Goal: Task Accomplishment & Management: Manage account settings

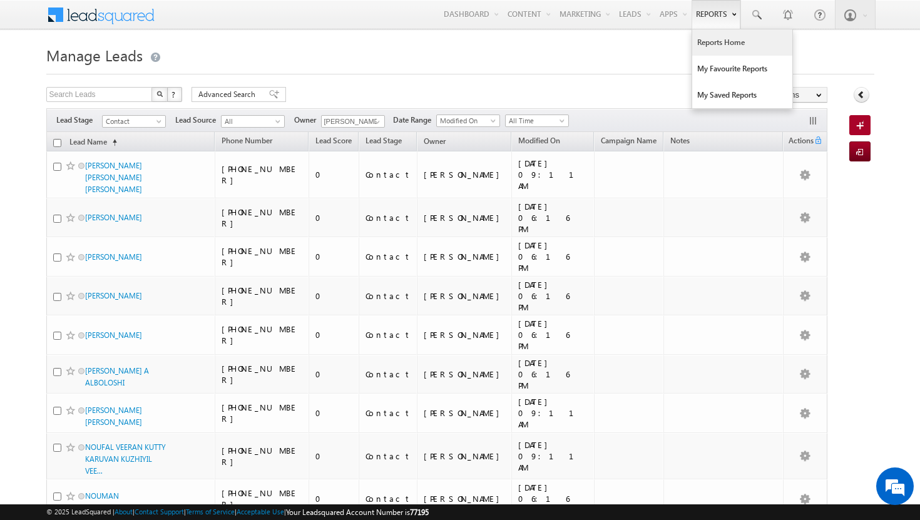
click at [717, 38] on link "Reports Home" at bounding box center [742, 42] width 100 height 26
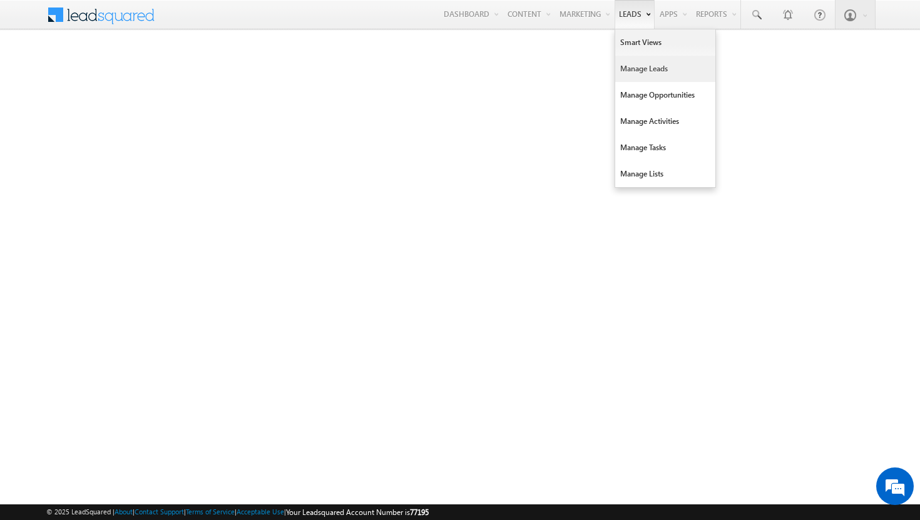
click at [641, 71] on link "Manage Leads" at bounding box center [665, 69] width 100 height 26
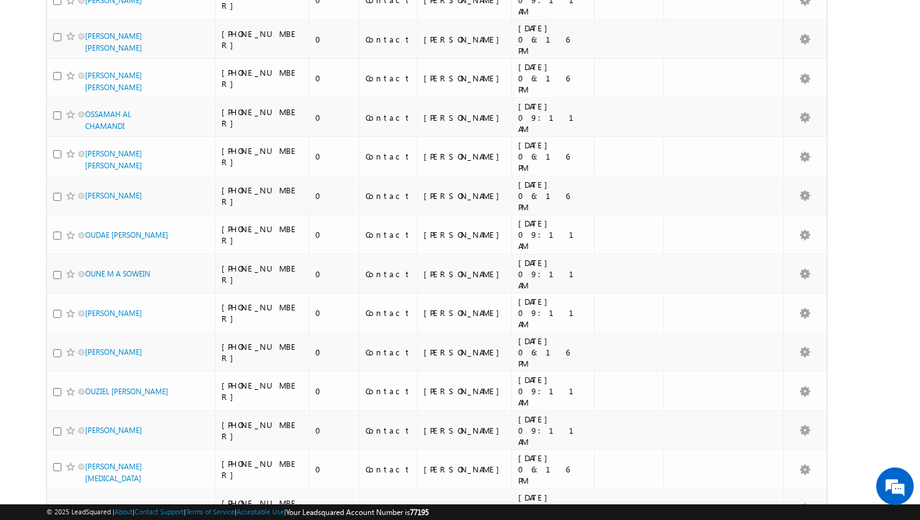
scroll to position [3044, 0]
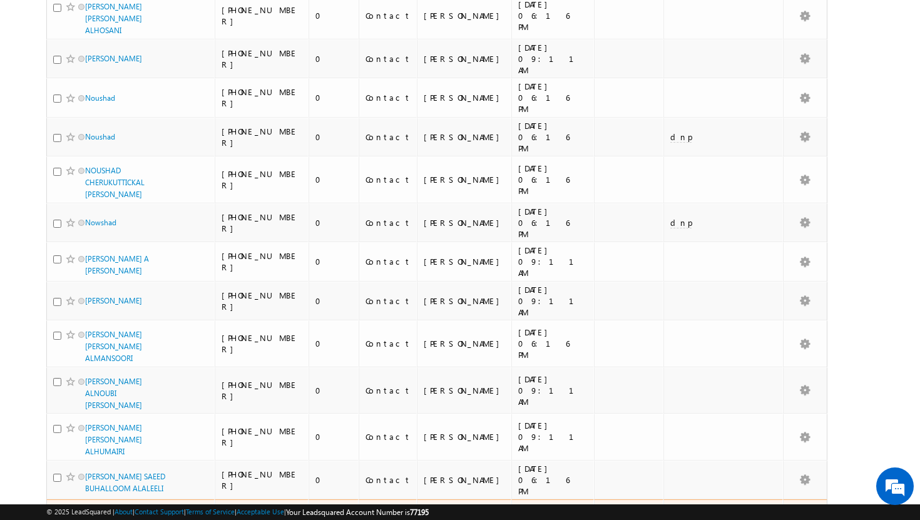
scroll to position [0, 0]
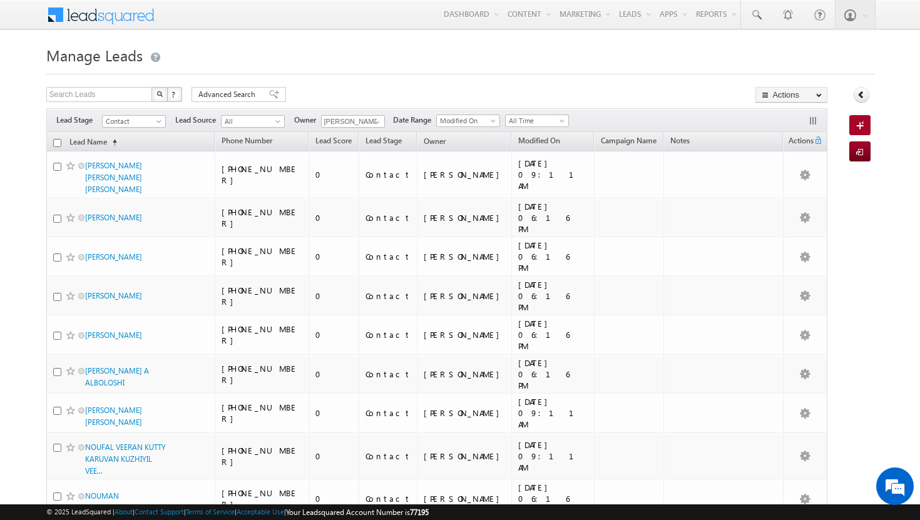
click at [56, 144] on input "checkbox" at bounding box center [57, 143] width 8 height 8
checkbox input "true"
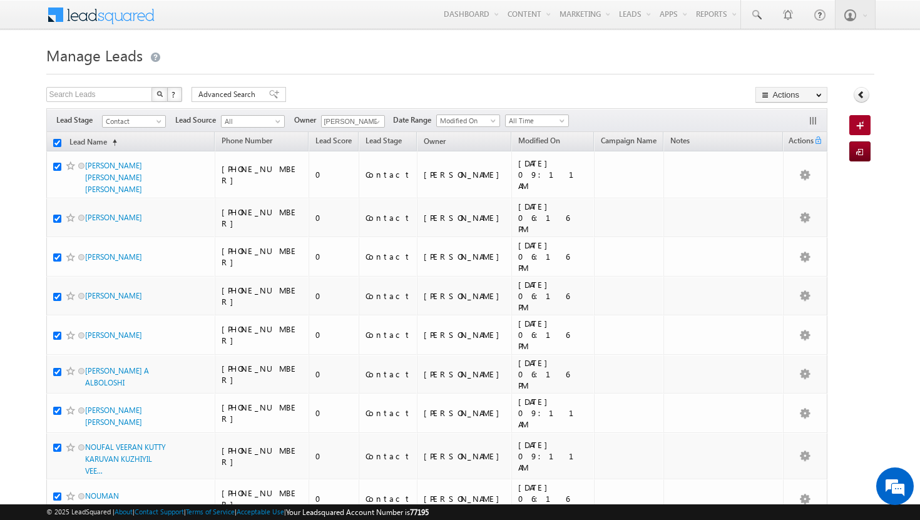
checkbox input "true"
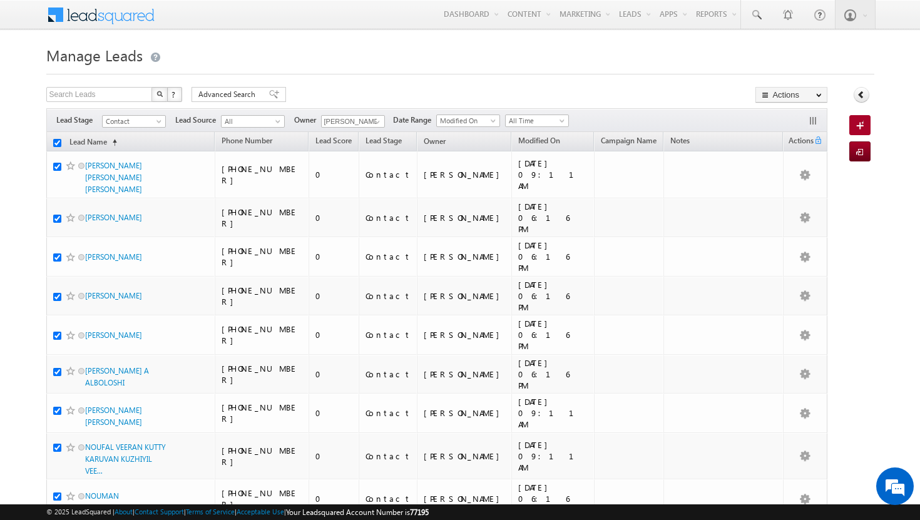
checkbox input "true"
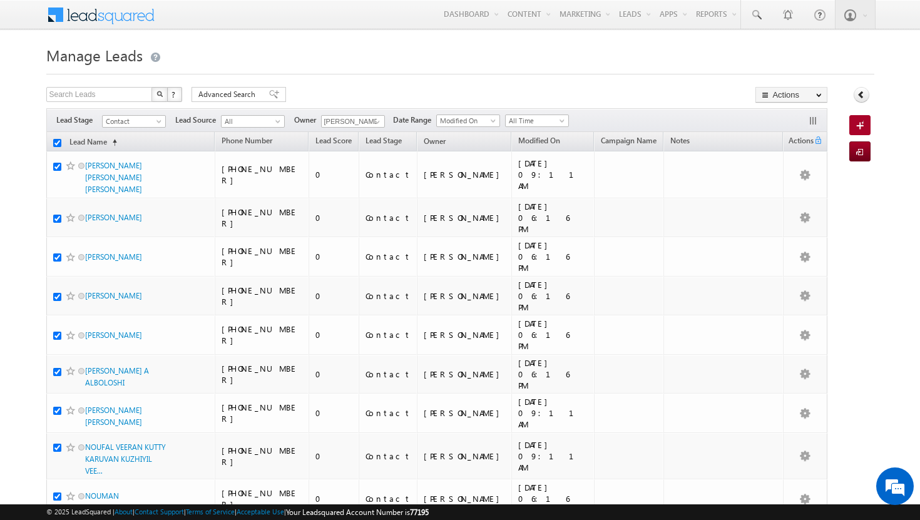
checkbox input "true"
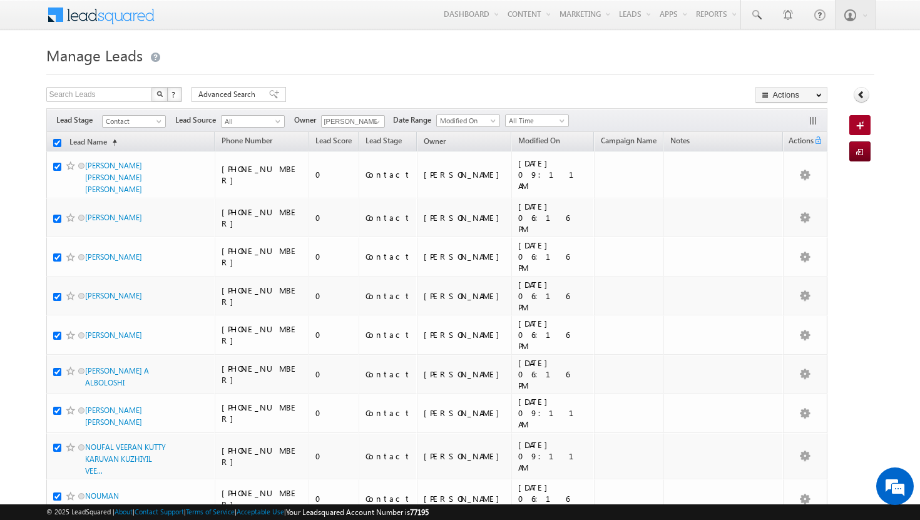
checkbox input "true"
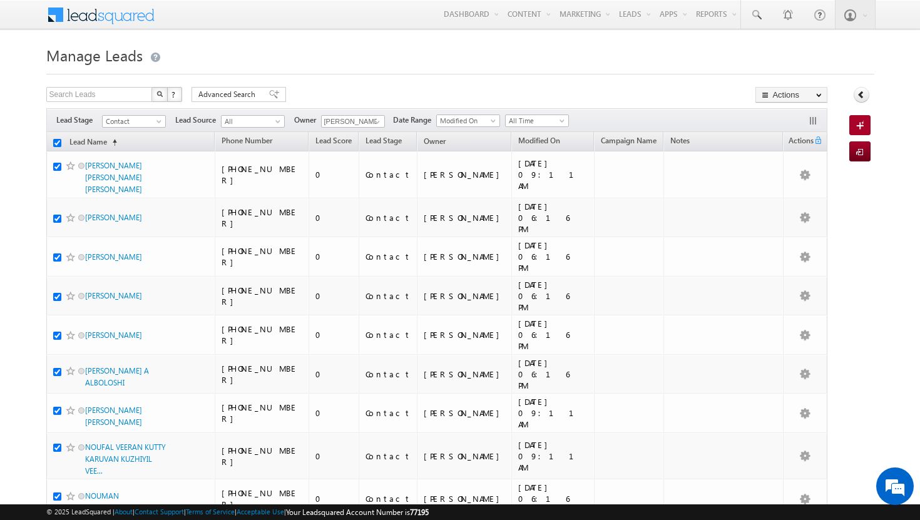
checkbox input "true"
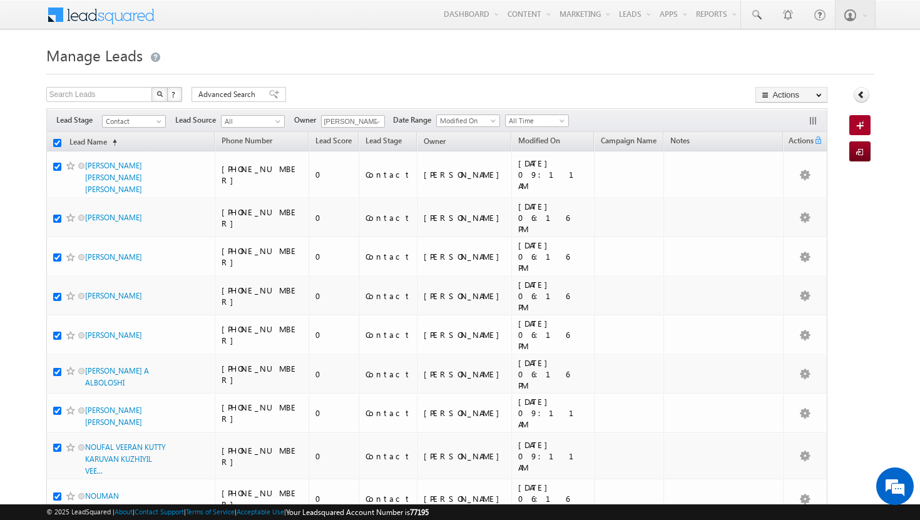
checkbox input "true"
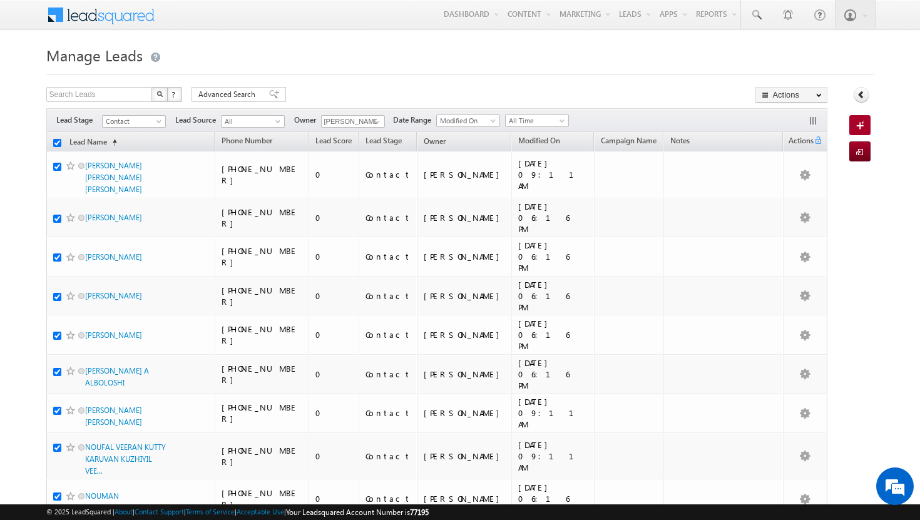
checkbox input "true"
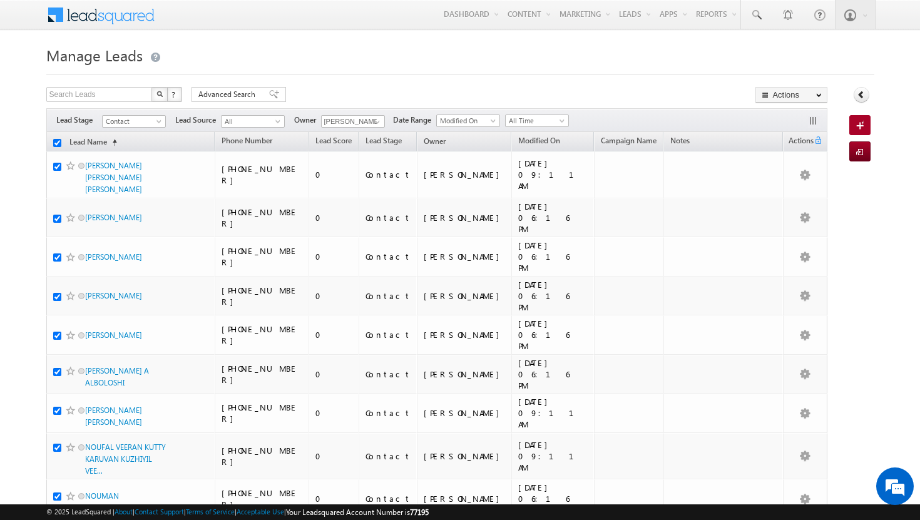
checkbox input "true"
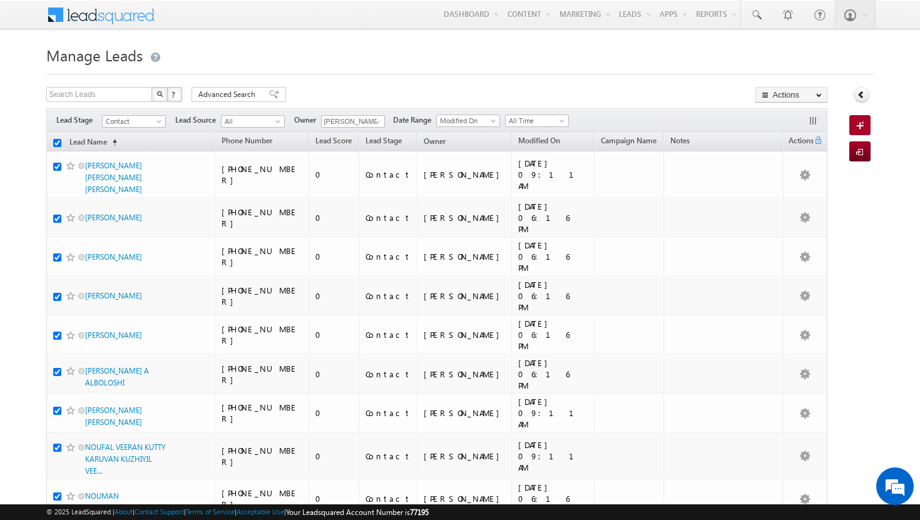
checkbox input "true"
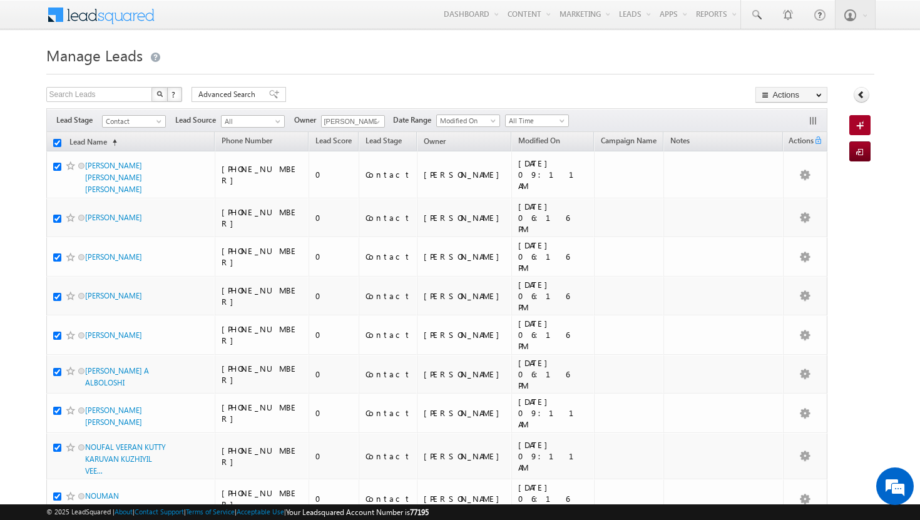
checkbox input "true"
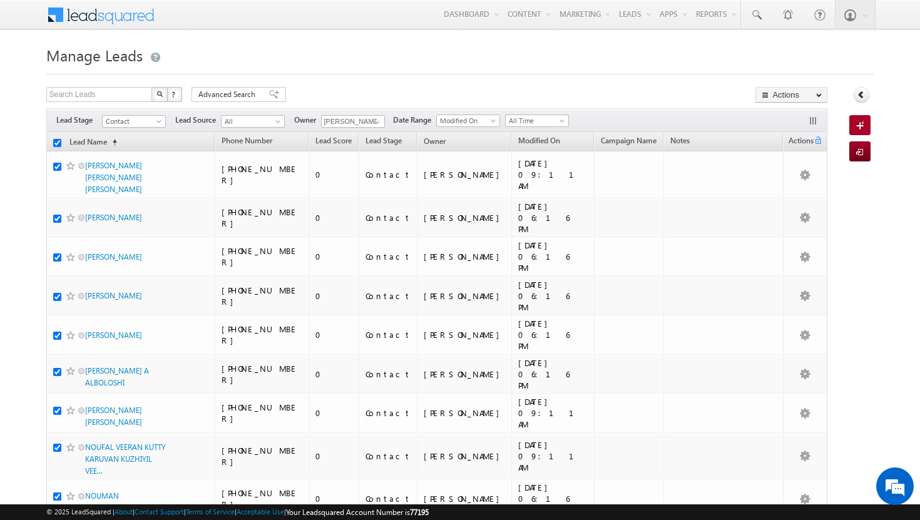
checkbox input "true"
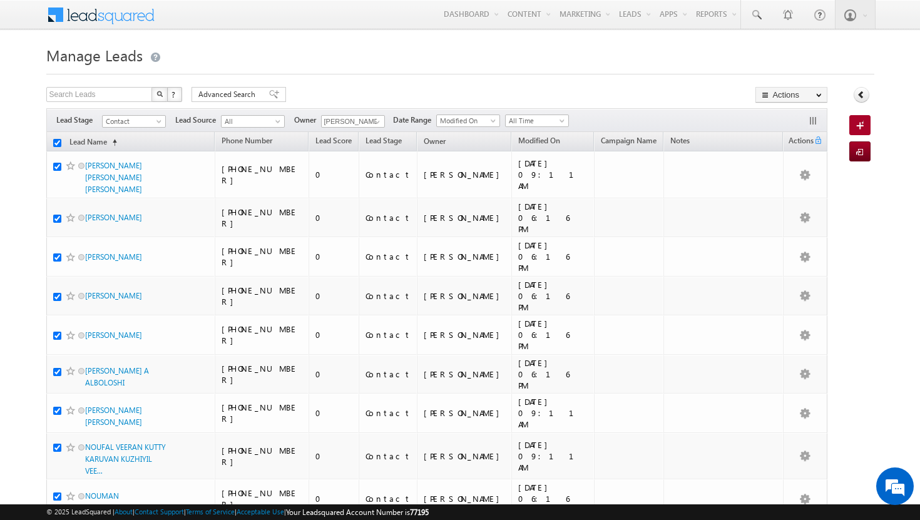
checkbox input "true"
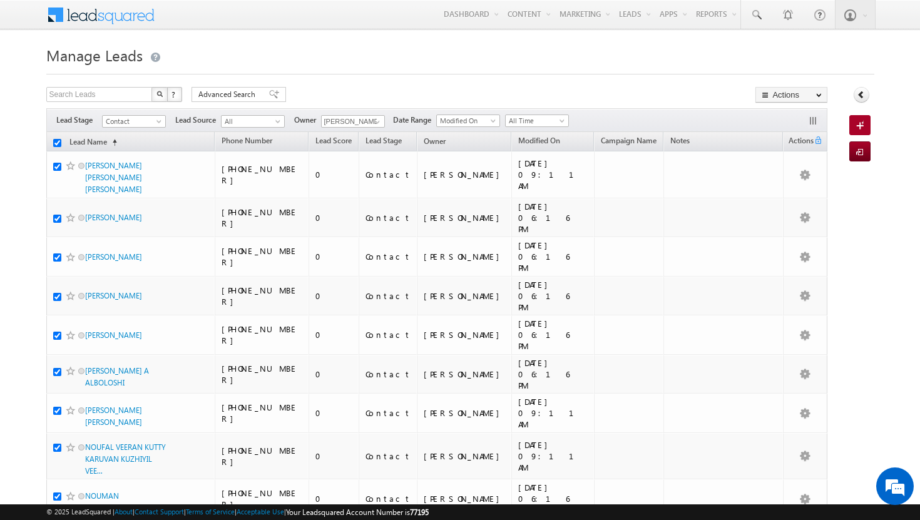
checkbox input "true"
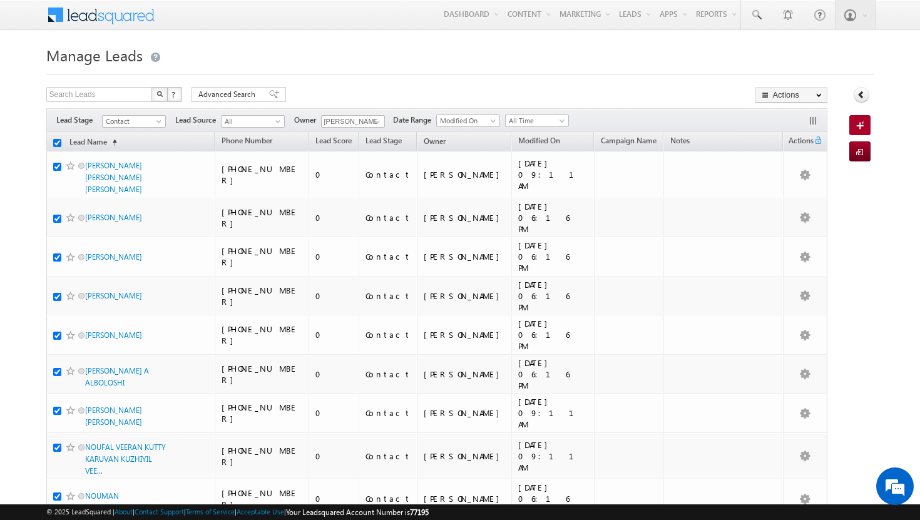
checkbox input "true"
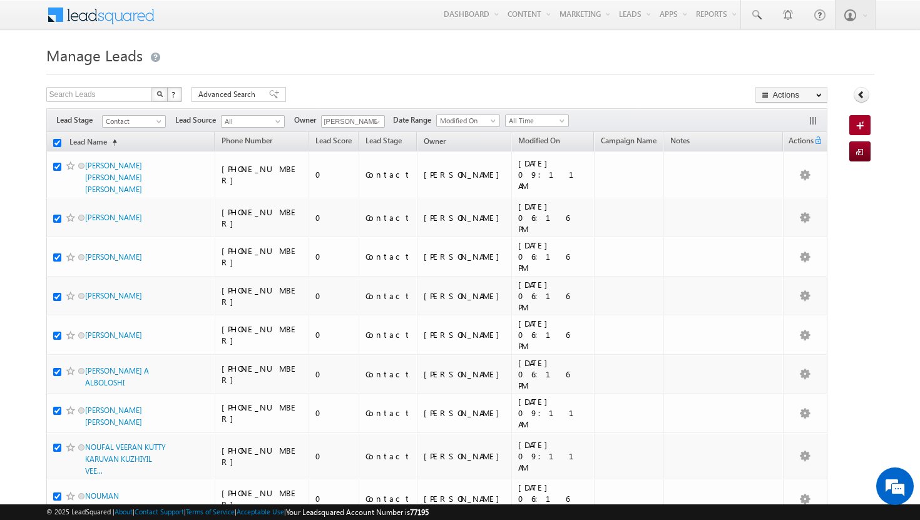
checkbox input "true"
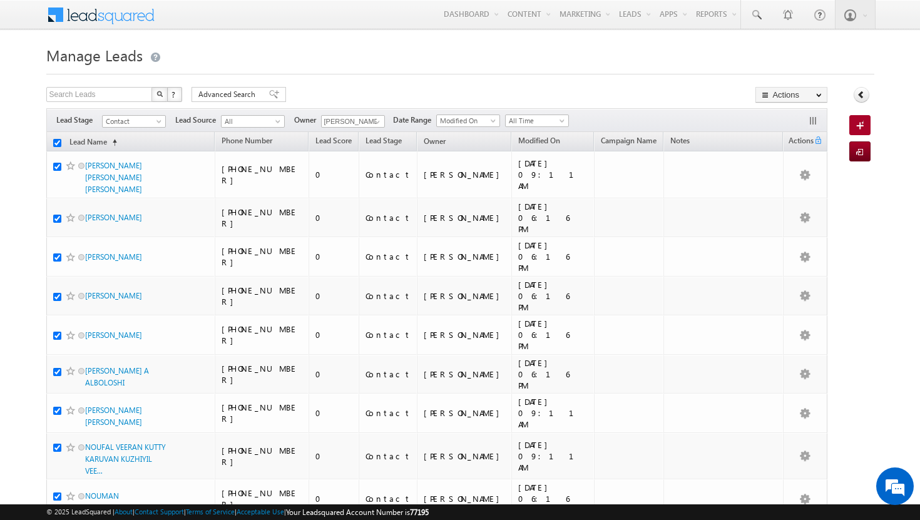
checkbox input "true"
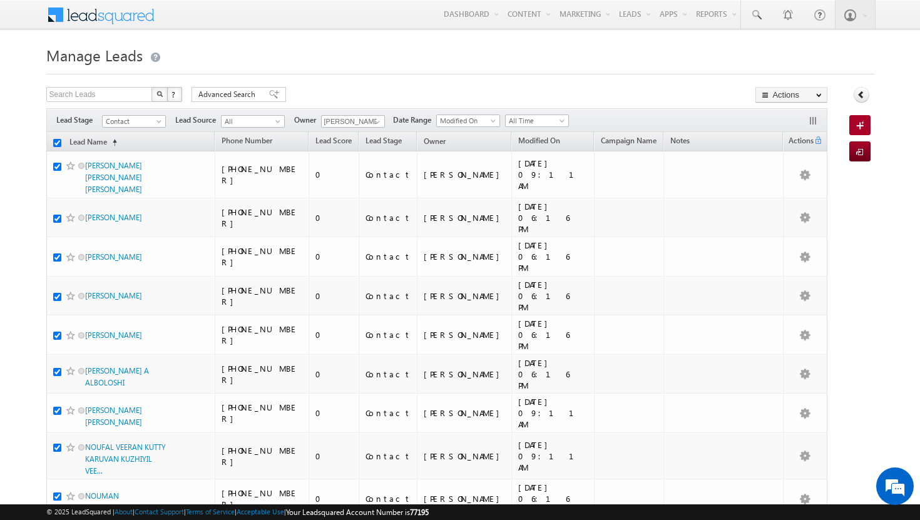
checkbox input "true"
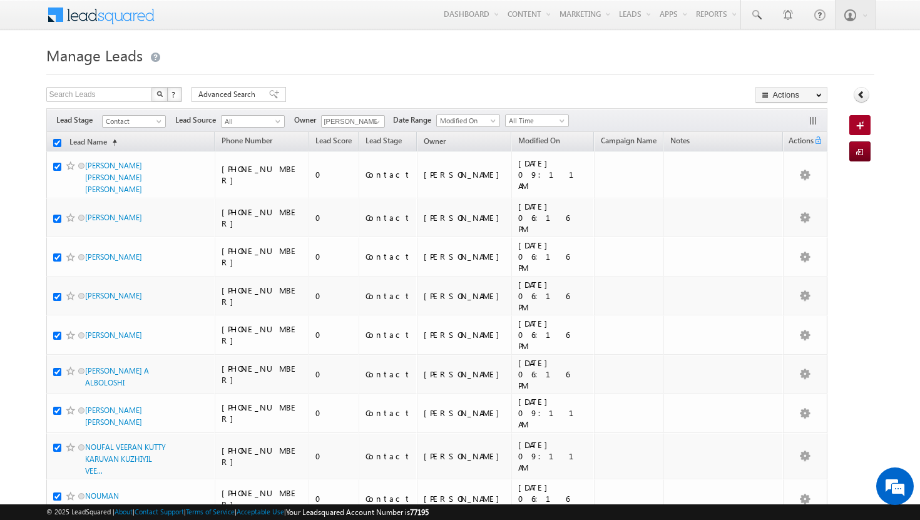
checkbox input "true"
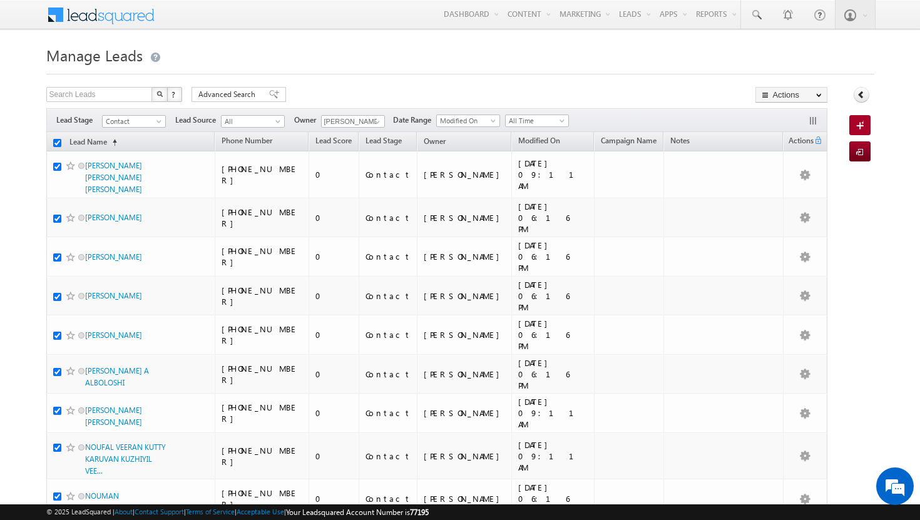
checkbox input "true"
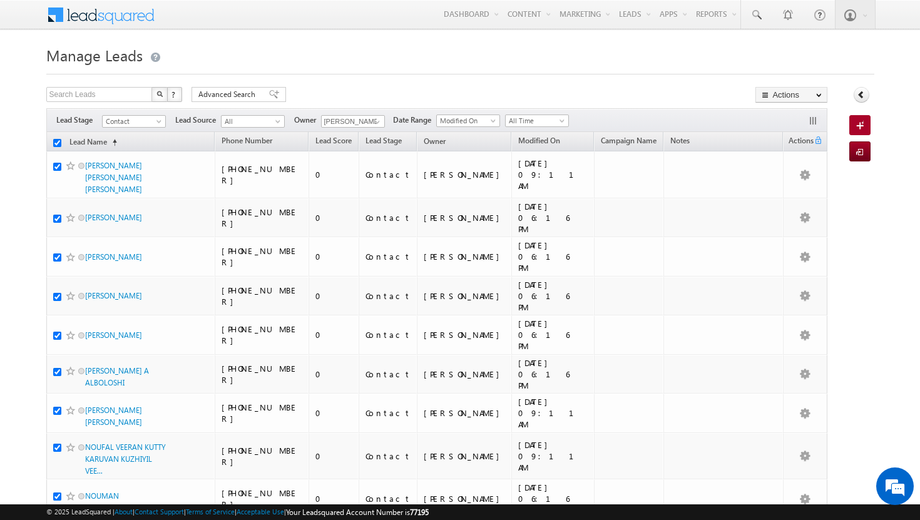
checkbox input "true"
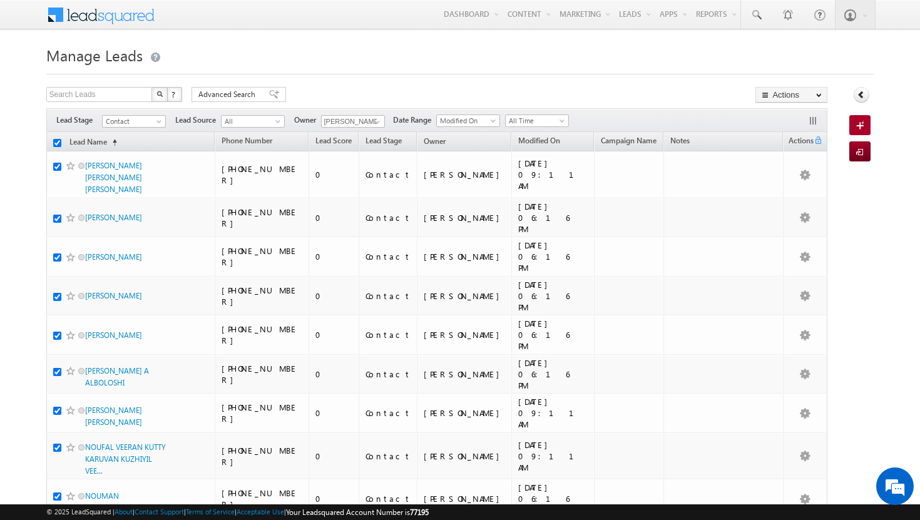
checkbox input "true"
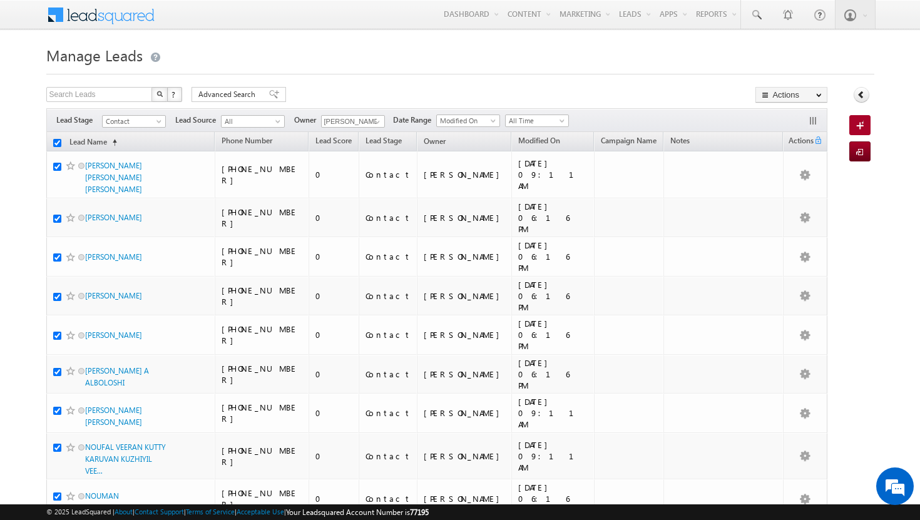
checkbox input "true"
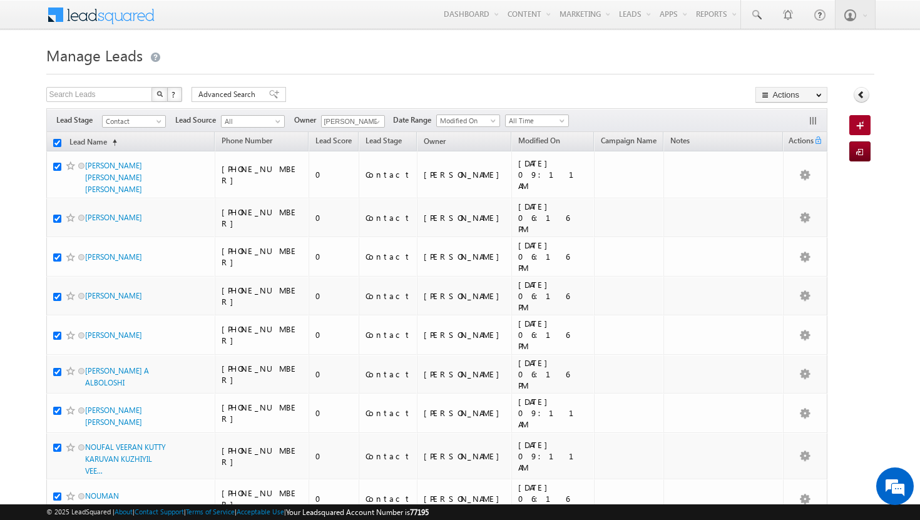
checkbox input "true"
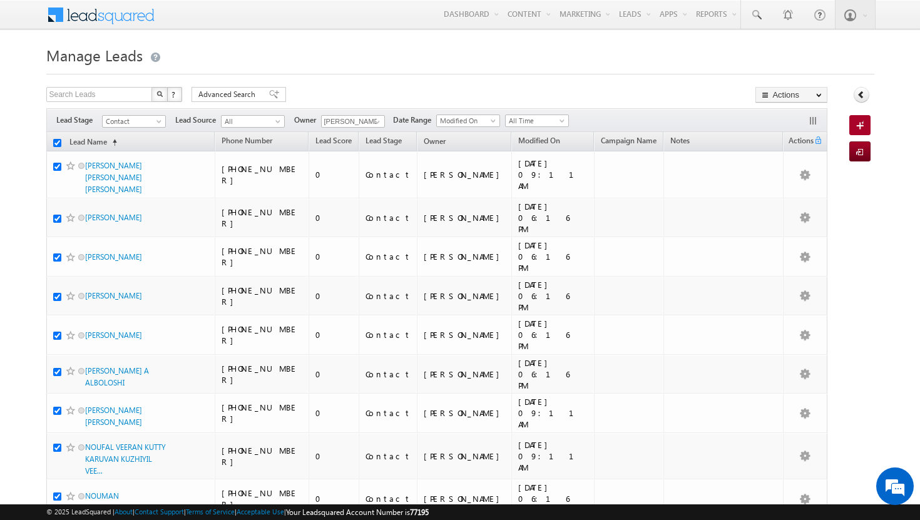
checkbox input "true"
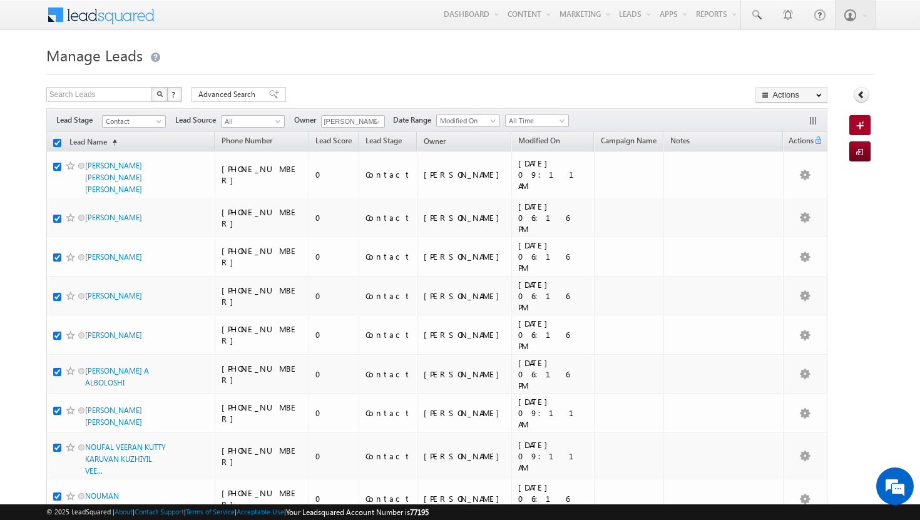
checkbox input "true"
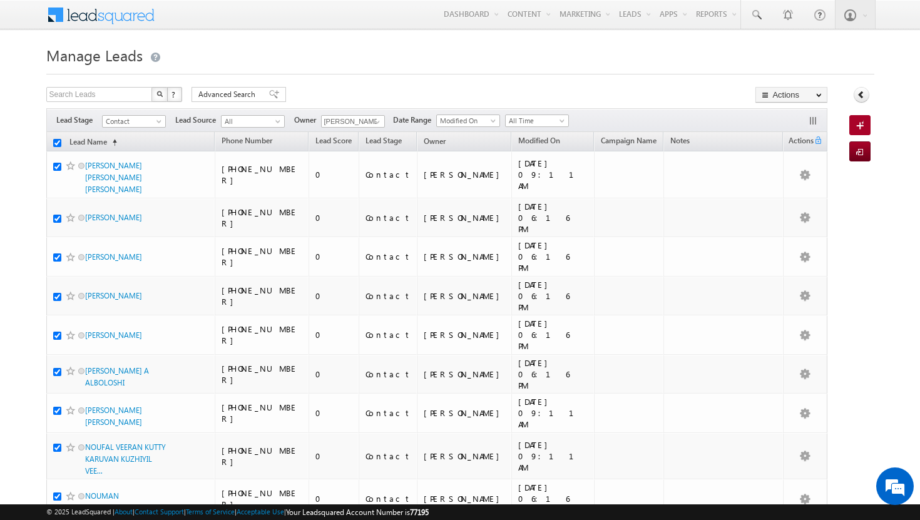
checkbox input "true"
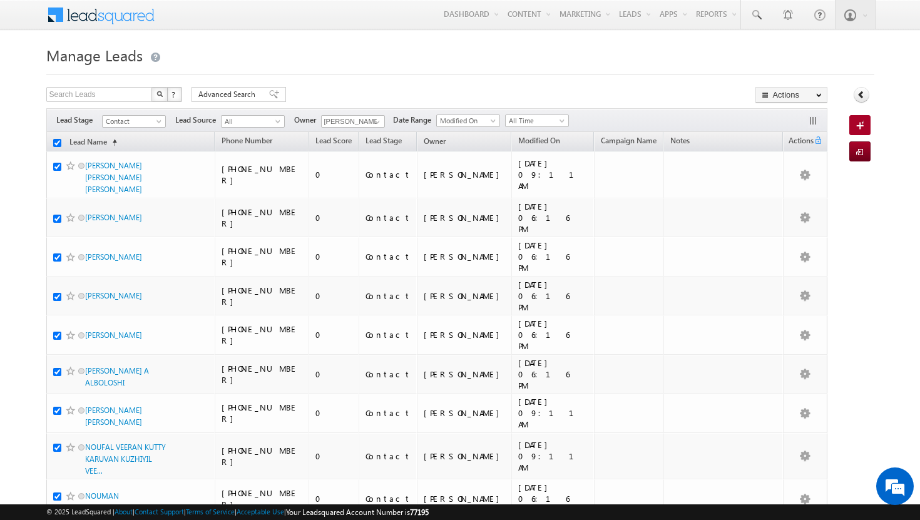
checkbox input "true"
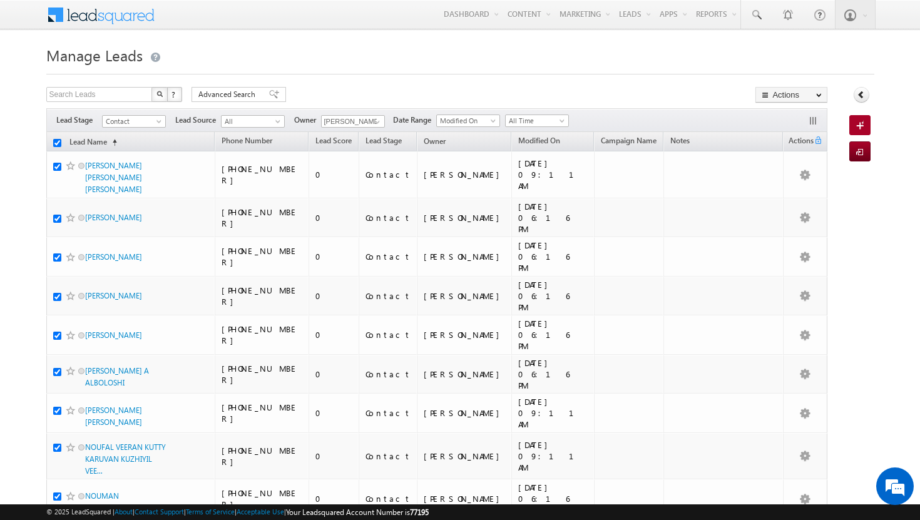
checkbox input "true"
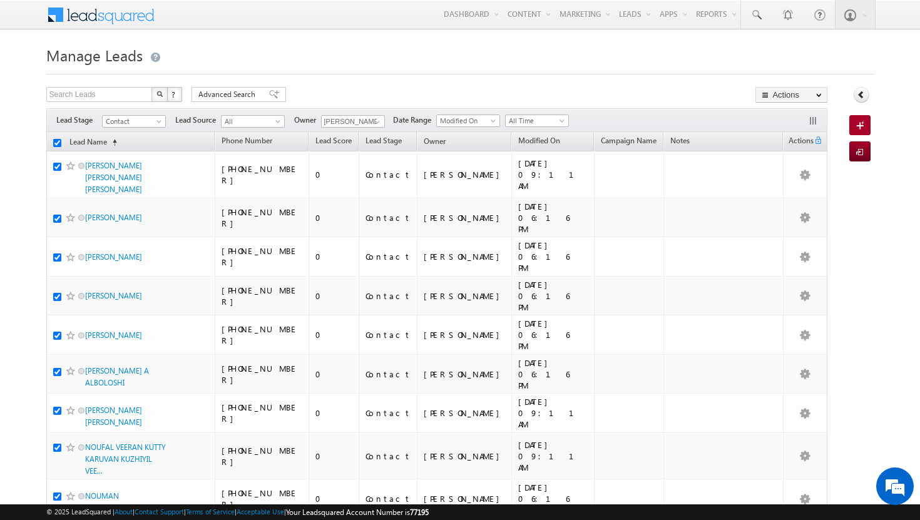
checkbox input "true"
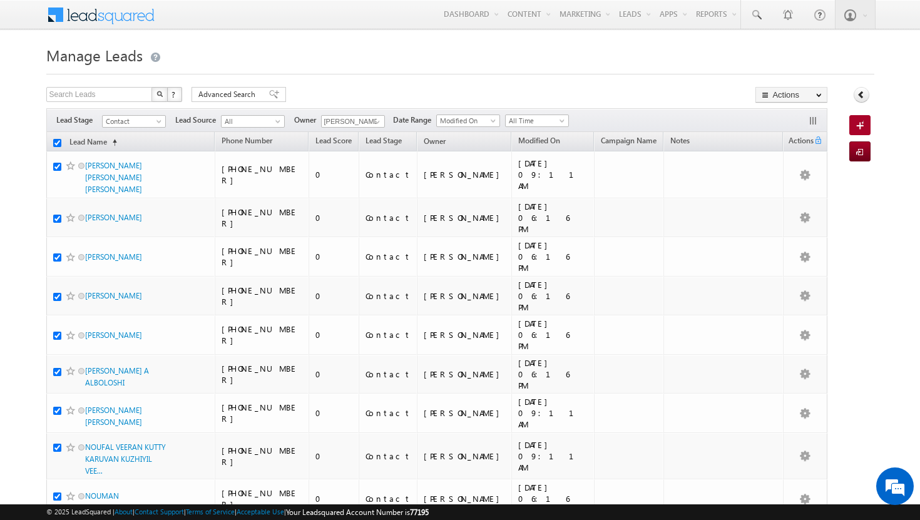
checkbox input "true"
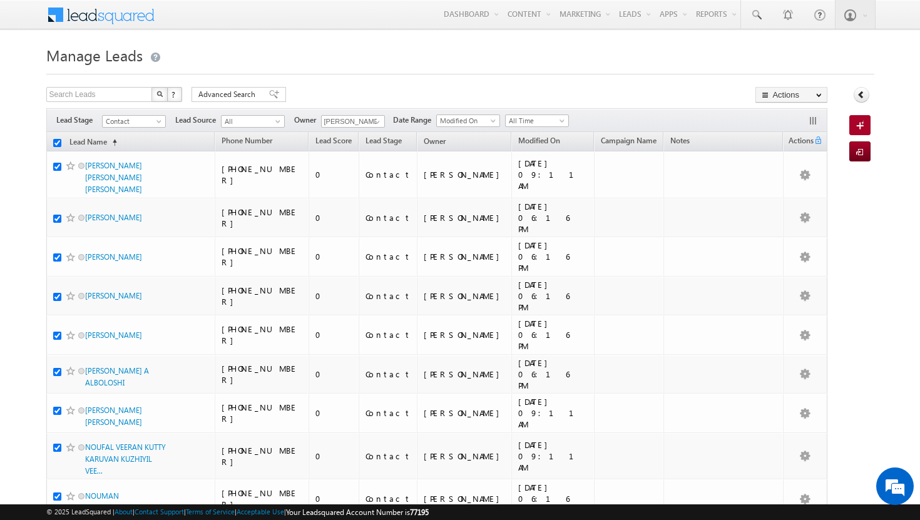
checkbox input "true"
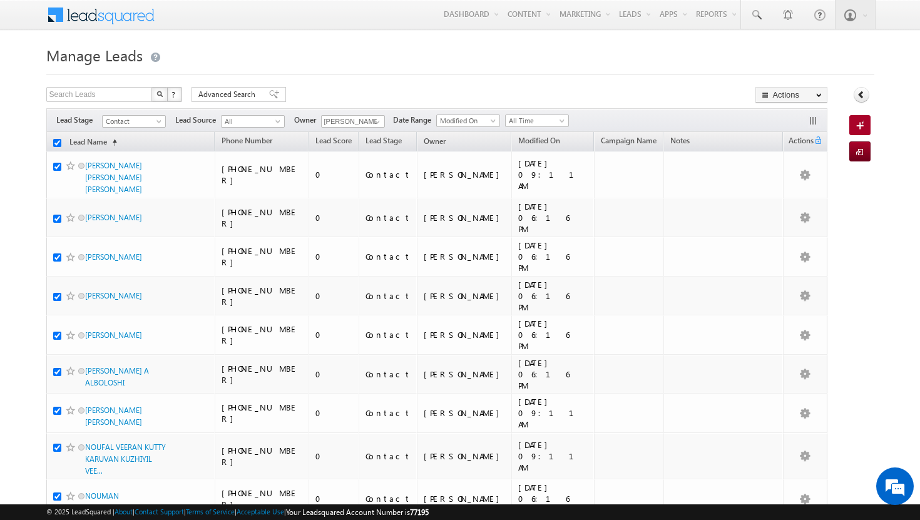
checkbox input "true"
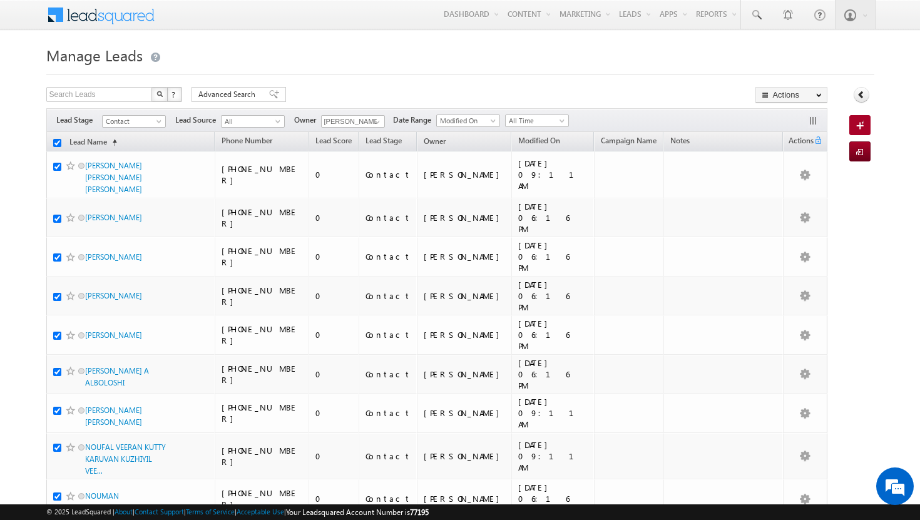
checkbox input "true"
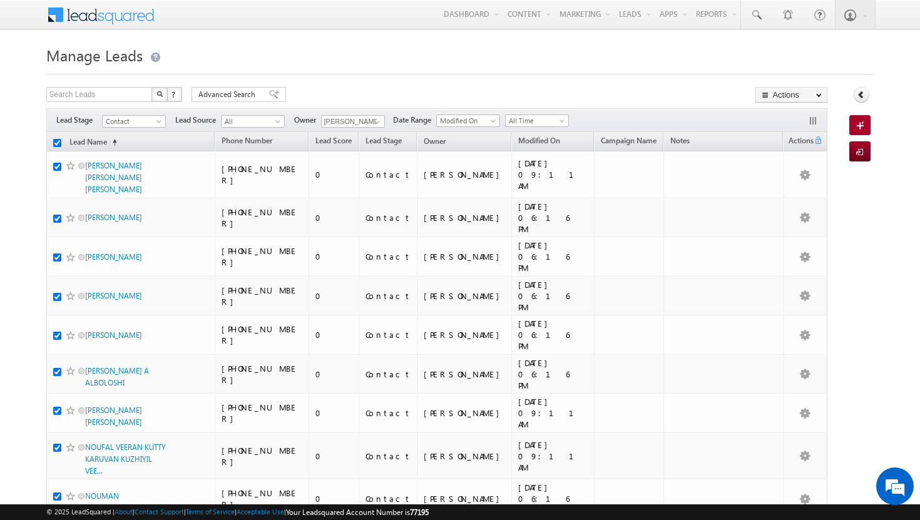
checkbox input "true"
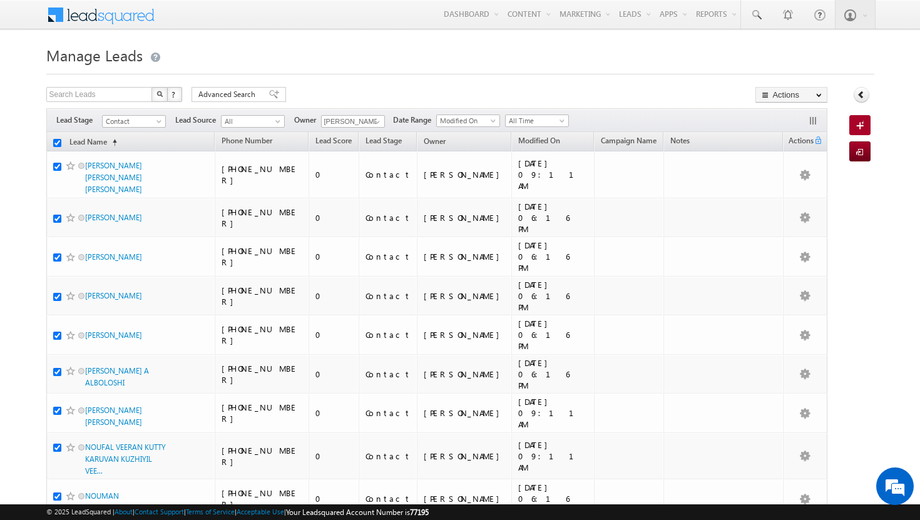
checkbox input "true"
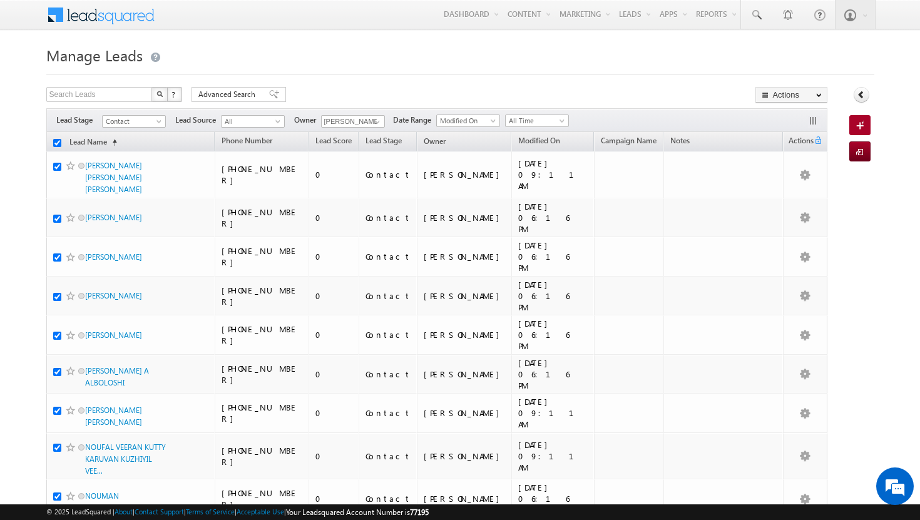
checkbox input "true"
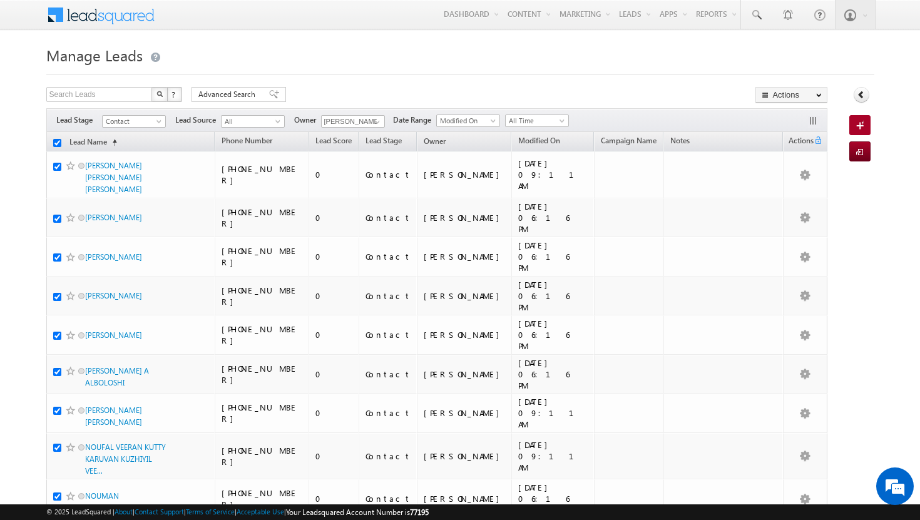
checkbox input "true"
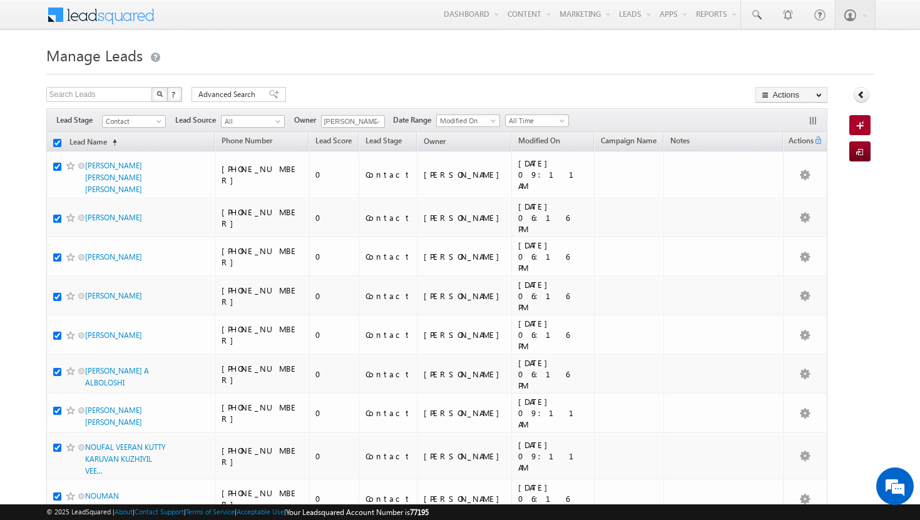
checkbox input "true"
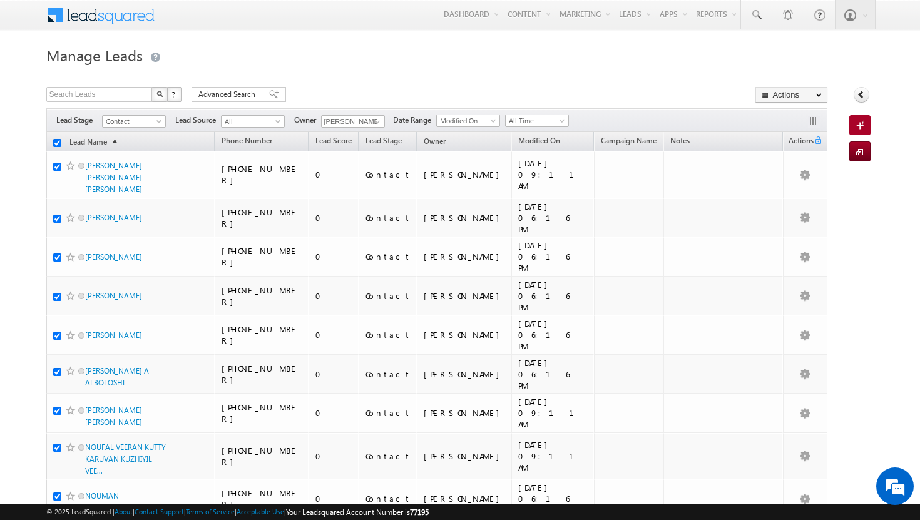
checkbox input "true"
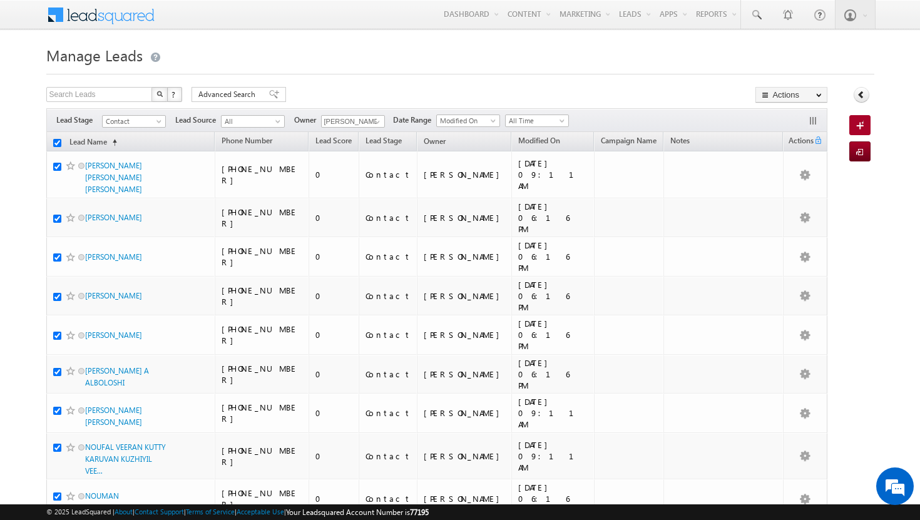
checkbox input "true"
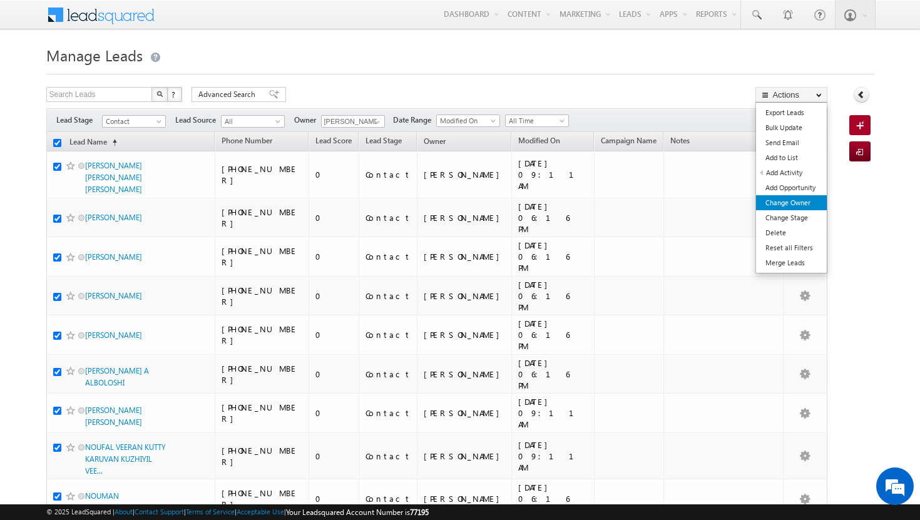
click at [808, 205] on link "Change Owner" at bounding box center [791, 202] width 71 height 15
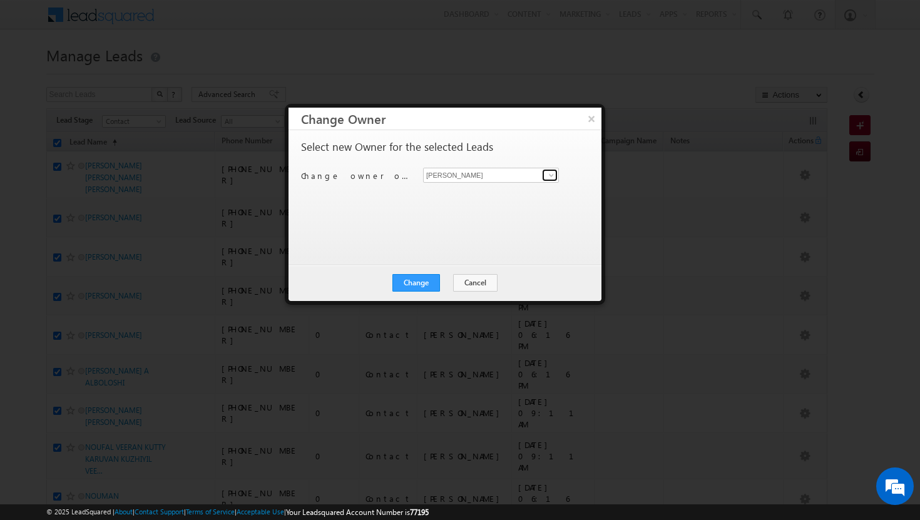
click at [554, 176] on span at bounding box center [551, 175] width 10 height 10
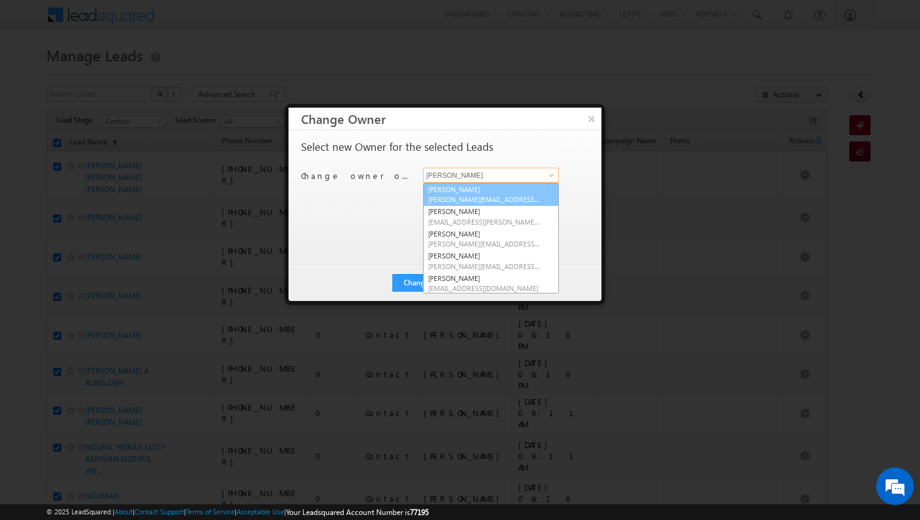
click at [513, 198] on span "[PERSON_NAME][EMAIL_ADDRESS][DOMAIN_NAME]" at bounding box center [484, 199] width 113 height 9
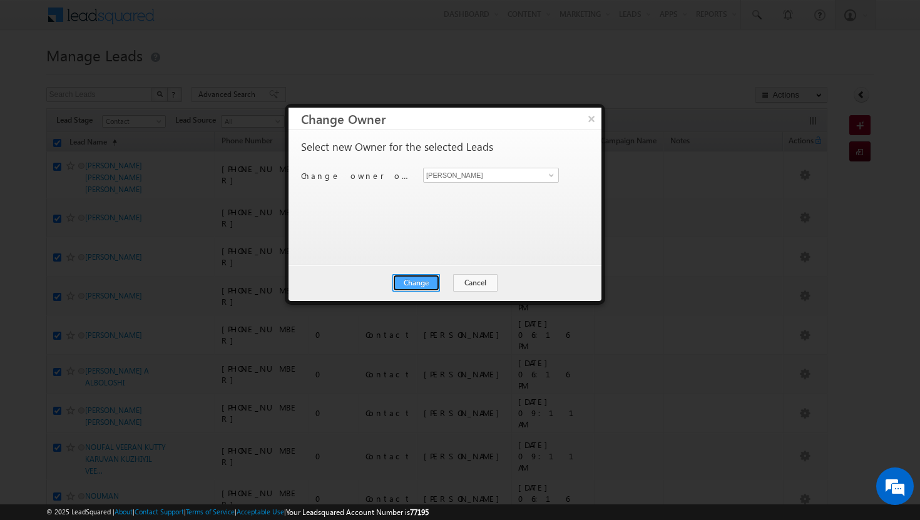
click at [433, 282] on button "Change" at bounding box center [416, 283] width 48 height 18
click at [458, 280] on button "Close" at bounding box center [447, 283] width 40 height 18
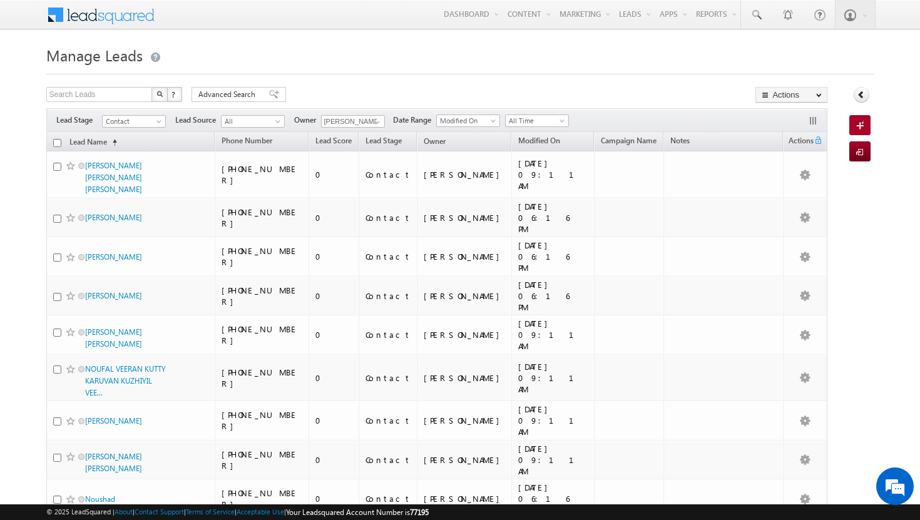
click at [55, 143] on input "checkbox" at bounding box center [57, 143] width 8 height 8
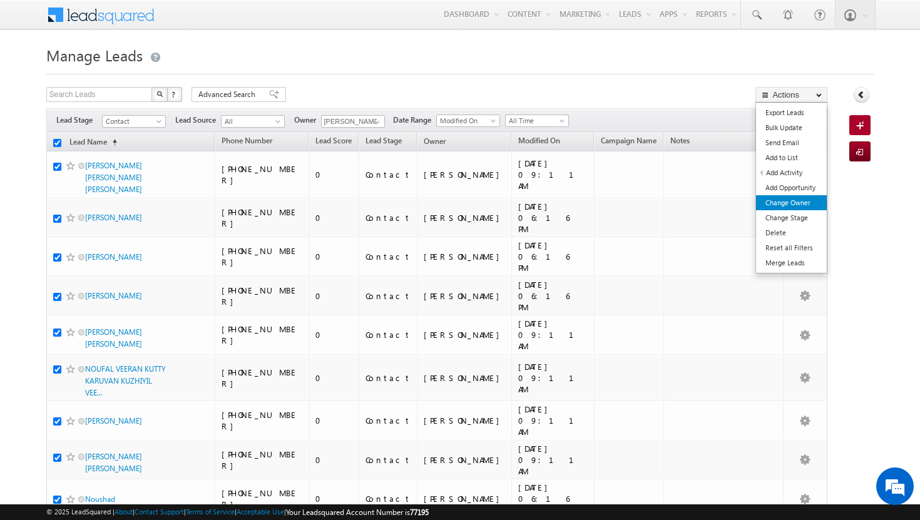
click at [811, 199] on link "Change Owner" at bounding box center [791, 202] width 71 height 15
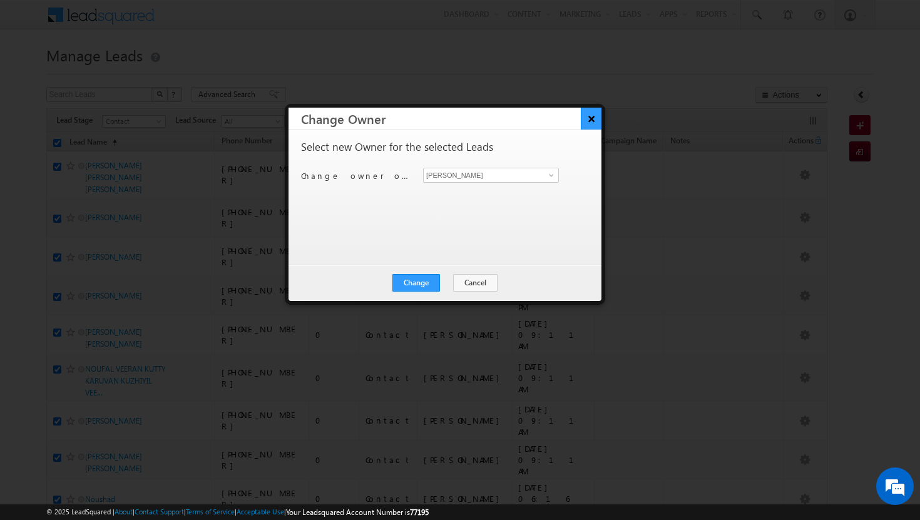
click at [587, 119] on button "×" at bounding box center [591, 119] width 21 height 22
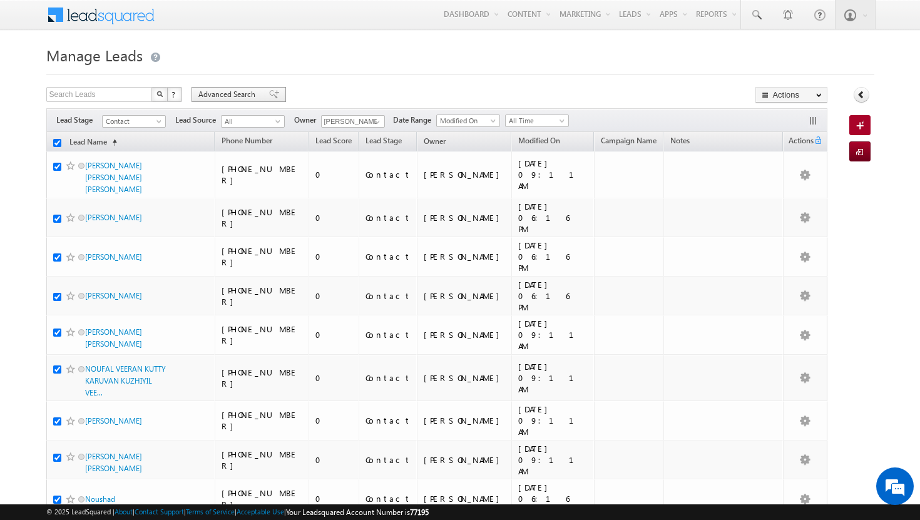
click at [234, 97] on span "Advanced Search" at bounding box center [228, 94] width 61 height 11
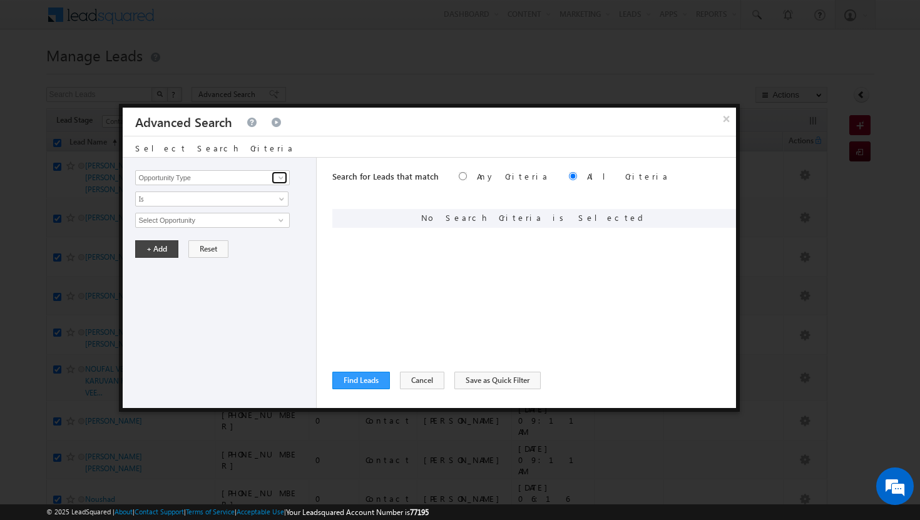
click at [281, 179] on span at bounding box center [281, 178] width 10 height 10
click at [206, 225] on link "Modified On" at bounding box center [212, 229] width 154 height 14
click at [279, 201] on span at bounding box center [283, 201] width 10 height 10
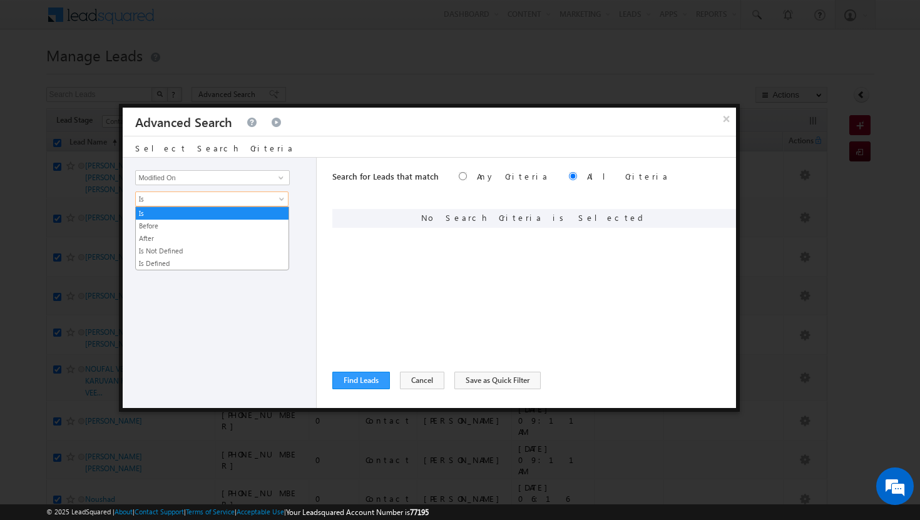
click at [305, 257] on div "+ Add Reset" at bounding box center [222, 249] width 175 height 18
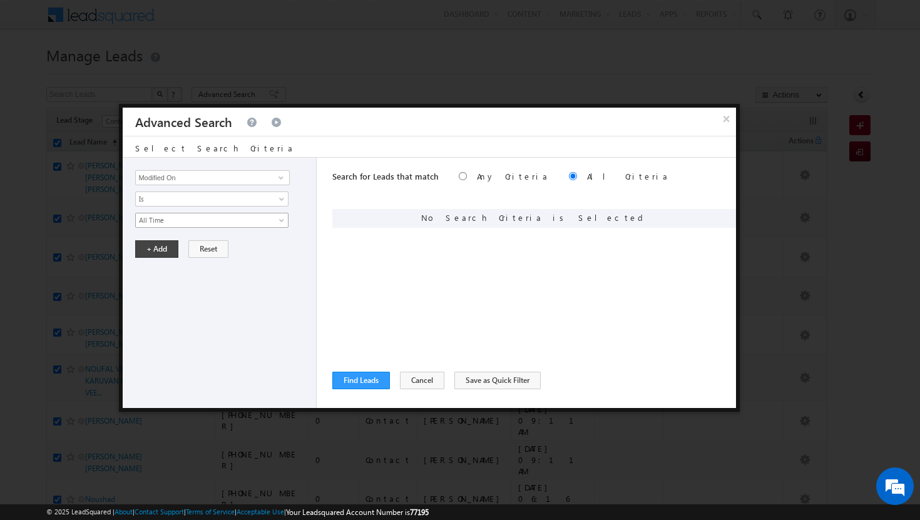
click at [281, 221] on span at bounding box center [283, 223] width 10 height 10
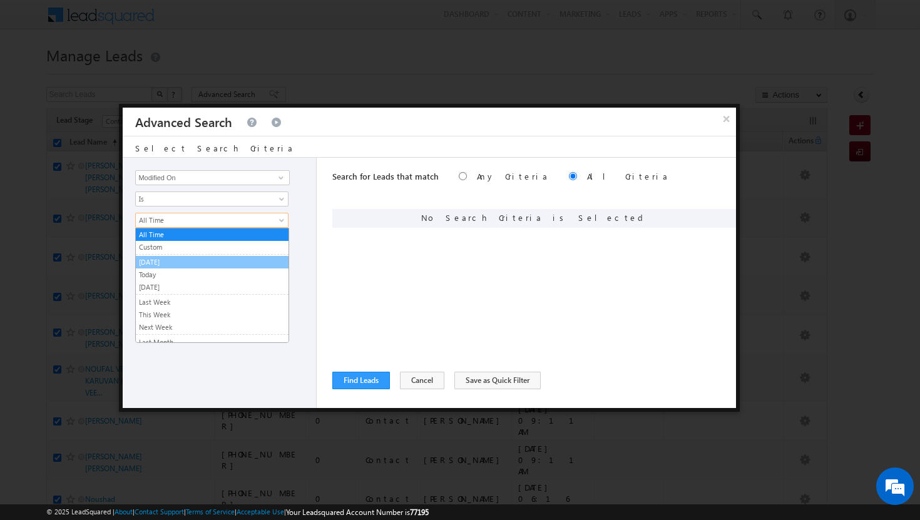
click at [185, 262] on link "[DATE]" at bounding box center [212, 261] width 153 height 11
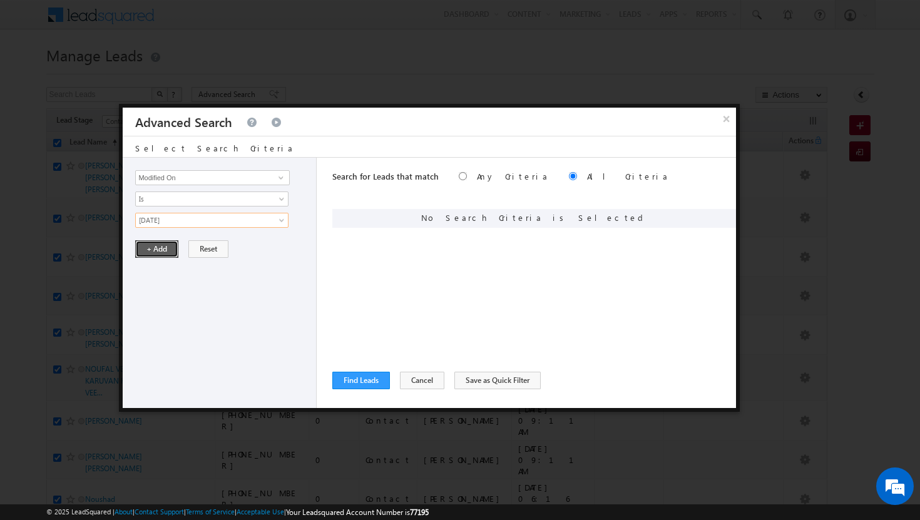
click at [168, 248] on button "+ Add" at bounding box center [156, 249] width 43 height 18
click at [279, 179] on span at bounding box center [281, 178] width 10 height 10
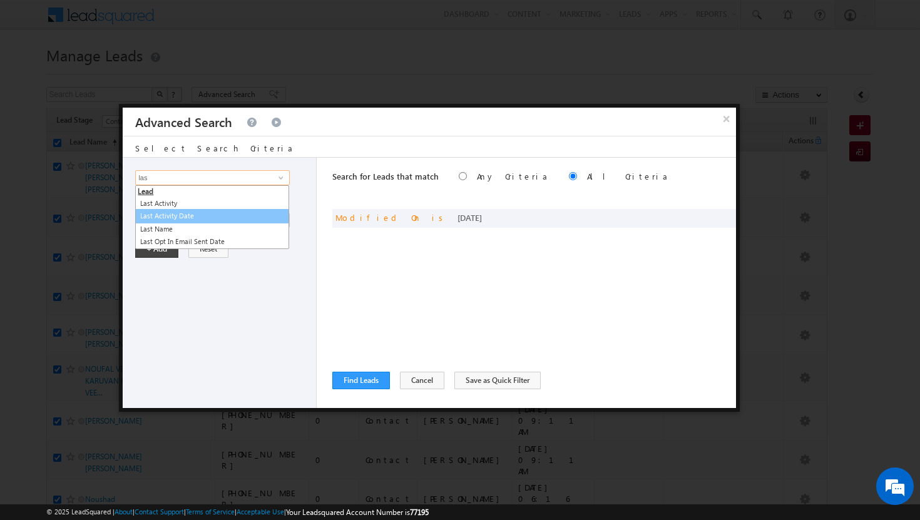
click at [211, 216] on link "Last Activity Date" at bounding box center [212, 216] width 154 height 14
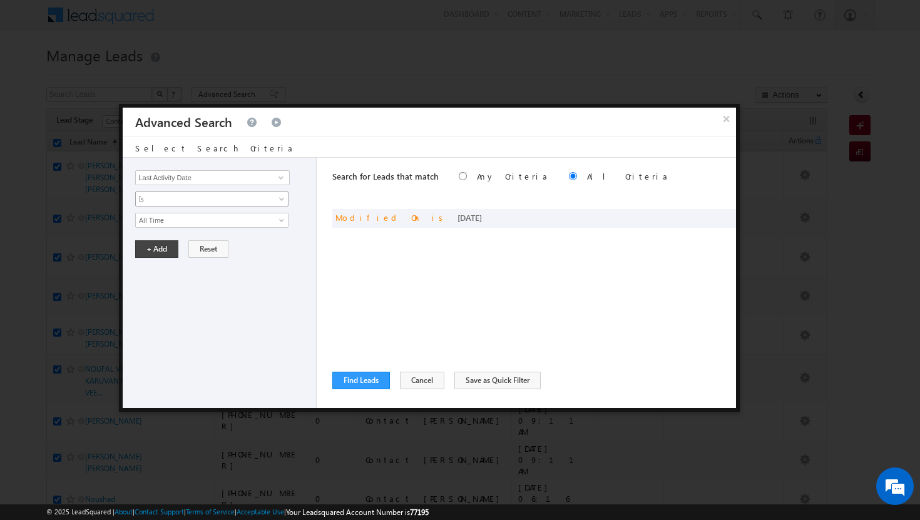
click at [288, 197] on link "Is" at bounding box center [211, 198] width 153 height 15
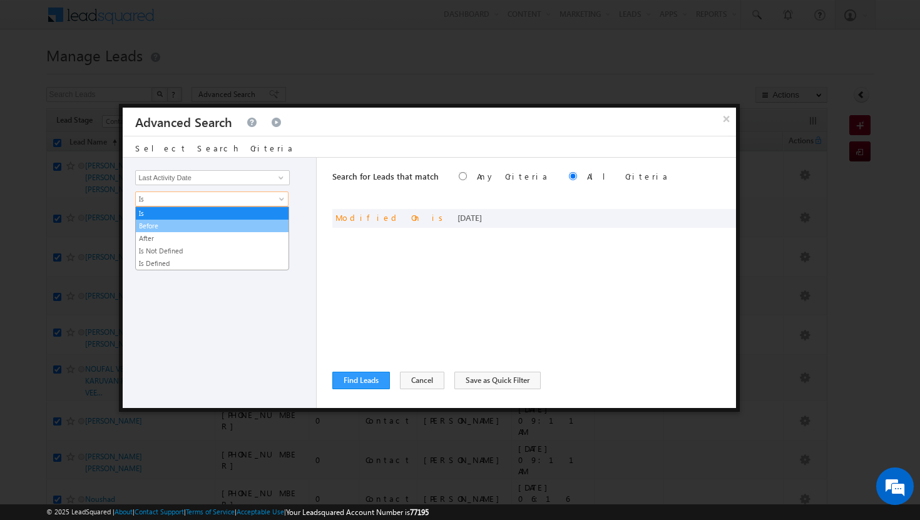
click at [260, 225] on link "Before" at bounding box center [212, 225] width 153 height 11
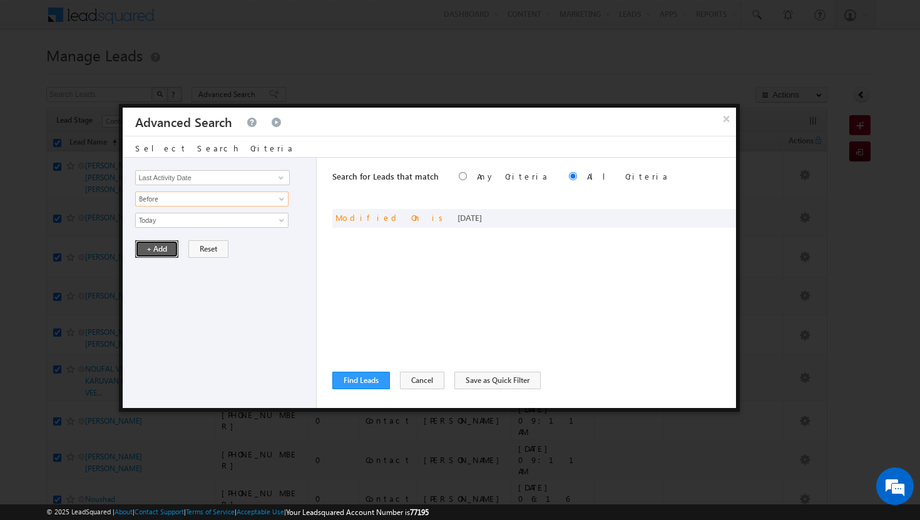
click at [167, 248] on button "+ Add" at bounding box center [156, 249] width 43 height 18
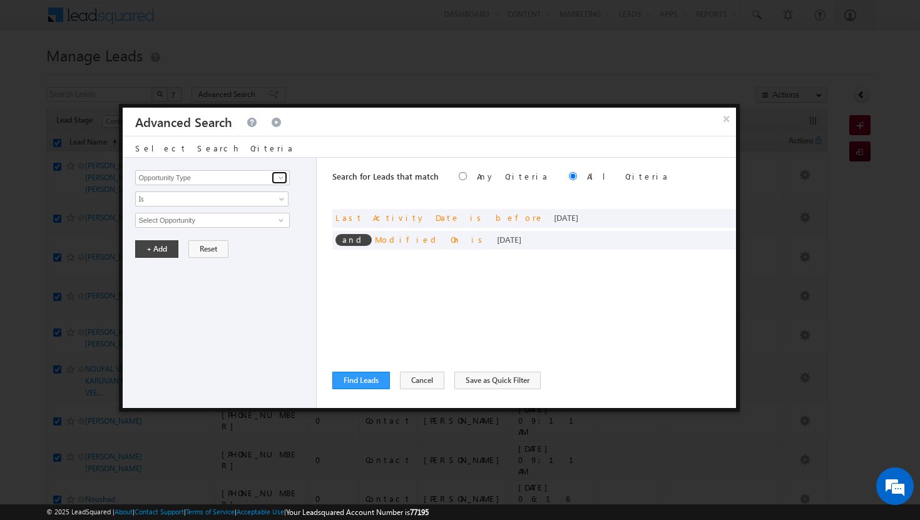
click at [284, 177] on span at bounding box center [281, 178] width 10 height 10
click at [233, 201] on link "Owner" at bounding box center [212, 203] width 154 height 14
click at [282, 198] on span at bounding box center [283, 201] width 10 height 10
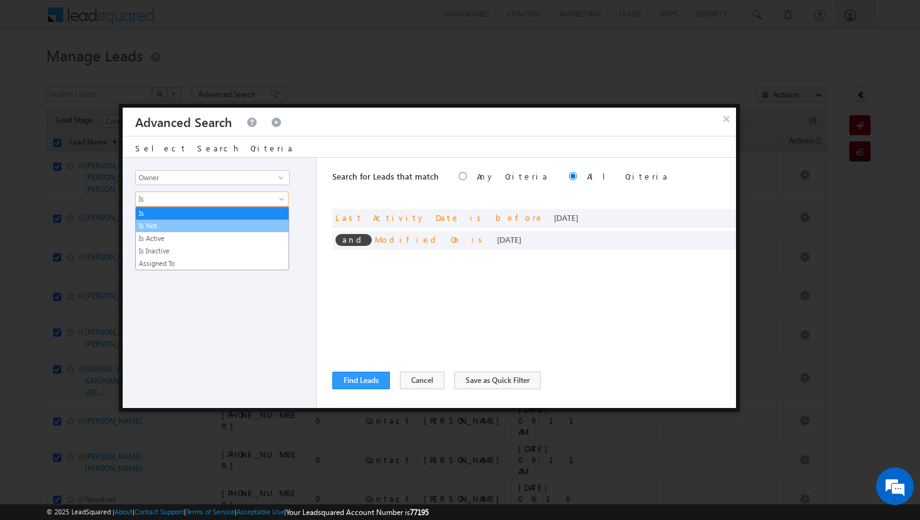
click at [254, 225] on link "Is Not" at bounding box center [212, 225] width 153 height 11
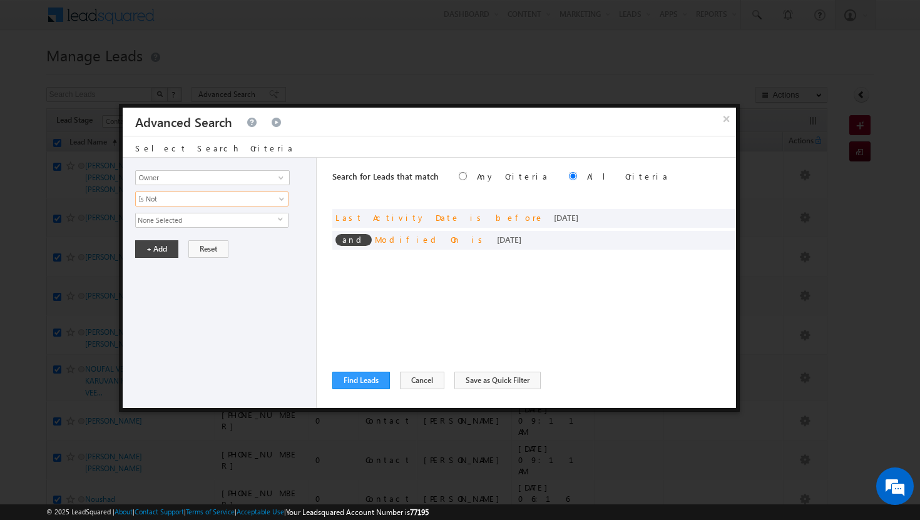
click span "select"
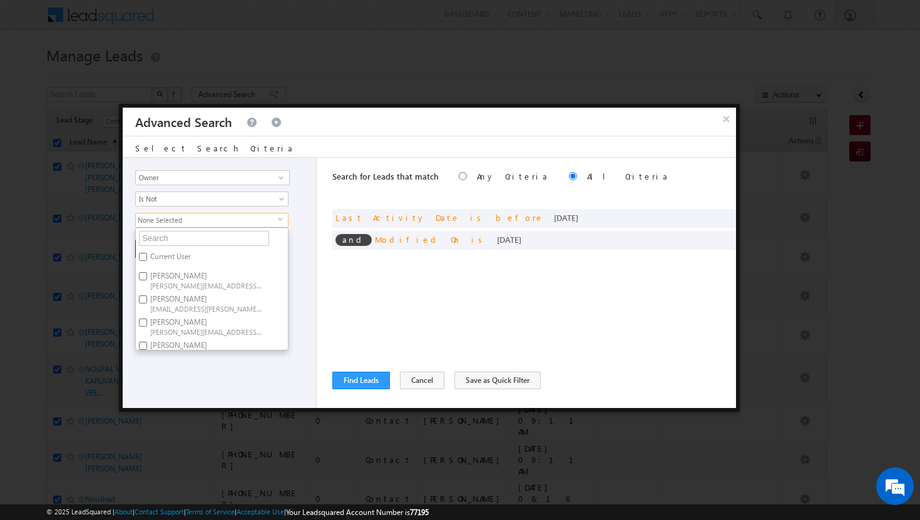
click label "Current User"
click input "Current User"
click div "Opportunity Type Lead Activity Task Sales Group Prospect Id Address 1 Address 2…"
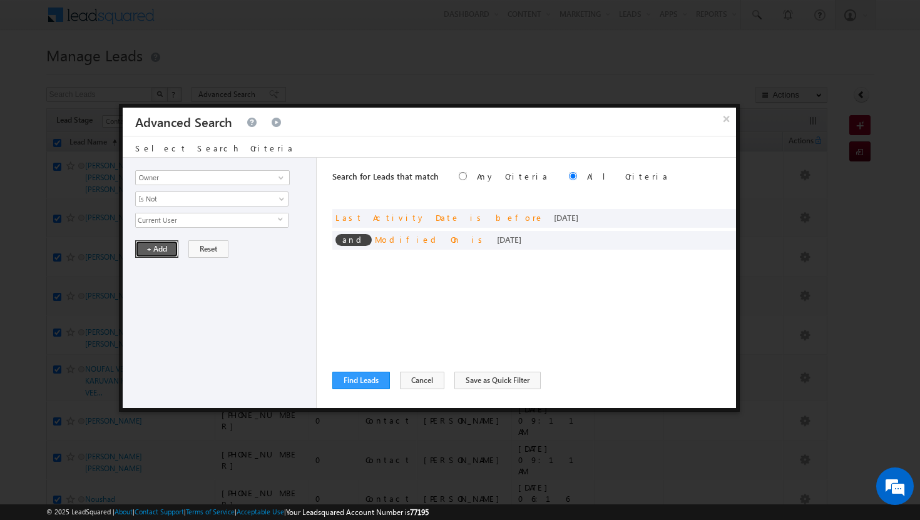
click button "+ Add"
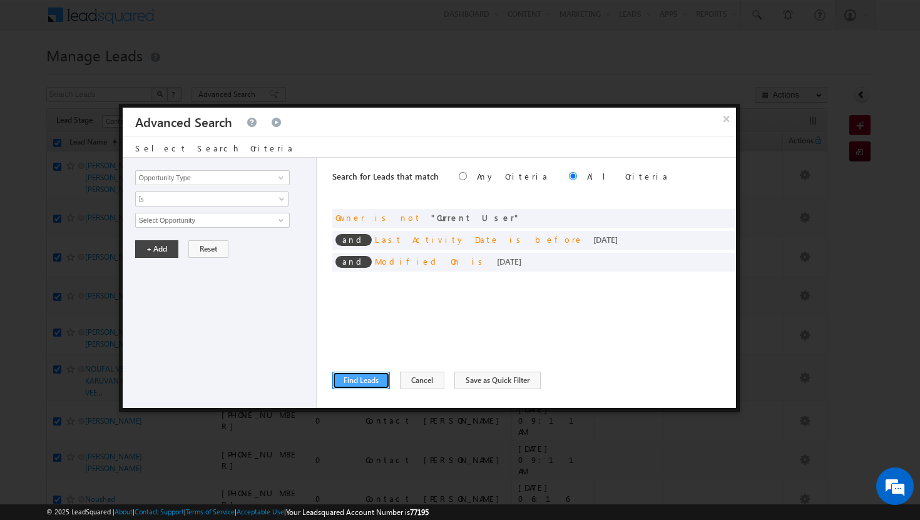
click button "Find Leads"
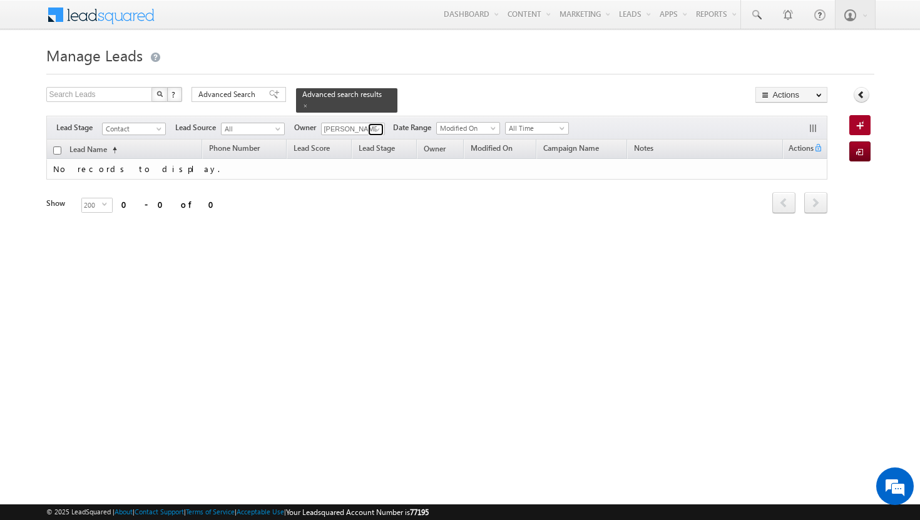
click span
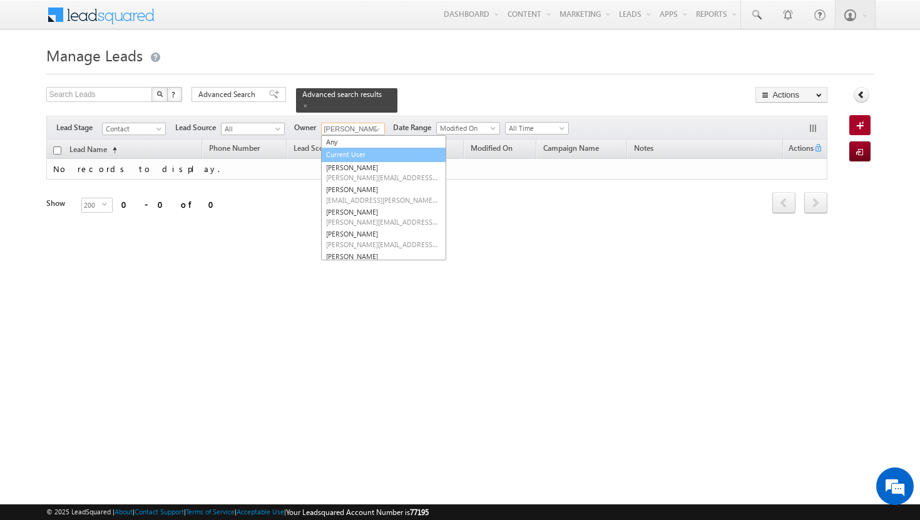
click link "Current User"
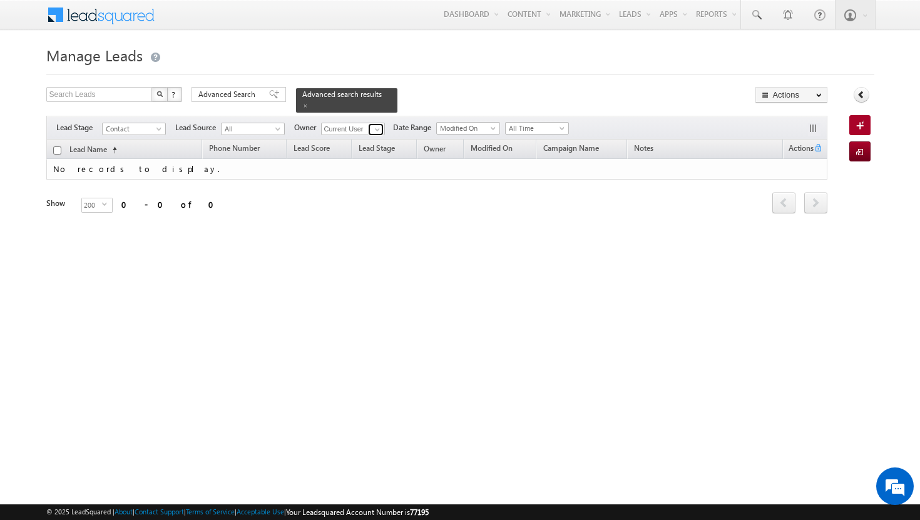
click span
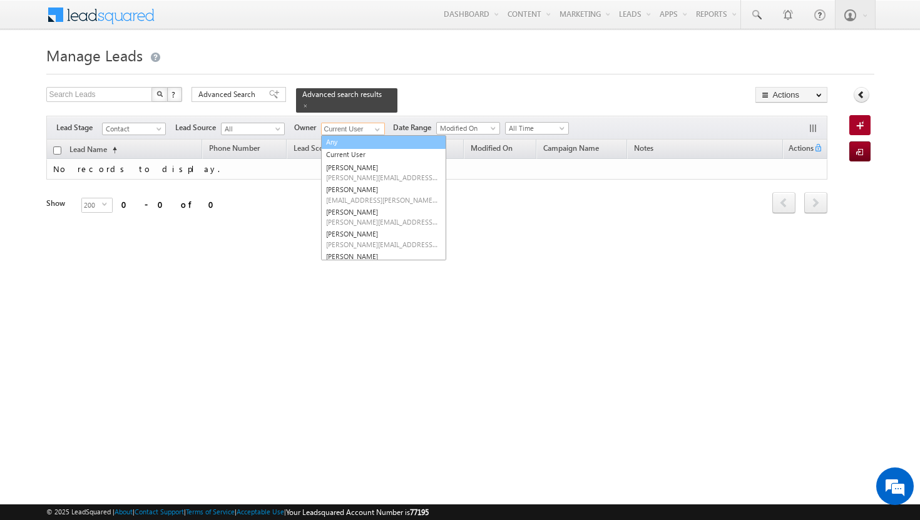
click link "Any"
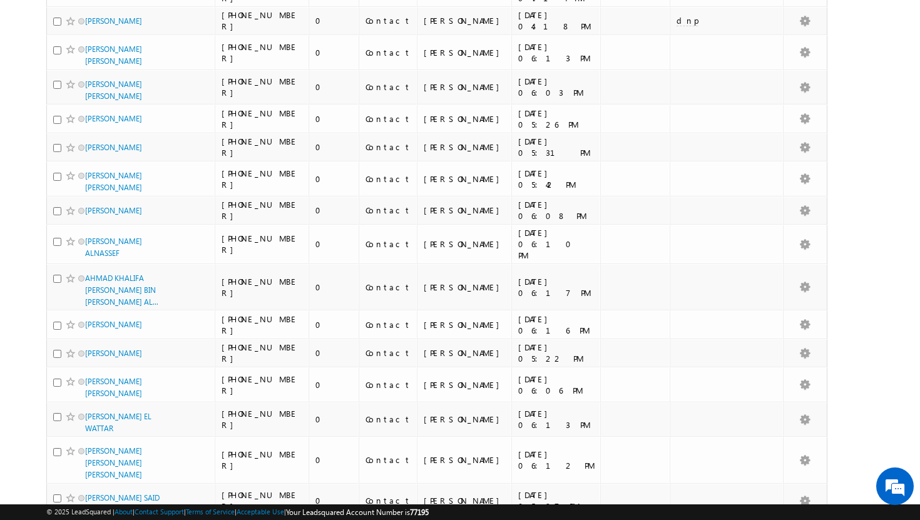
scroll to position [6358, 0]
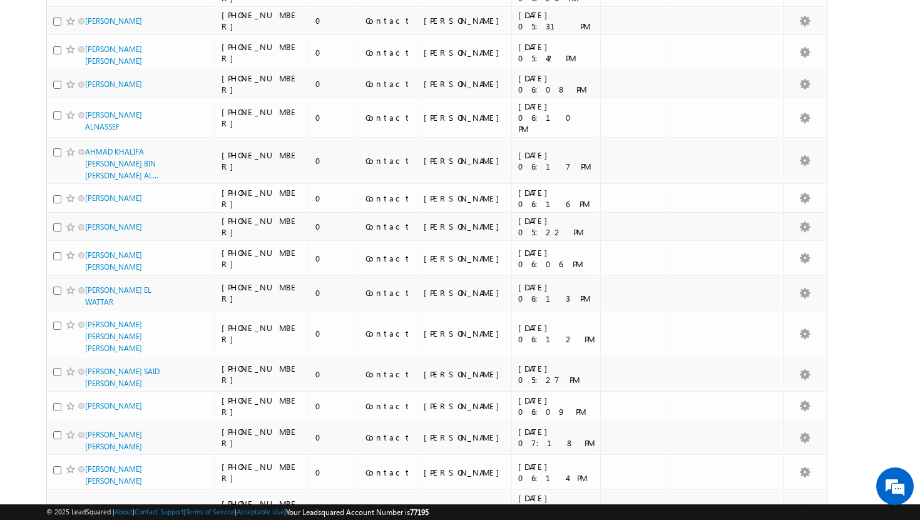
click link "10"
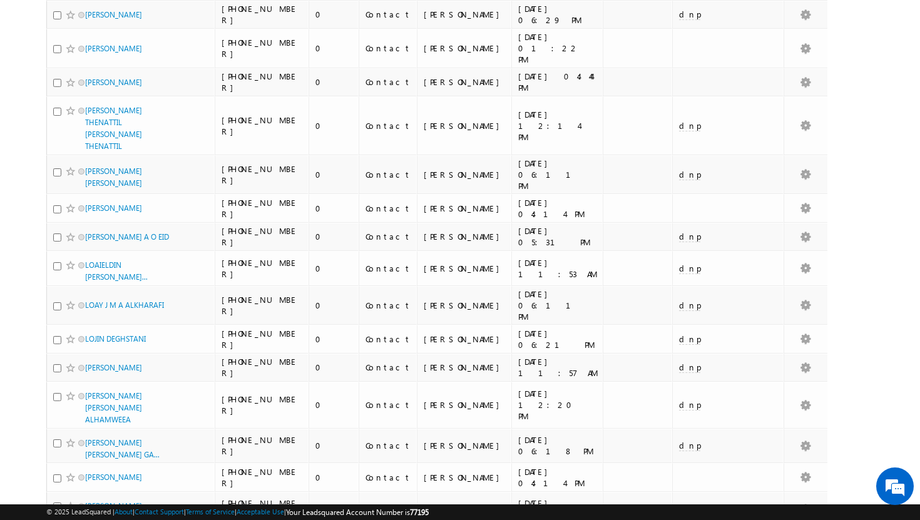
scroll to position [0, 0]
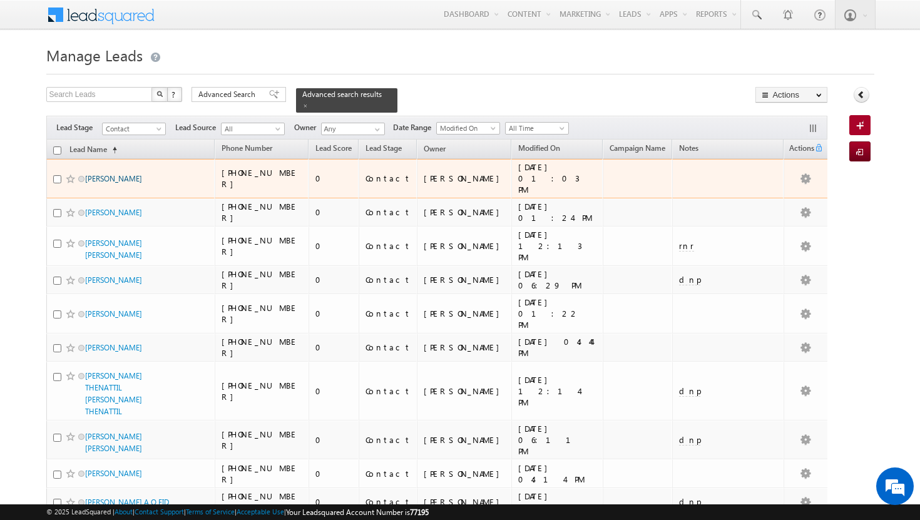
click link "[PERSON_NAME]"
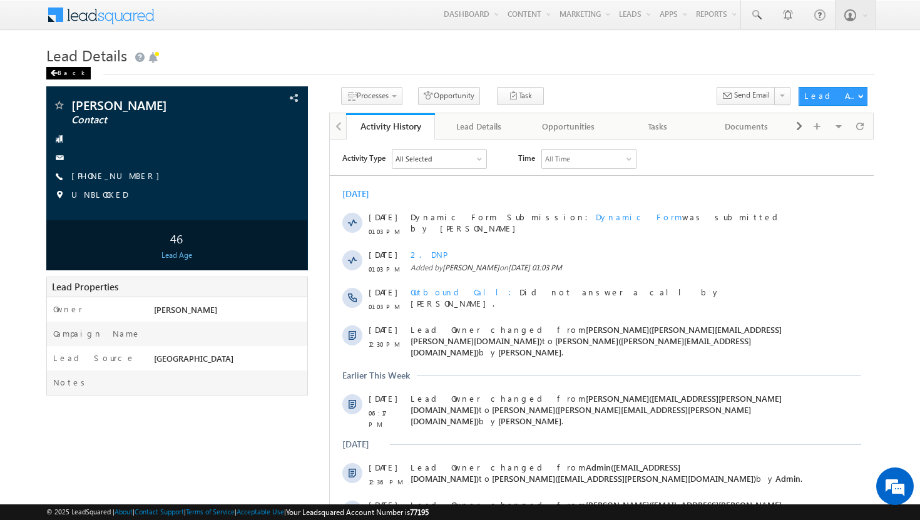
click at [58, 71] on div "Back" at bounding box center [68, 73] width 44 height 13
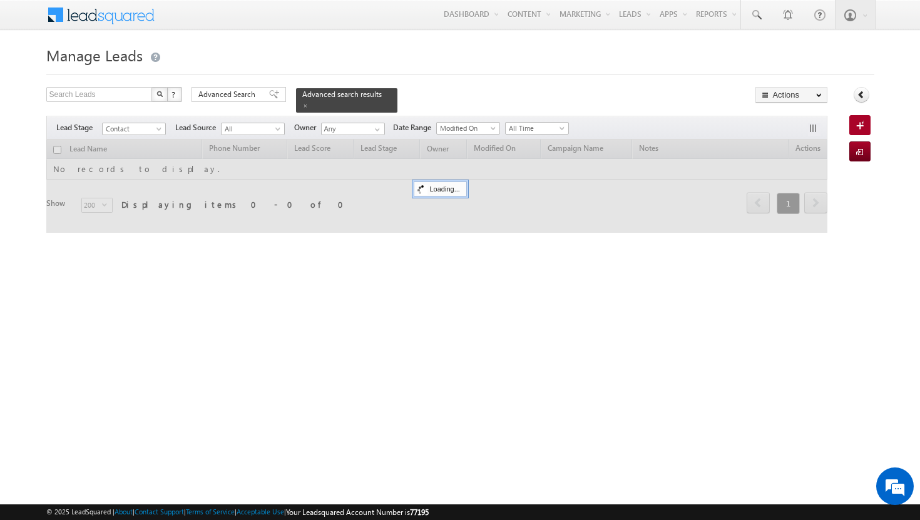
click at [58, 71] on div at bounding box center [460, 70] width 828 height 8
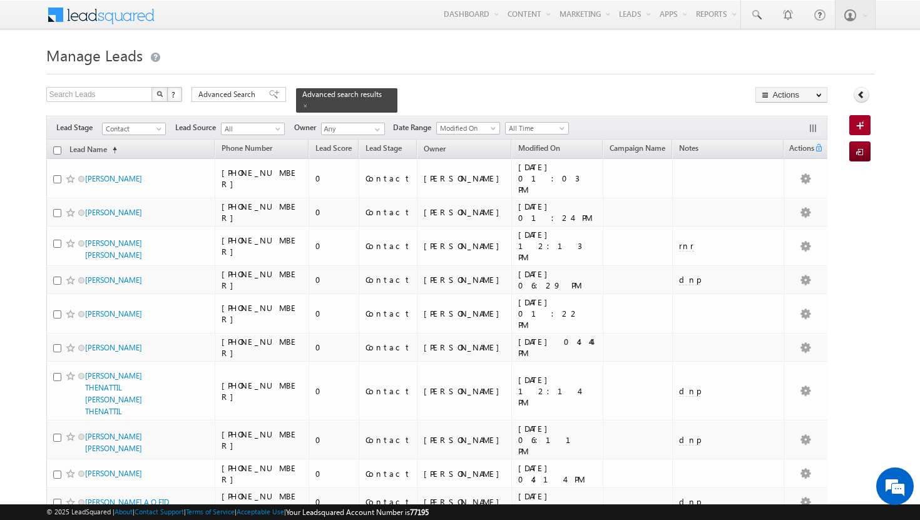
click at [57, 146] on input "checkbox" at bounding box center [57, 150] width 8 height 8
checkbox input "true"
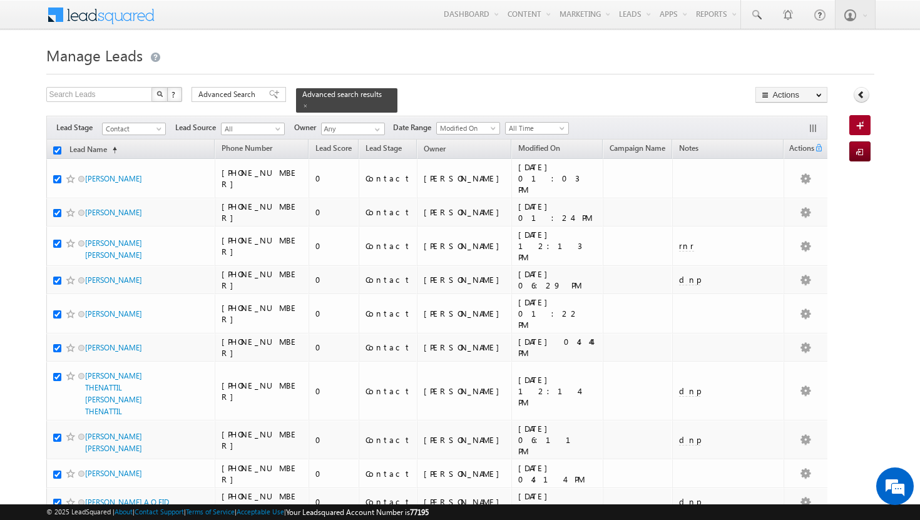
checkbox input "true"
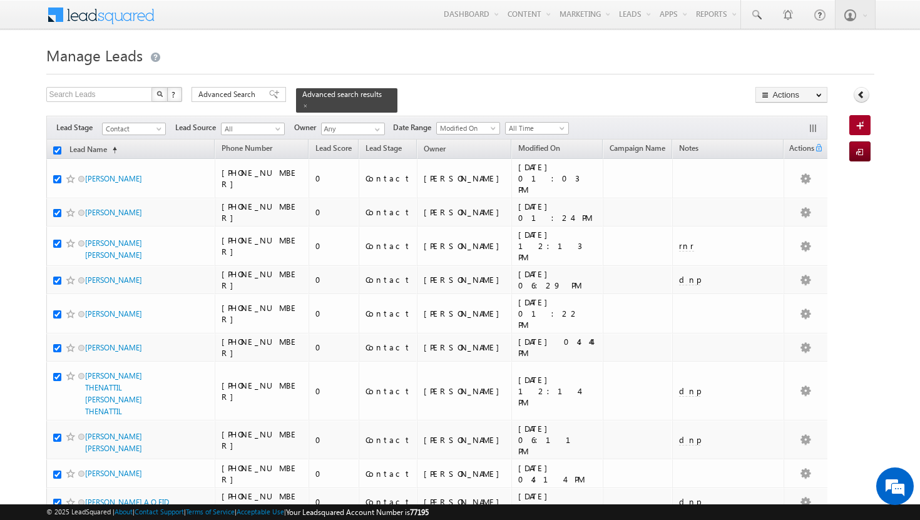
checkbox input "true"
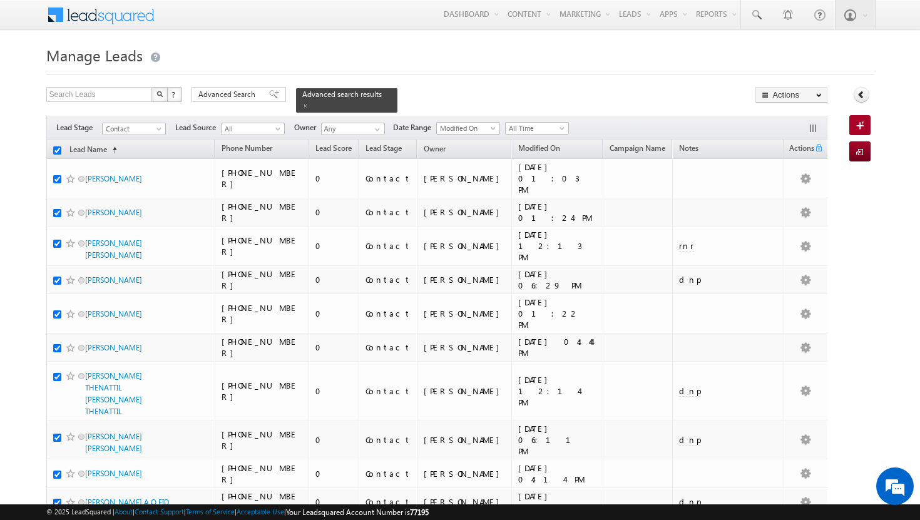
checkbox input "true"
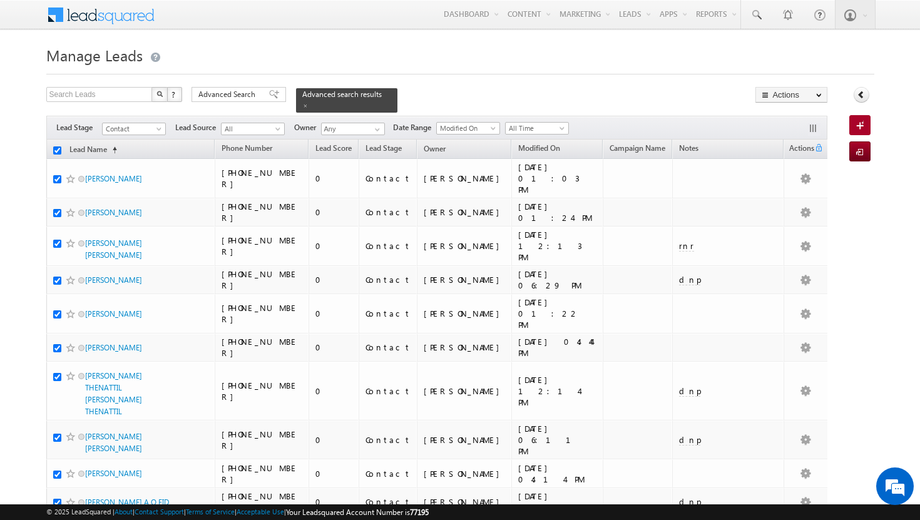
checkbox input "true"
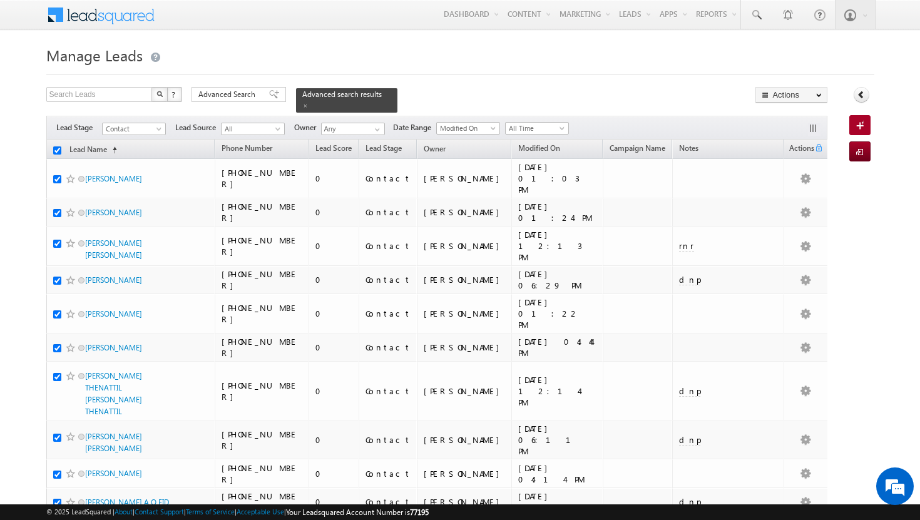
checkbox input "true"
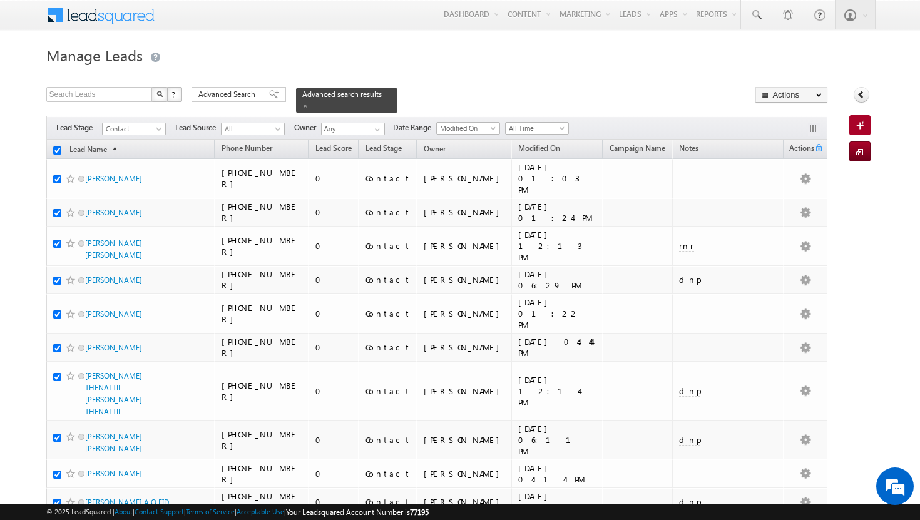
checkbox input "true"
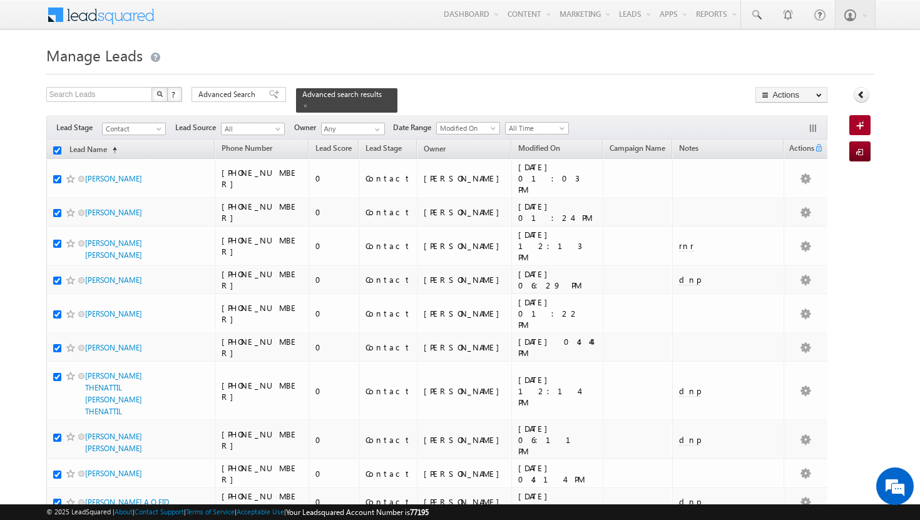
checkbox input "true"
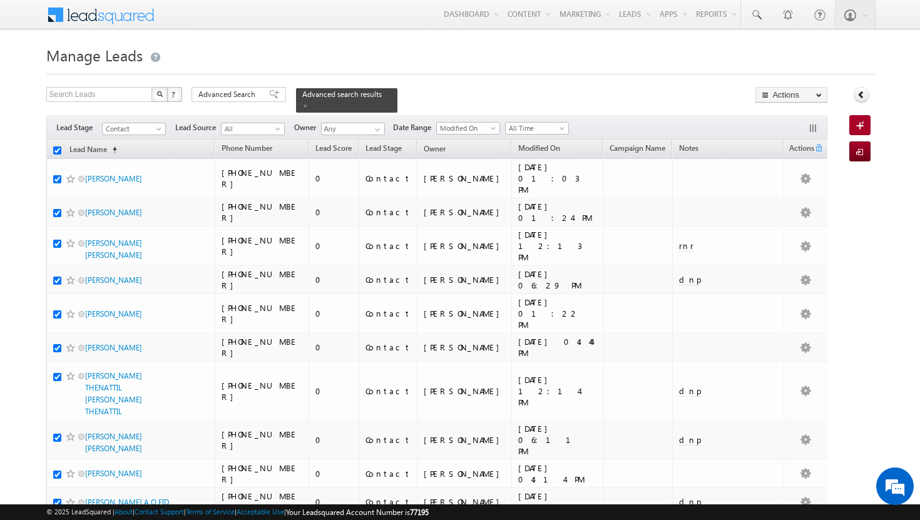
checkbox input "true"
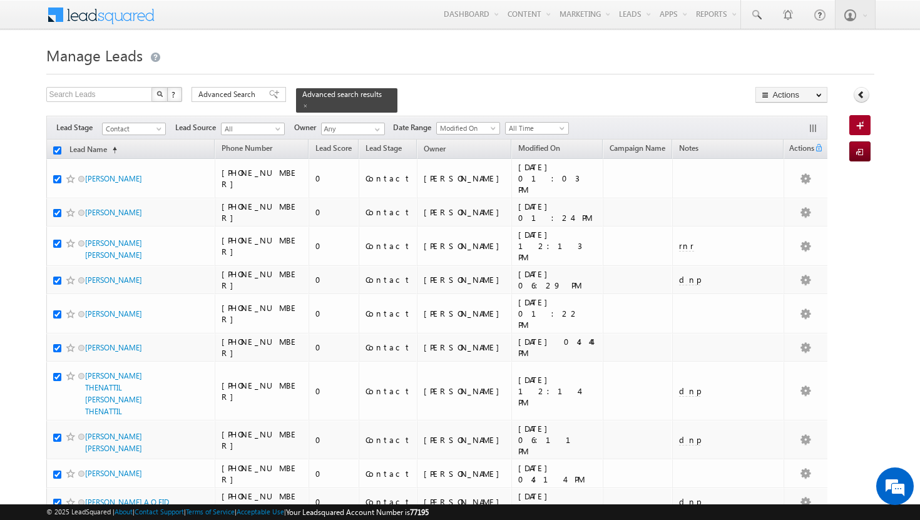
checkbox input "true"
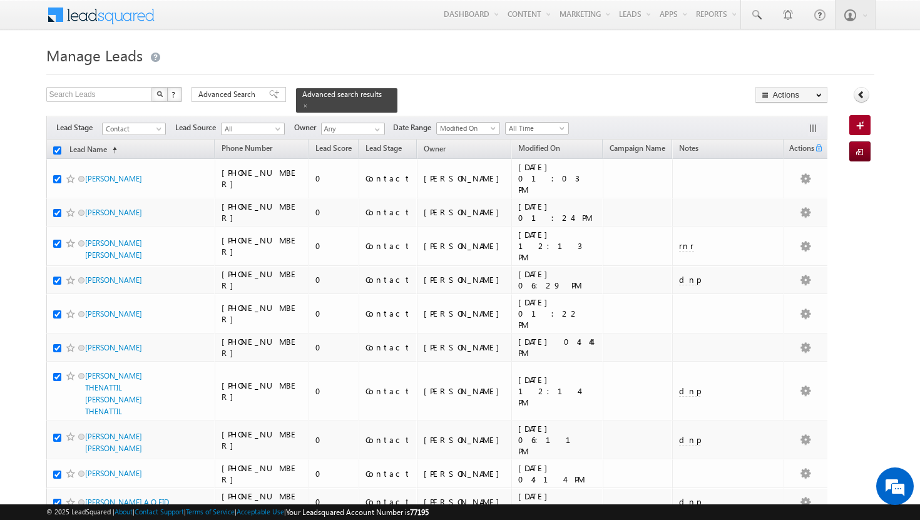
checkbox input "true"
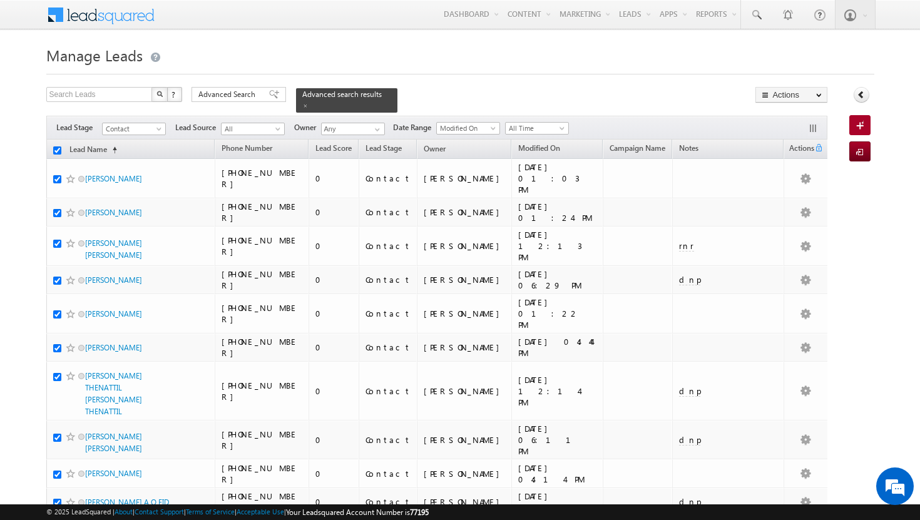
checkbox input "true"
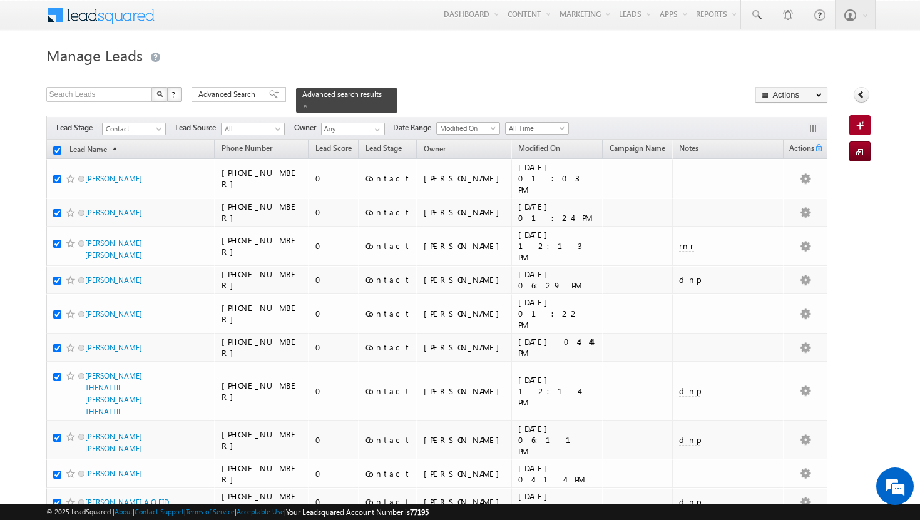
checkbox input "true"
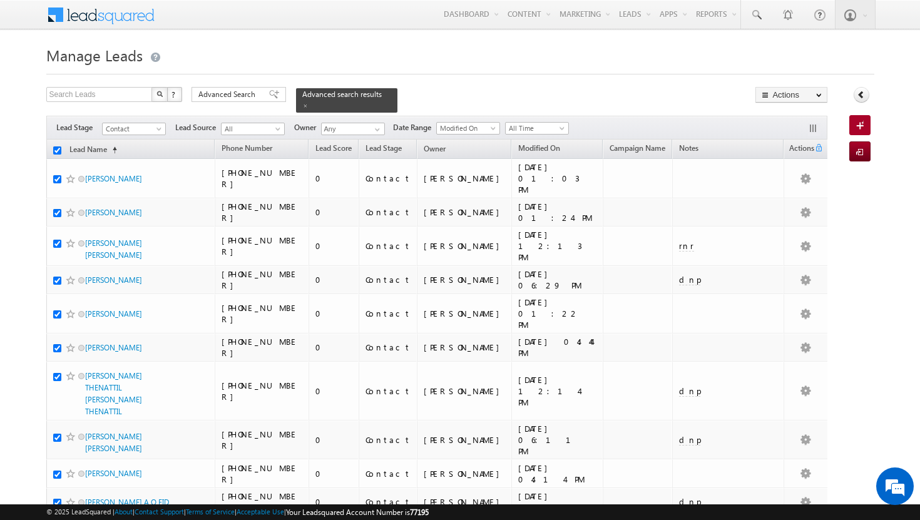
checkbox input "true"
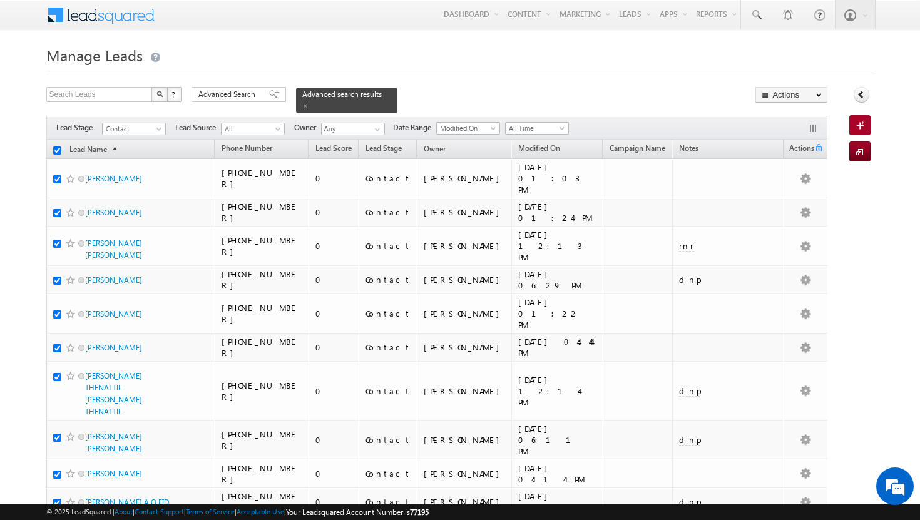
checkbox input "true"
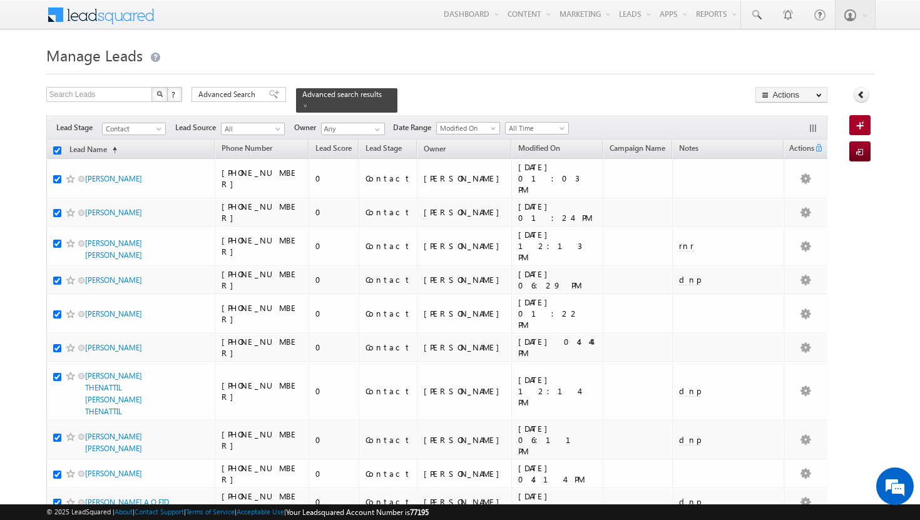
checkbox input "true"
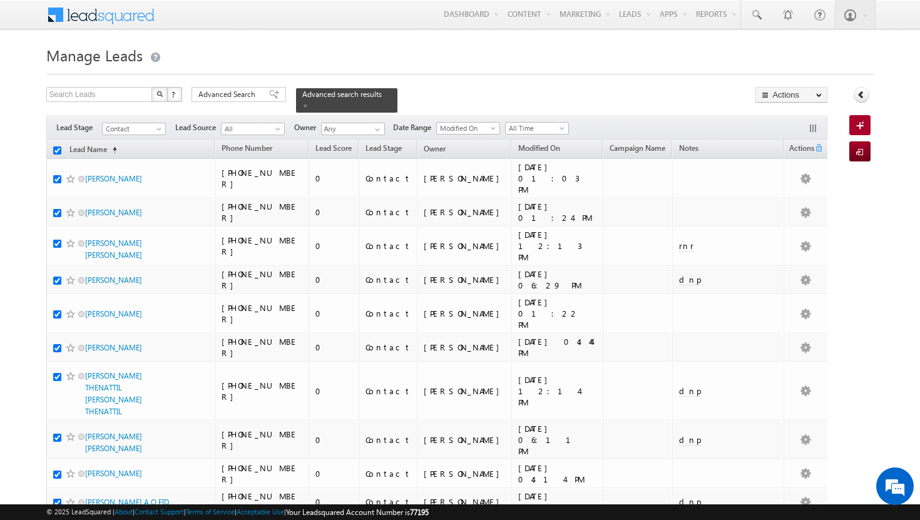
checkbox input "true"
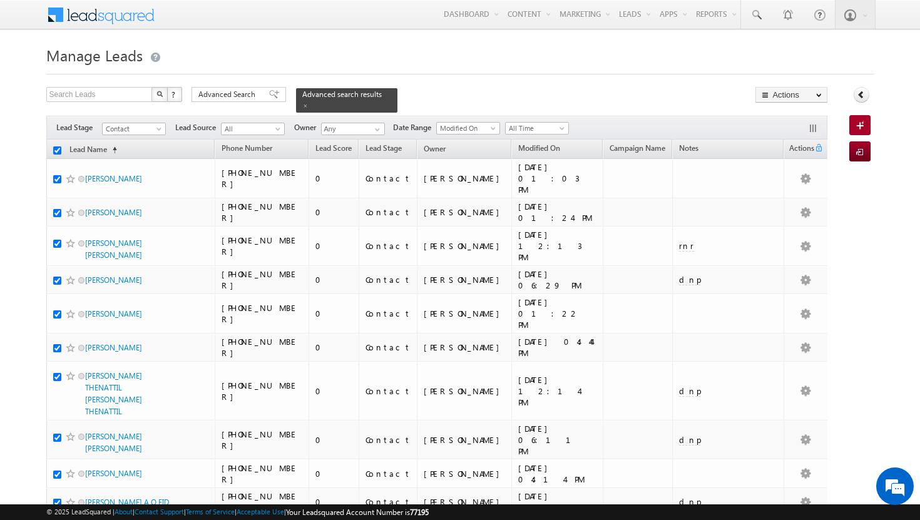
checkbox input "true"
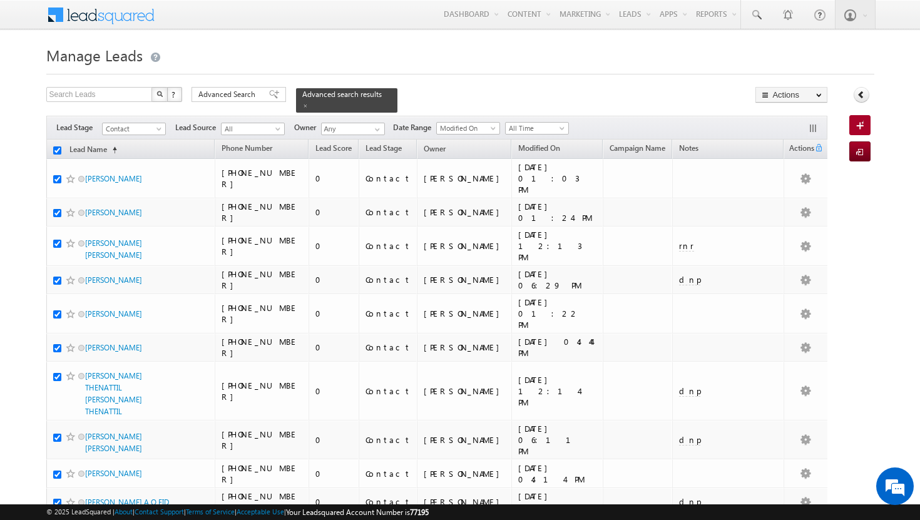
checkbox input "true"
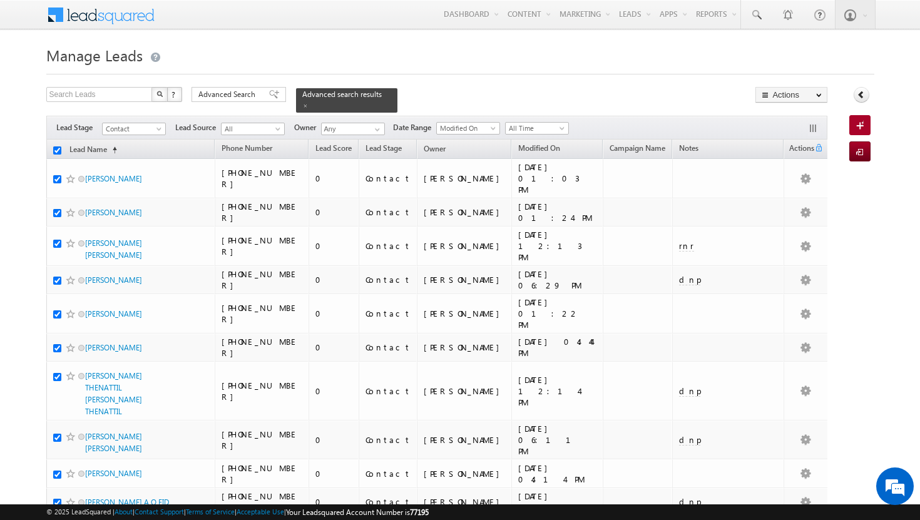
checkbox input "true"
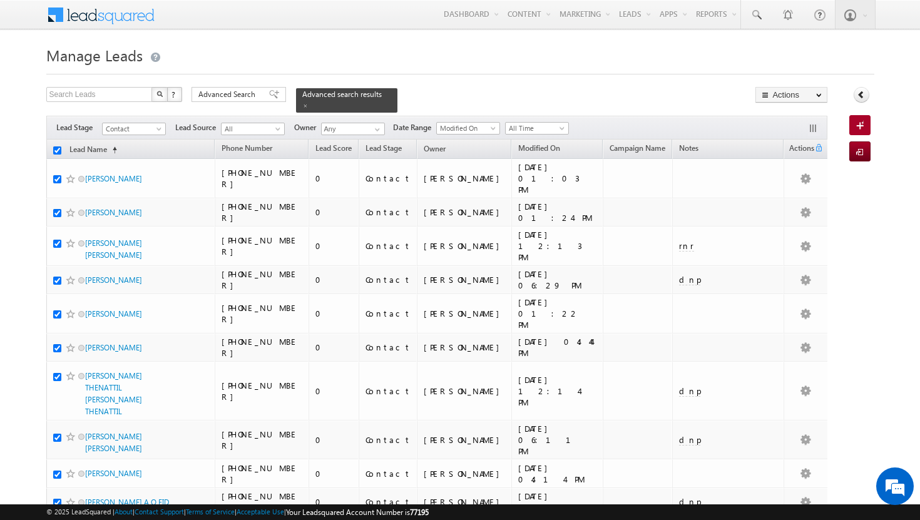
checkbox input "true"
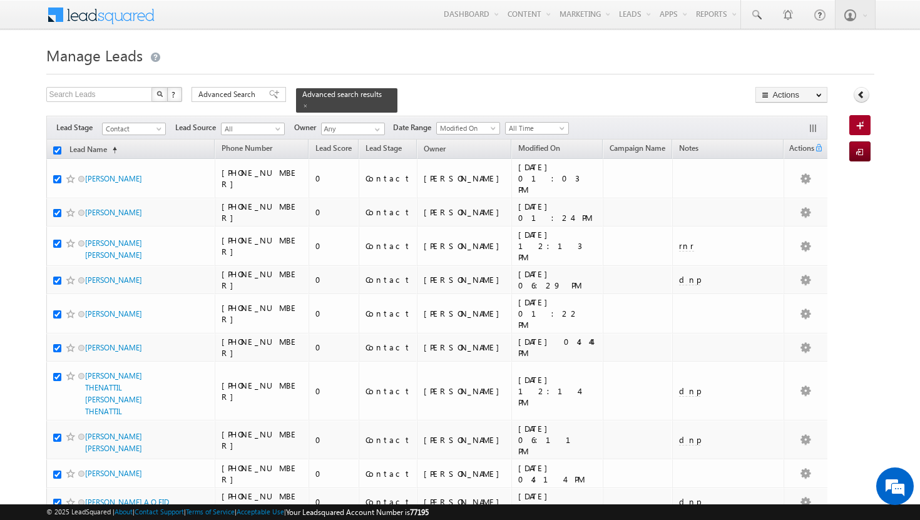
checkbox input "true"
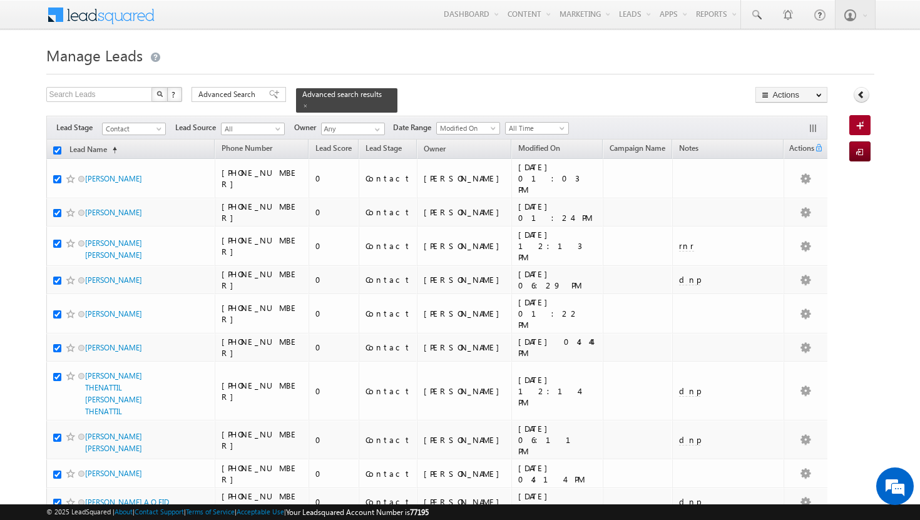
checkbox input "true"
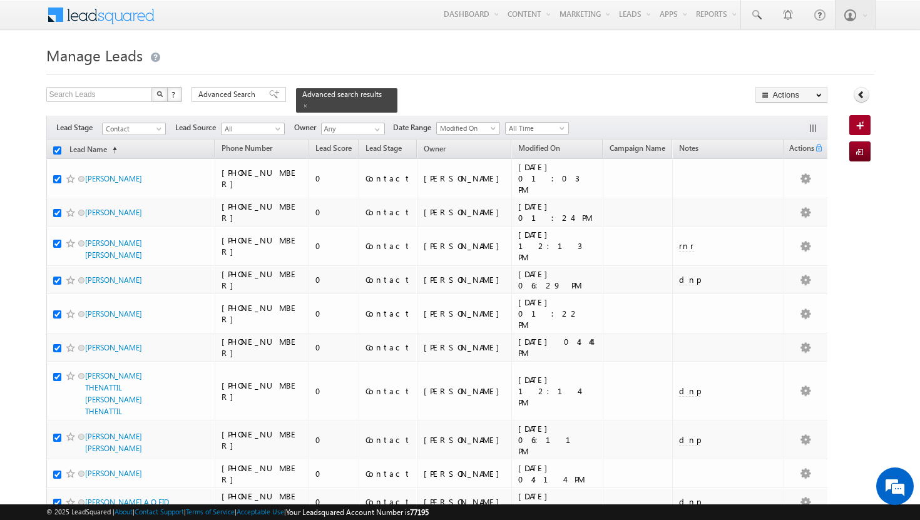
checkbox input "true"
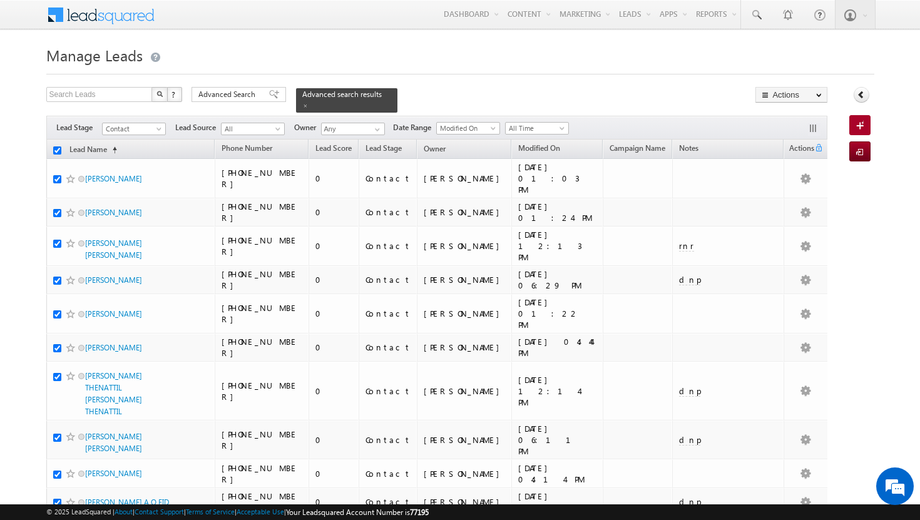
checkbox input "true"
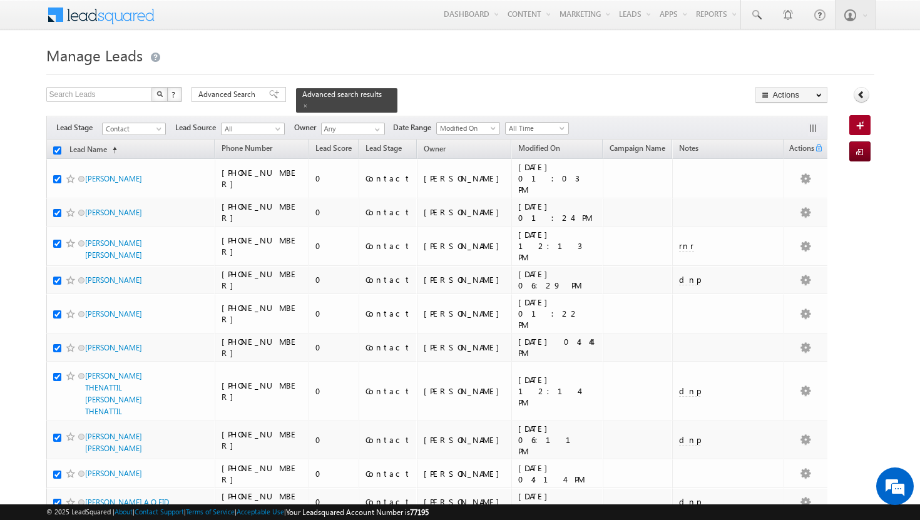
checkbox input "true"
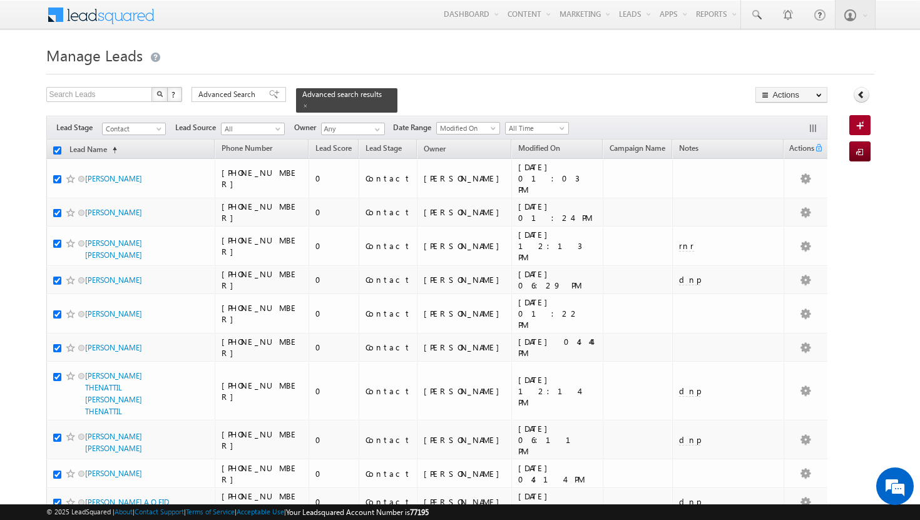
checkbox input "true"
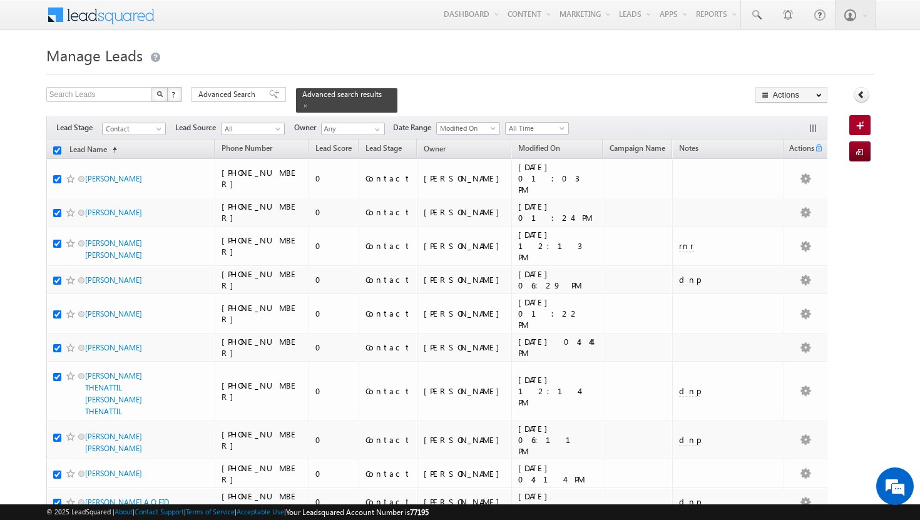
checkbox input "true"
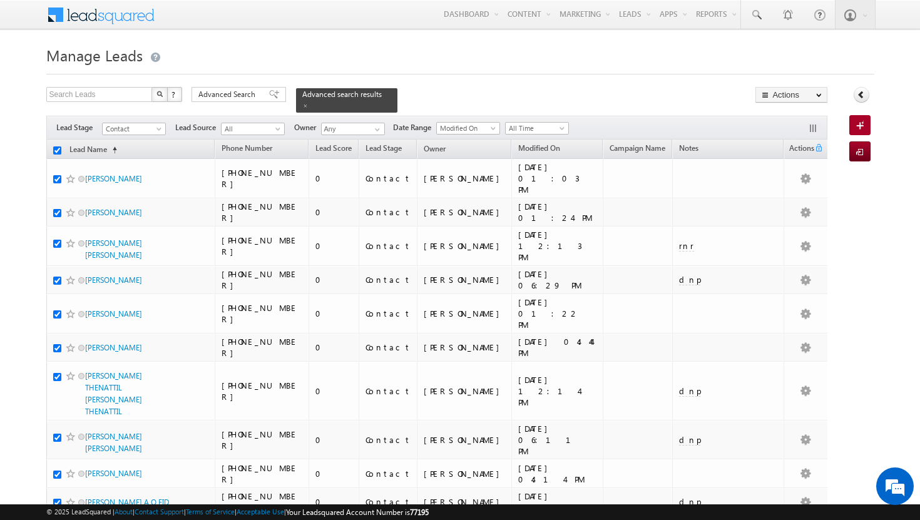
checkbox input "true"
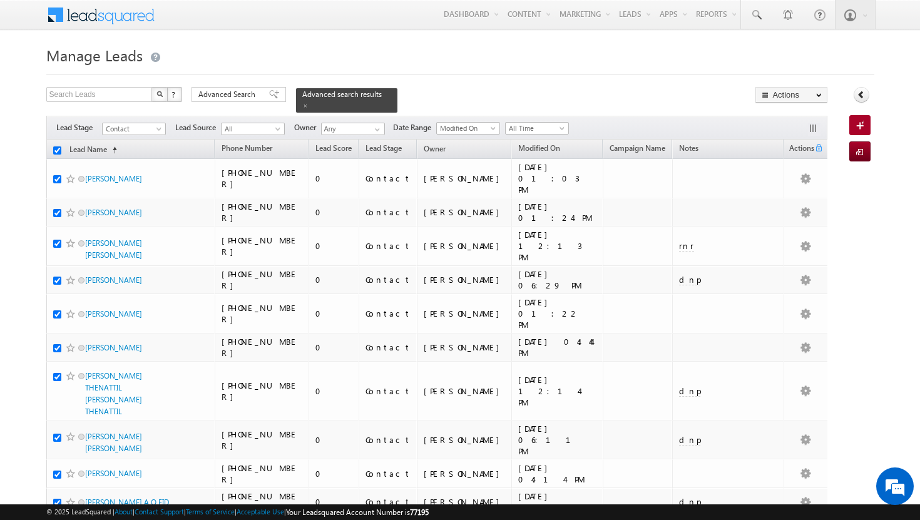
checkbox input "true"
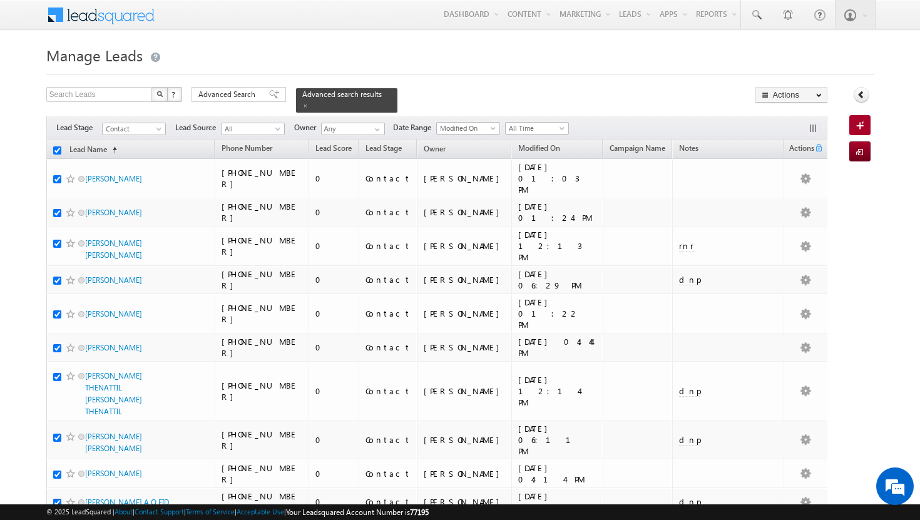
checkbox input "true"
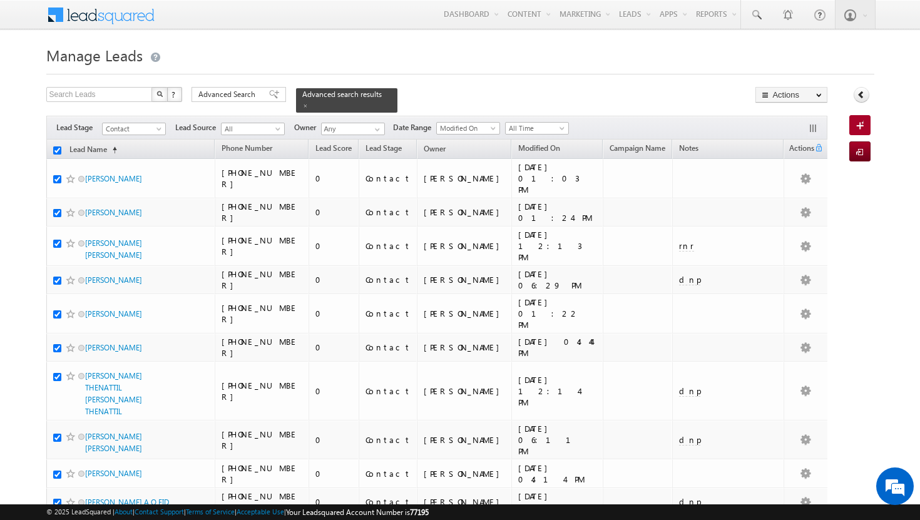
checkbox input "true"
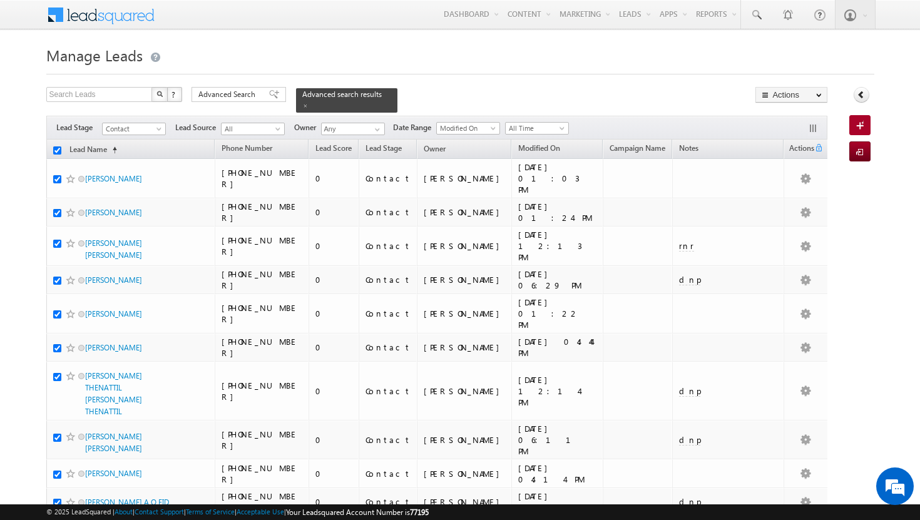
checkbox input "true"
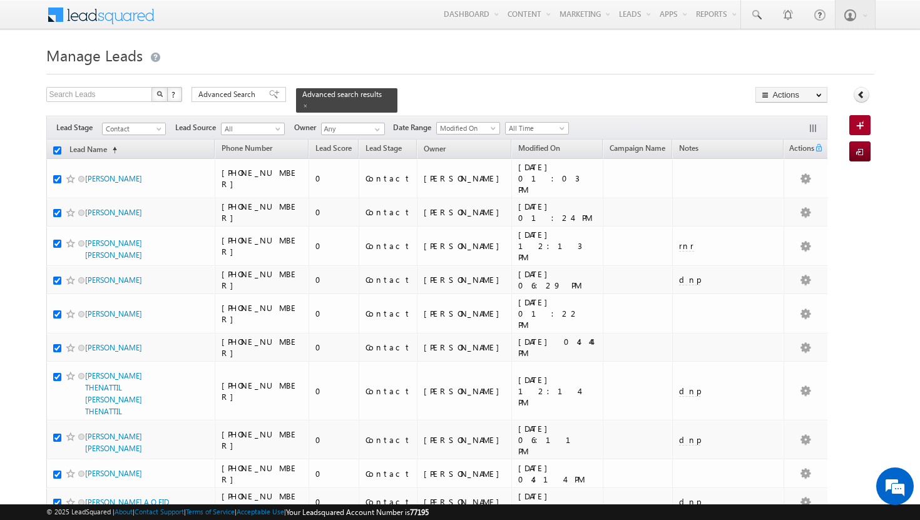
checkbox input "true"
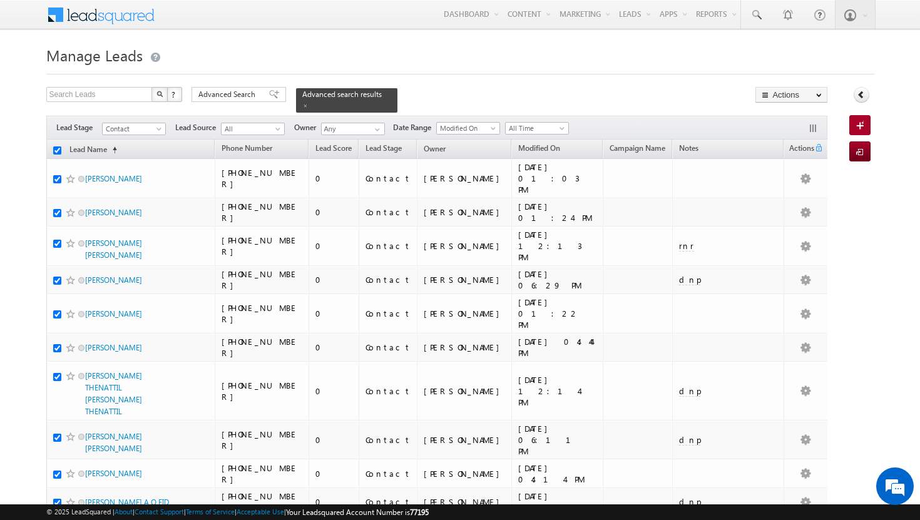
checkbox input "true"
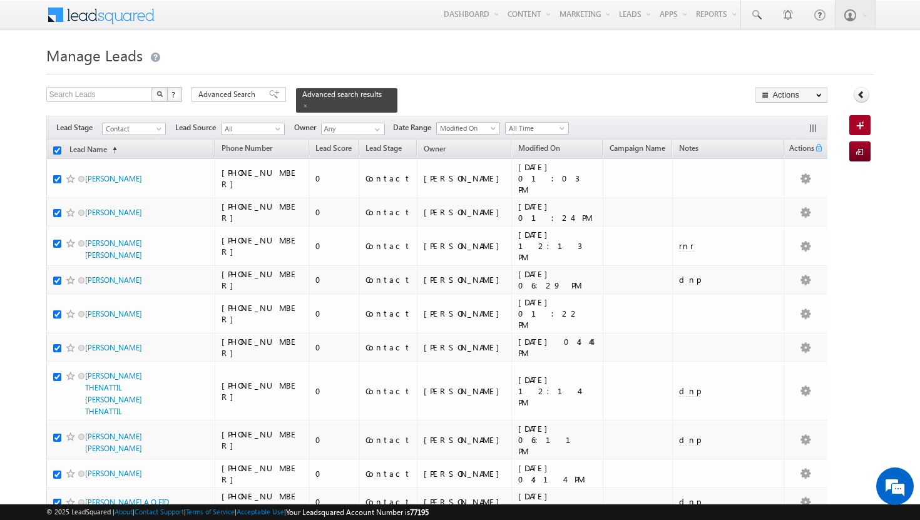
checkbox input "true"
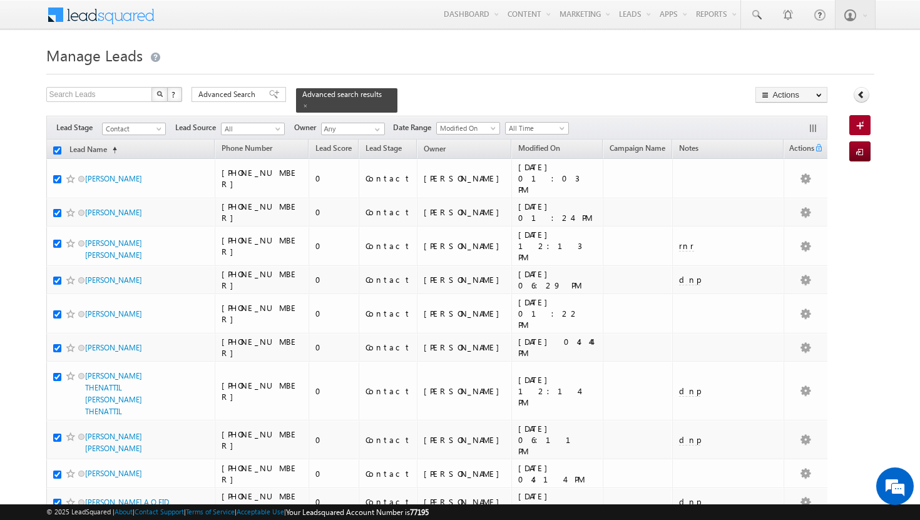
checkbox input "true"
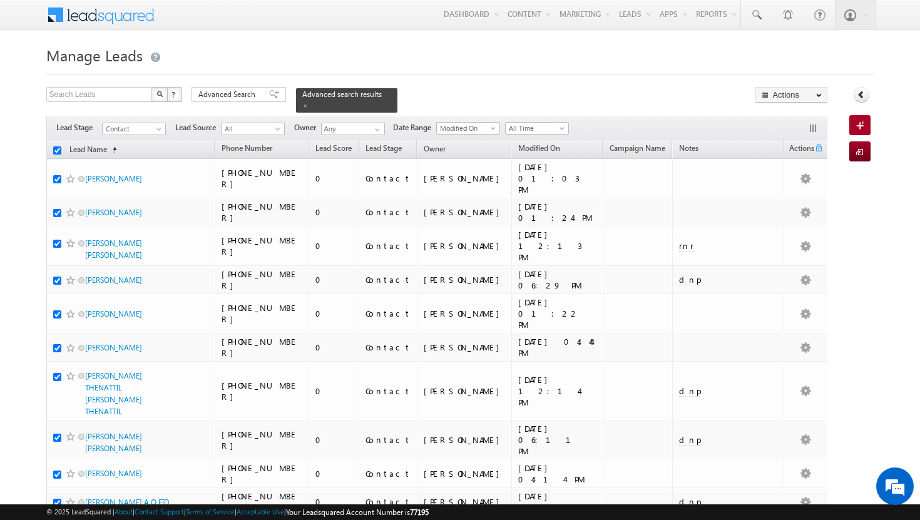
checkbox input "true"
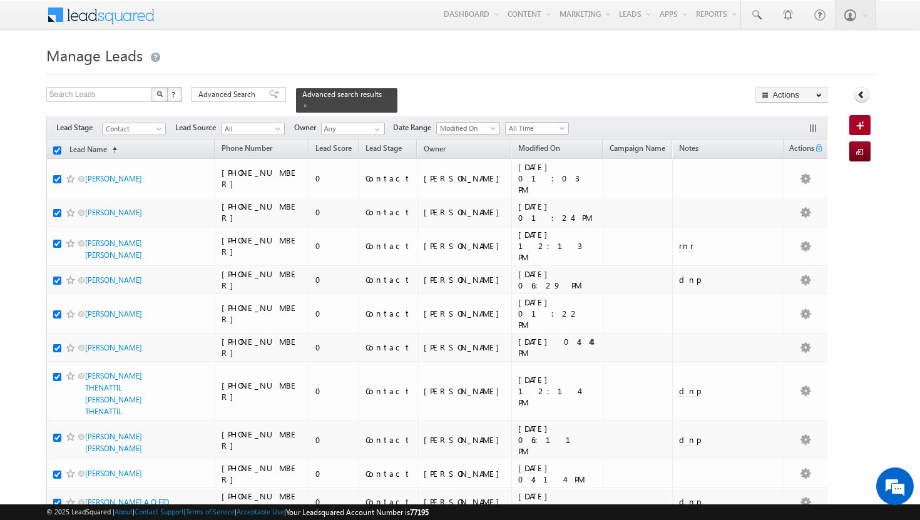
checkbox input "true"
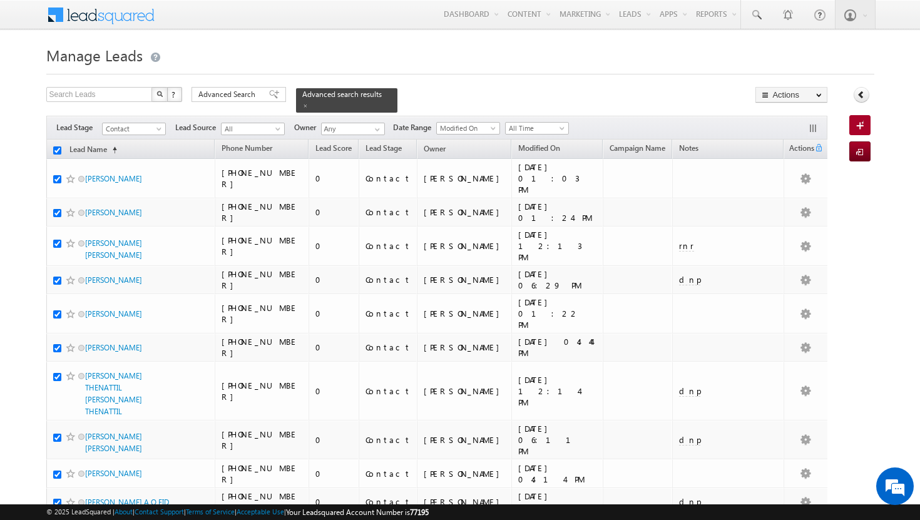
checkbox input "true"
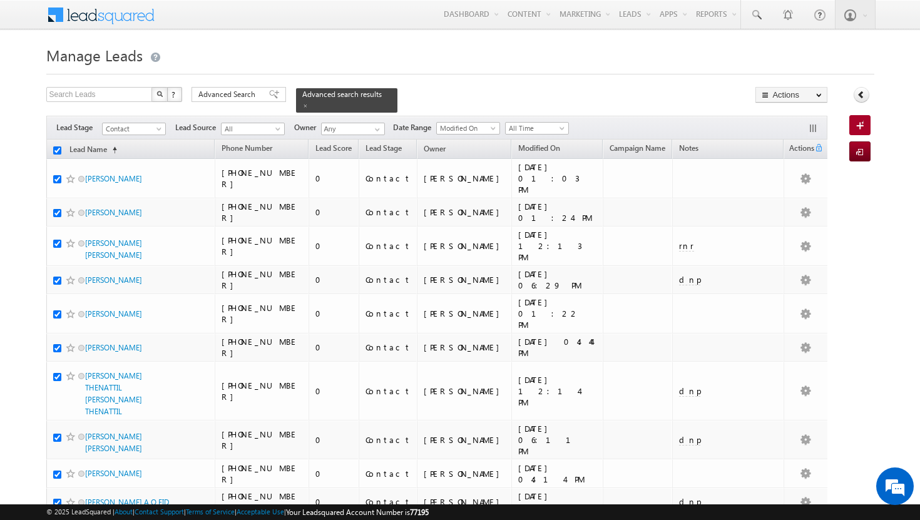
checkbox input "true"
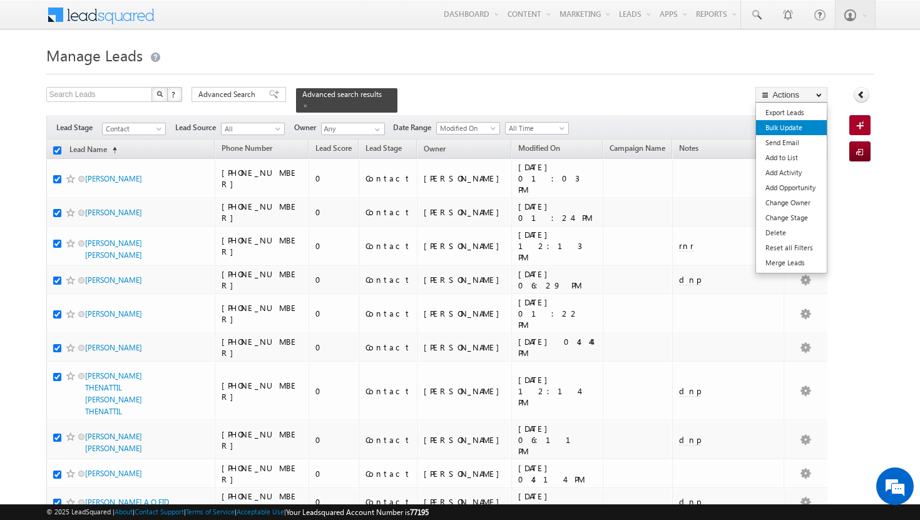
click at [806, 133] on link "Bulk Update" at bounding box center [791, 127] width 71 height 15
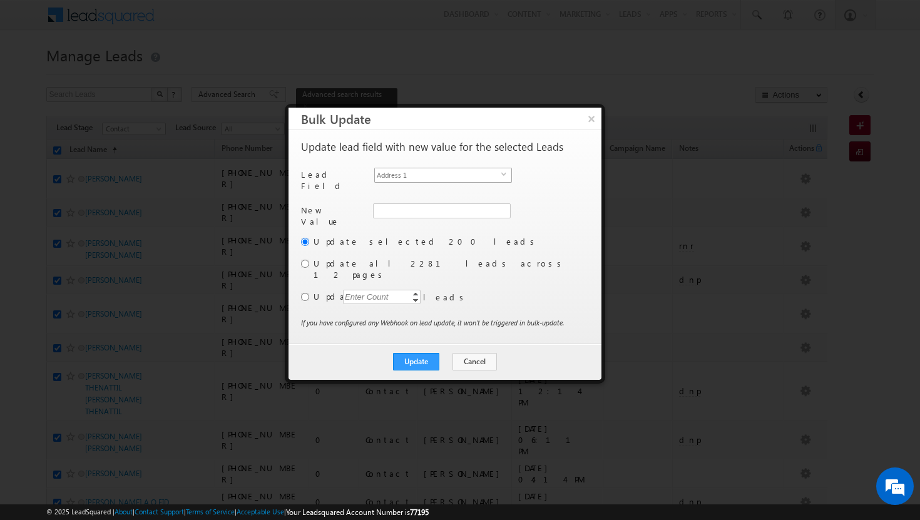
click at [495, 176] on span "Address 1" at bounding box center [438, 175] width 126 height 14
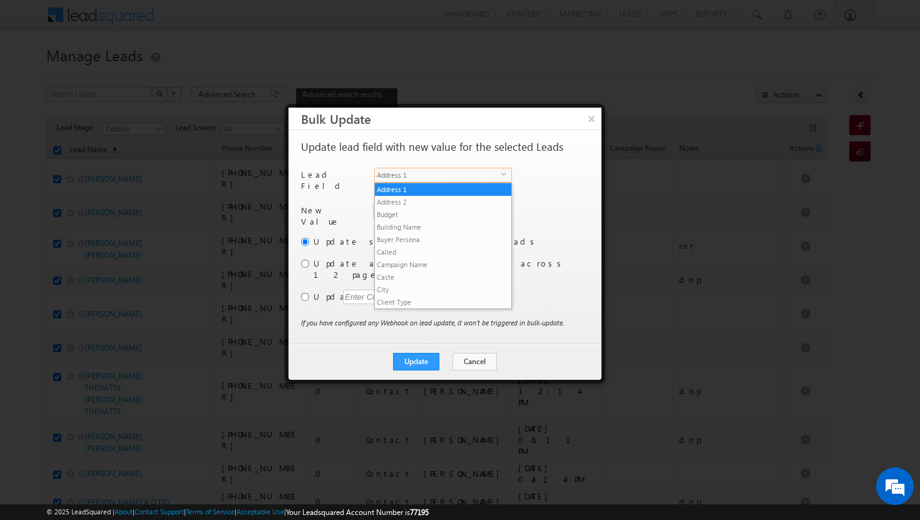
scroll to position [489, 0]
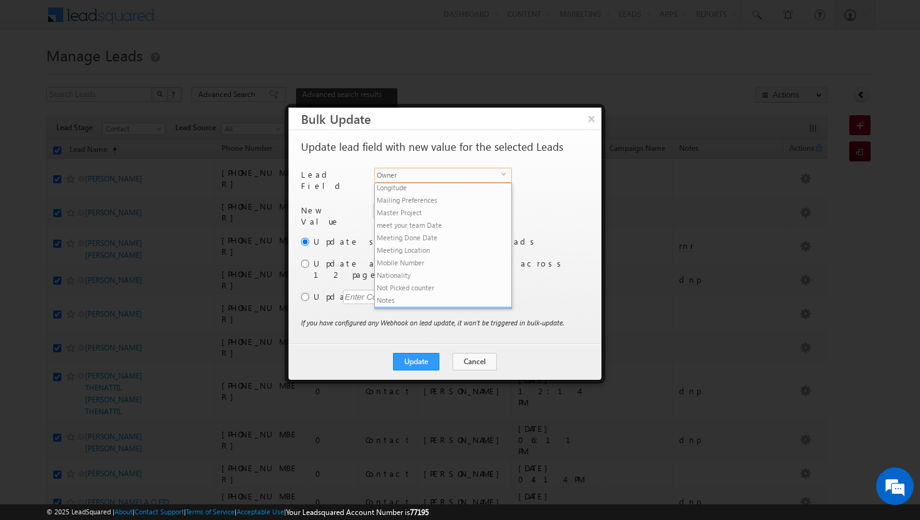
click at [422, 307] on li "Owner" at bounding box center [443, 313] width 136 height 13
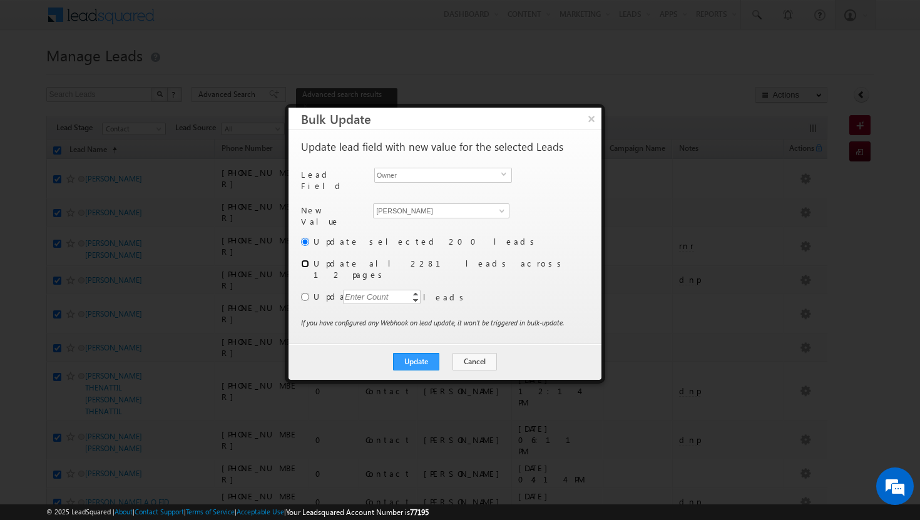
click at [303, 260] on input "radio" at bounding box center [305, 264] width 8 height 8
click at [419, 353] on button "Update" at bounding box center [416, 362] width 46 height 18
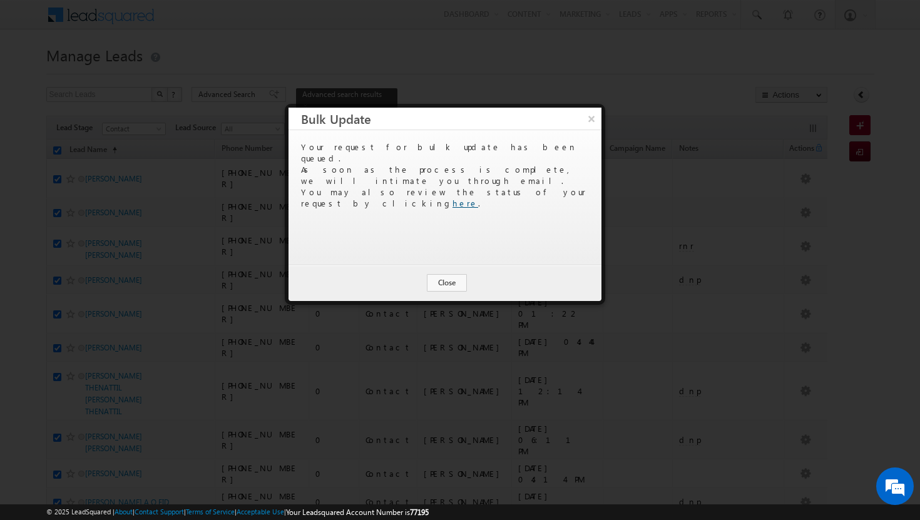
click at [478, 198] on link "here" at bounding box center [465, 203] width 26 height 11
click at [582, 120] on button "×" at bounding box center [591, 119] width 21 height 22
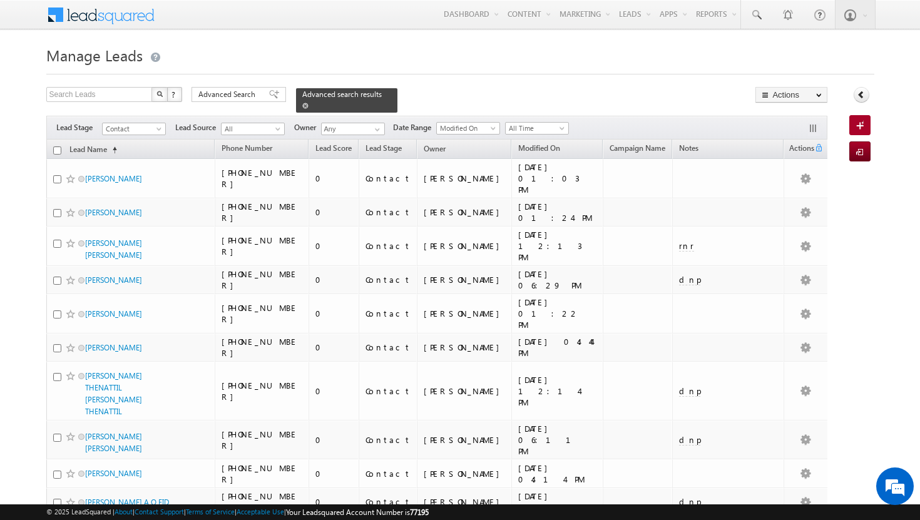
click at [365, 94] on div "Advanced search results" at bounding box center [346, 100] width 101 height 24
click at [308, 103] on span at bounding box center [305, 106] width 6 height 6
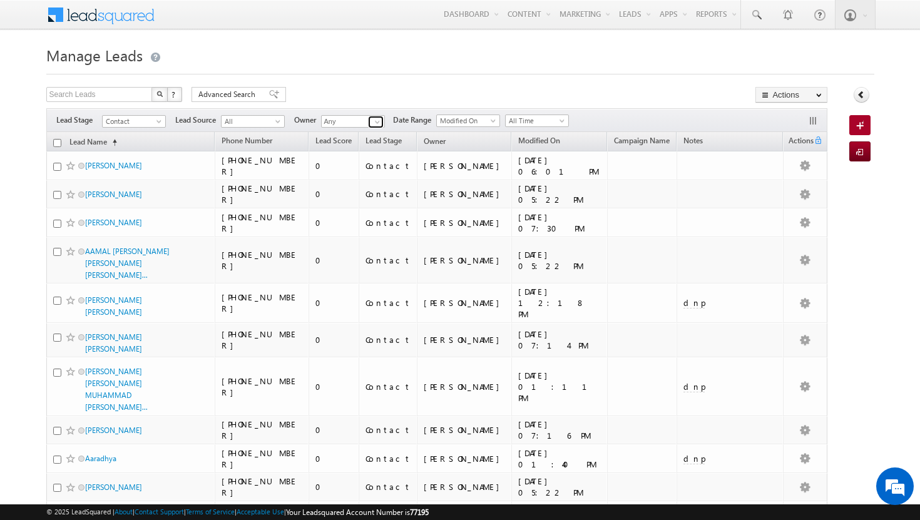
click at [378, 122] on span at bounding box center [377, 122] width 10 height 10
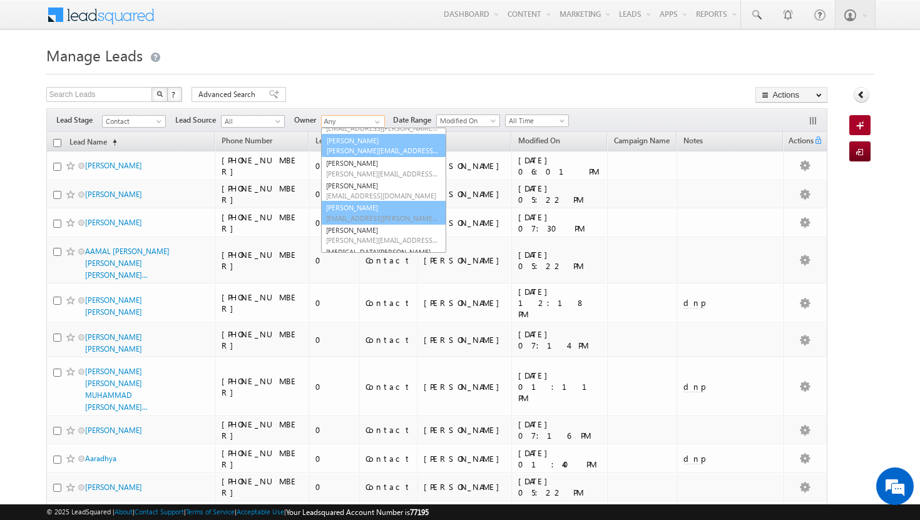
scroll to position [96, 0]
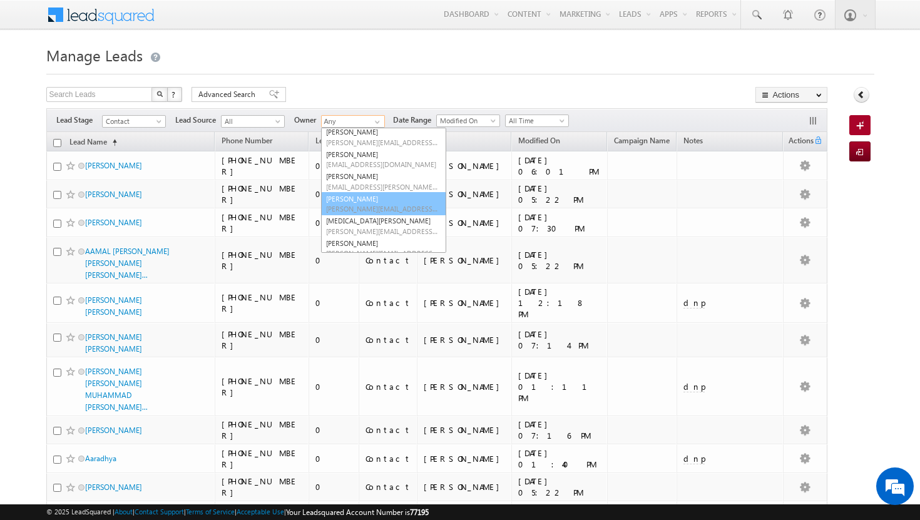
click at [363, 204] on span "[PERSON_NAME][EMAIL_ADDRESS][PERSON_NAME][DOMAIN_NAME]" at bounding box center [382, 208] width 113 height 9
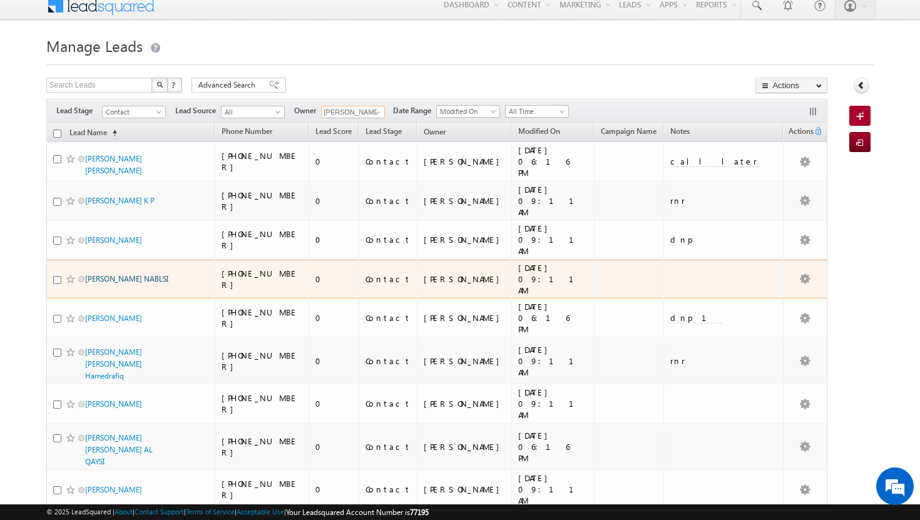
scroll to position [0, 0]
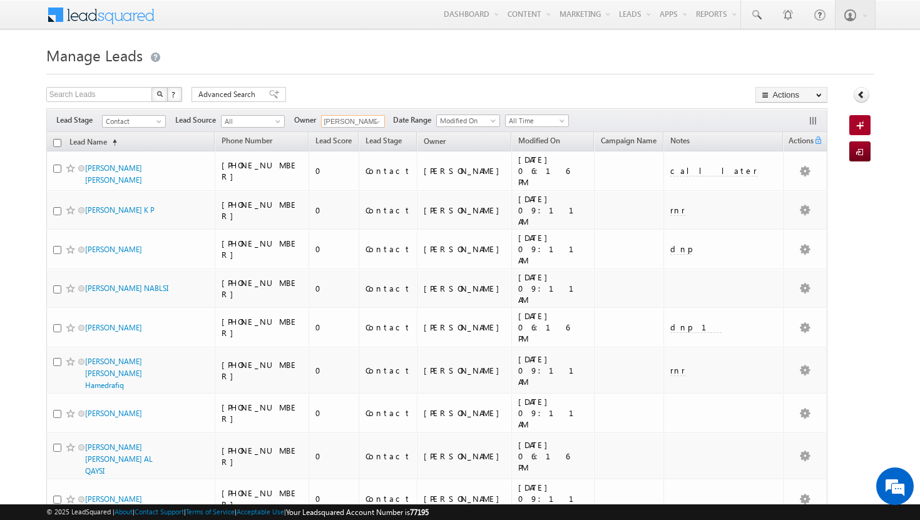
click at [54, 145] on input "checkbox" at bounding box center [57, 143] width 8 height 8
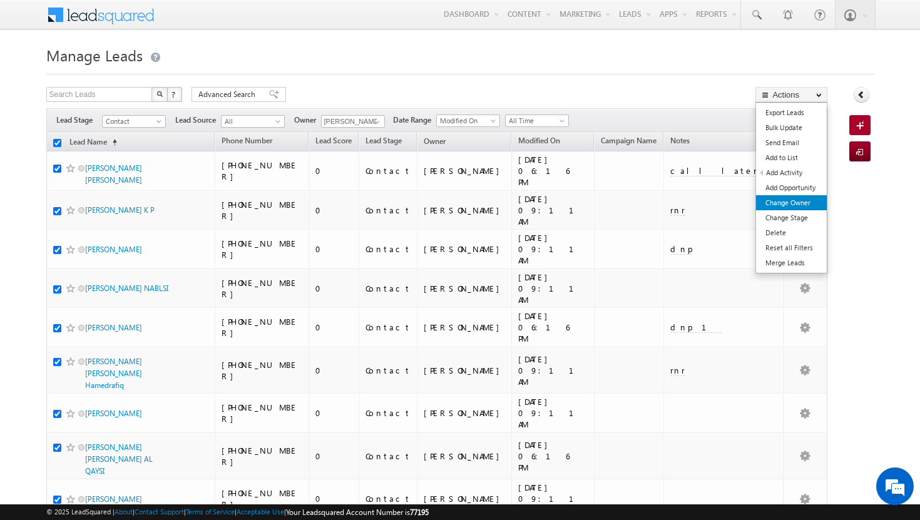
click at [797, 196] on link "Change Owner" at bounding box center [791, 202] width 71 height 15
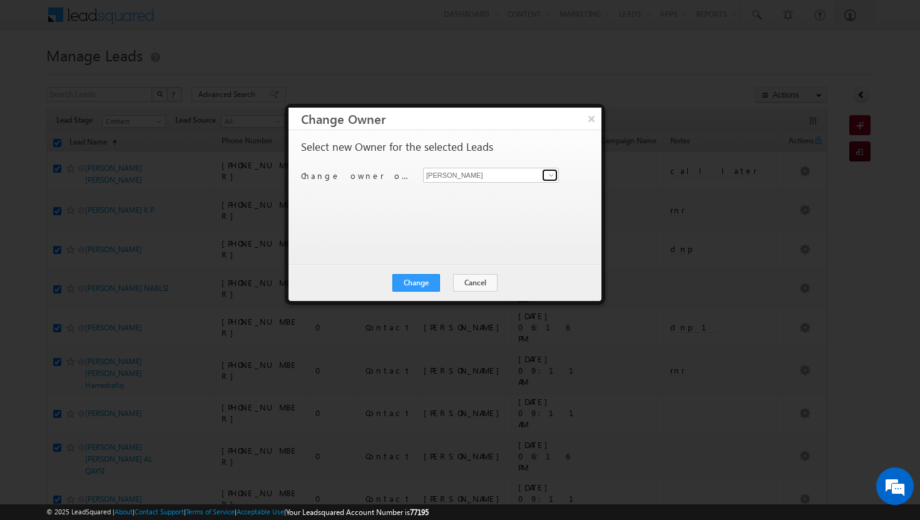
click at [552, 174] on span at bounding box center [551, 175] width 10 height 10
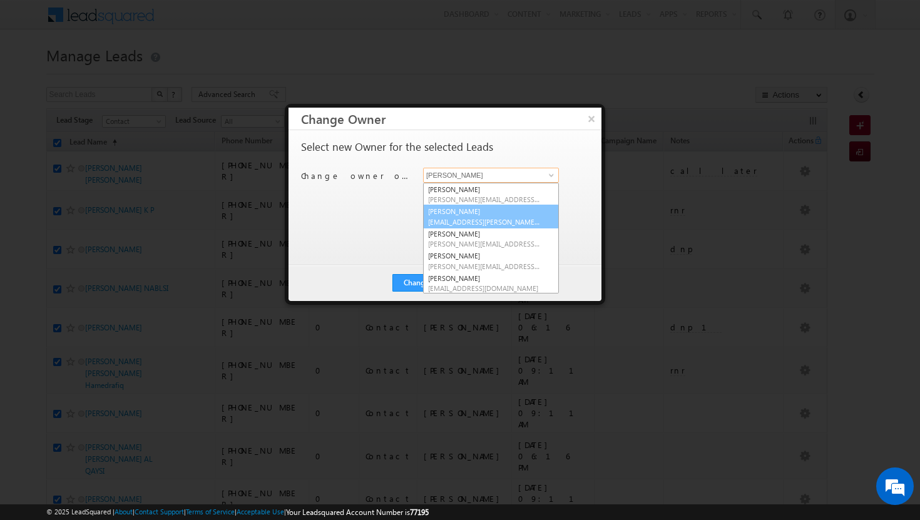
click at [516, 213] on link "Afeef Mohammad [EMAIL_ADDRESS][PERSON_NAME][DOMAIN_NAME]" at bounding box center [491, 217] width 136 height 24
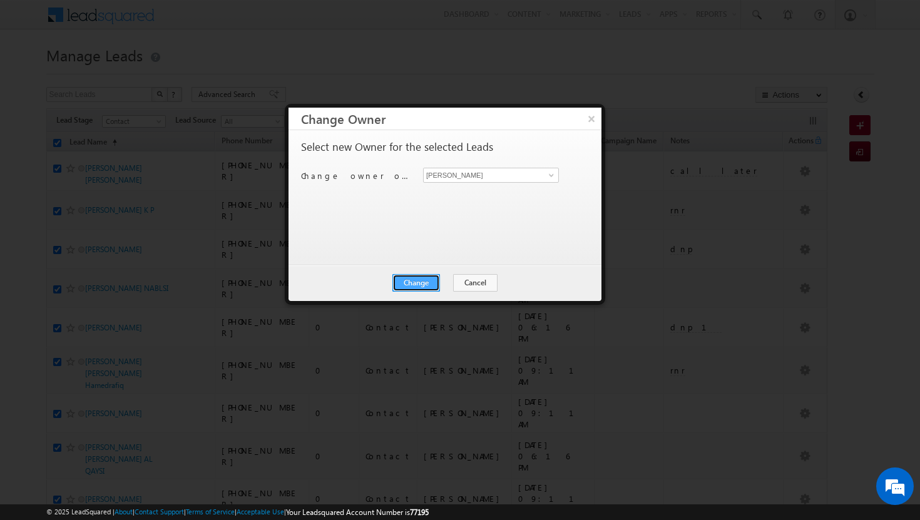
click at [429, 277] on button "Change" at bounding box center [416, 283] width 48 height 18
click at [449, 279] on button "Close" at bounding box center [447, 283] width 40 height 18
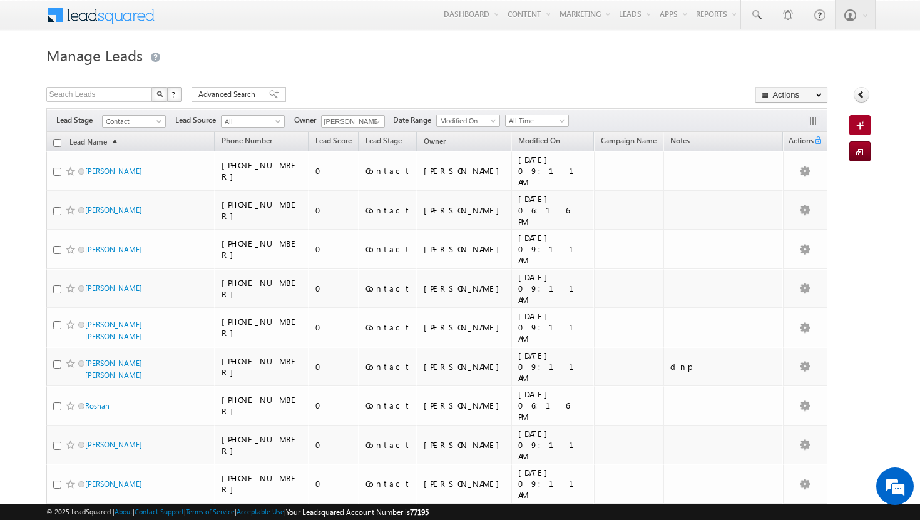
click at [56, 141] on input "checkbox" at bounding box center [57, 143] width 8 height 8
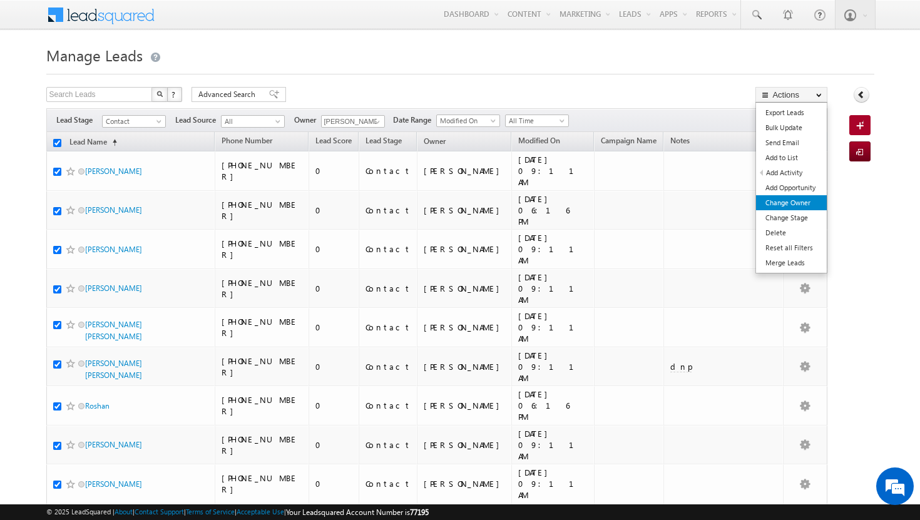
click at [795, 200] on link "Change Owner" at bounding box center [791, 202] width 71 height 15
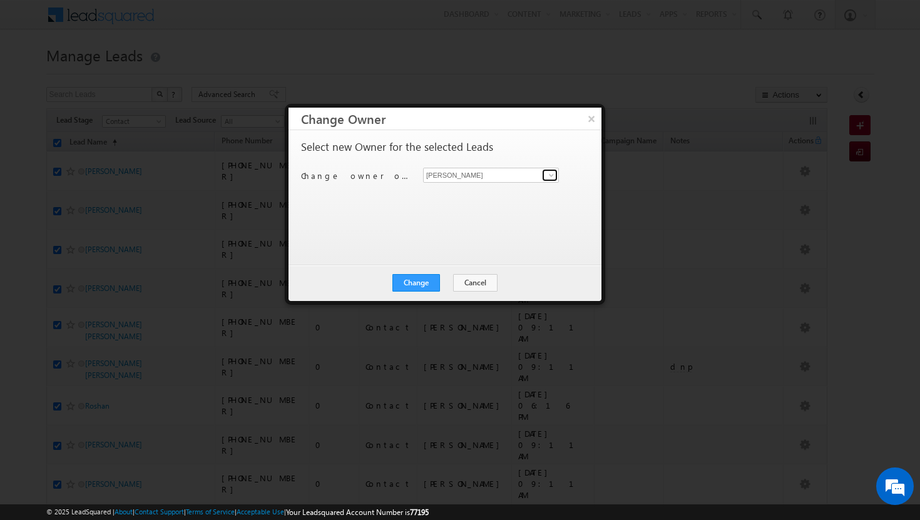
click at [553, 173] on span at bounding box center [551, 175] width 10 height 10
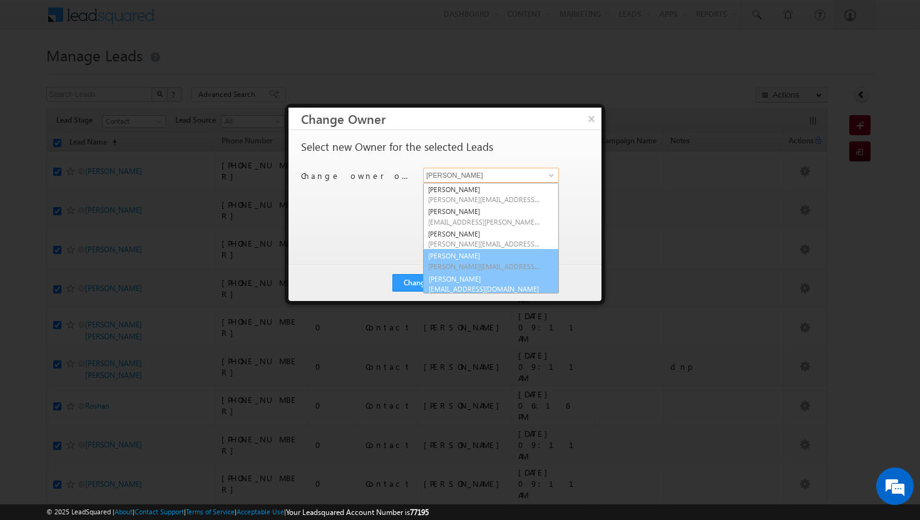
scroll to position [3, 0]
click at [479, 258] on span "[PERSON_NAME][EMAIL_ADDRESS][DOMAIN_NAME]" at bounding box center [484, 262] width 113 height 9
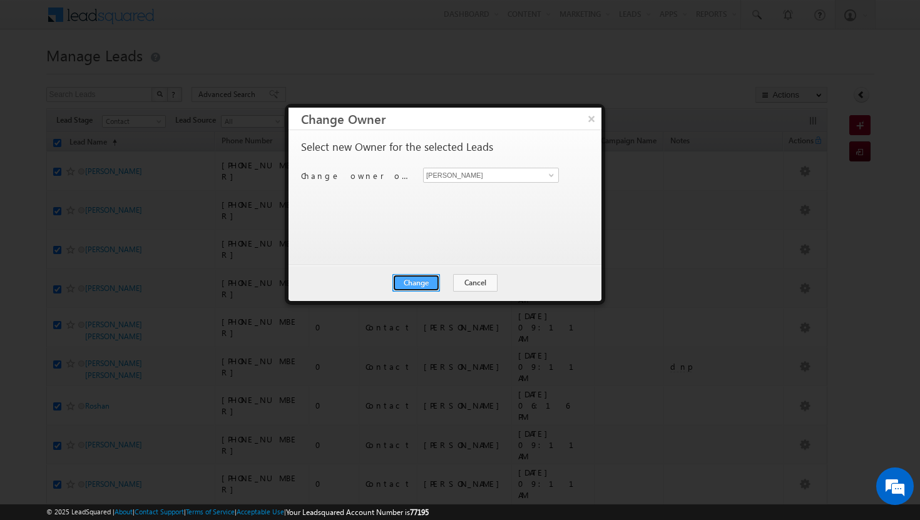
click at [412, 280] on button "Change" at bounding box center [416, 283] width 48 height 18
click at [452, 280] on button "Close" at bounding box center [447, 283] width 40 height 18
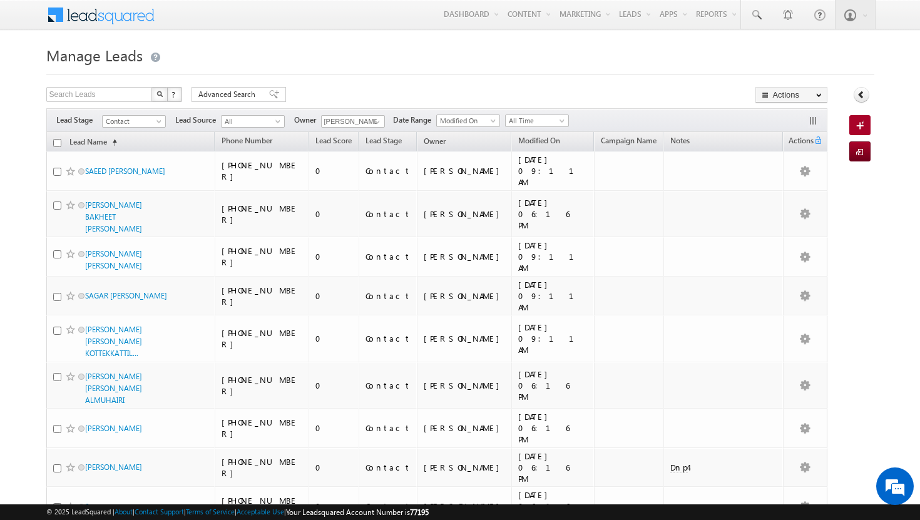
click at [58, 145] on input "checkbox" at bounding box center [57, 143] width 8 height 8
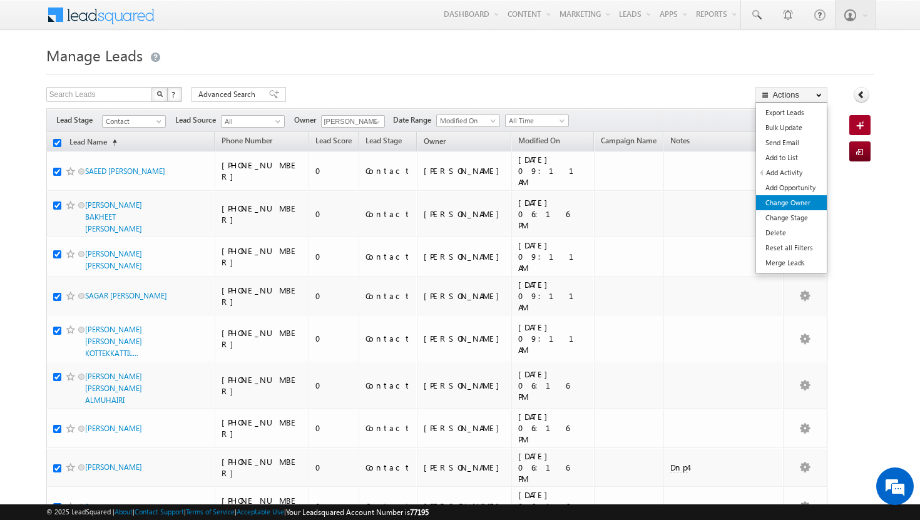
click at [808, 206] on link "Change Owner" at bounding box center [791, 202] width 71 height 15
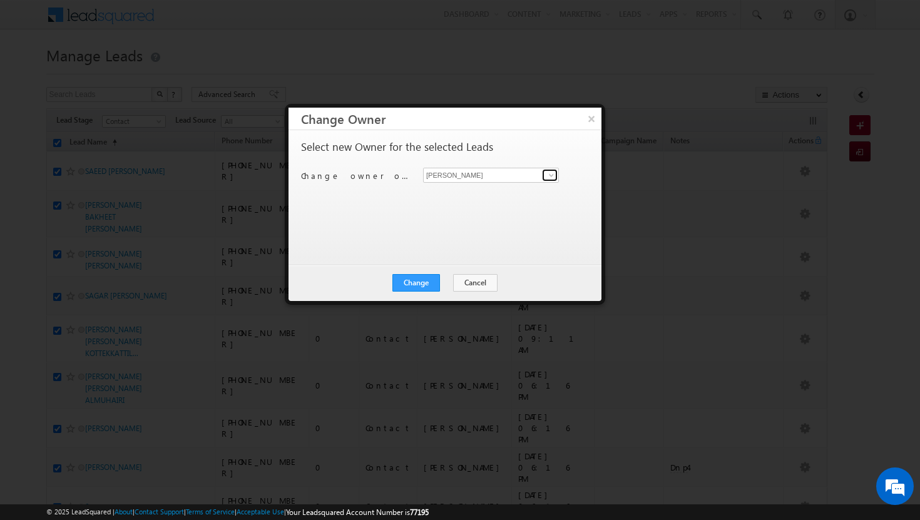
click at [551, 177] on span at bounding box center [551, 175] width 10 height 10
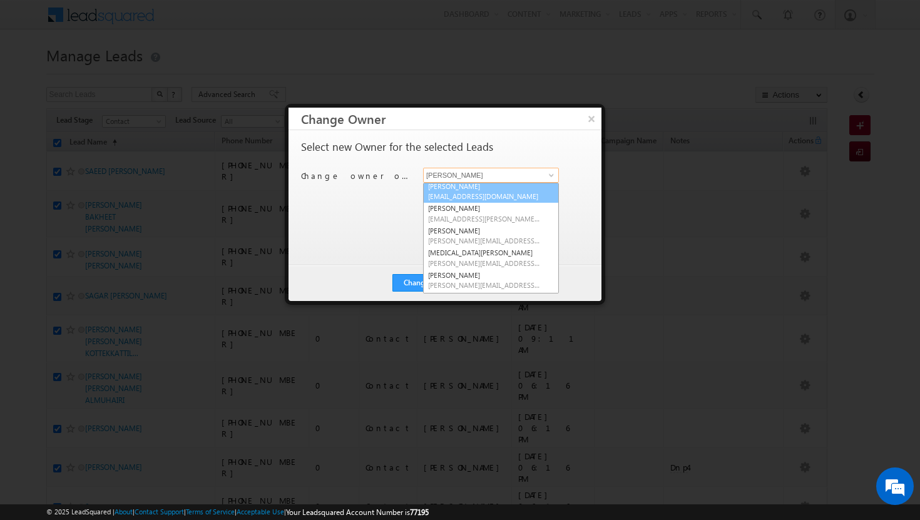
scroll to position [89, 0]
click at [502, 193] on link "[PERSON_NAME] [PERSON_NAME][EMAIL_ADDRESS][DOMAIN_NAME]" at bounding box center [491, 195] width 136 height 24
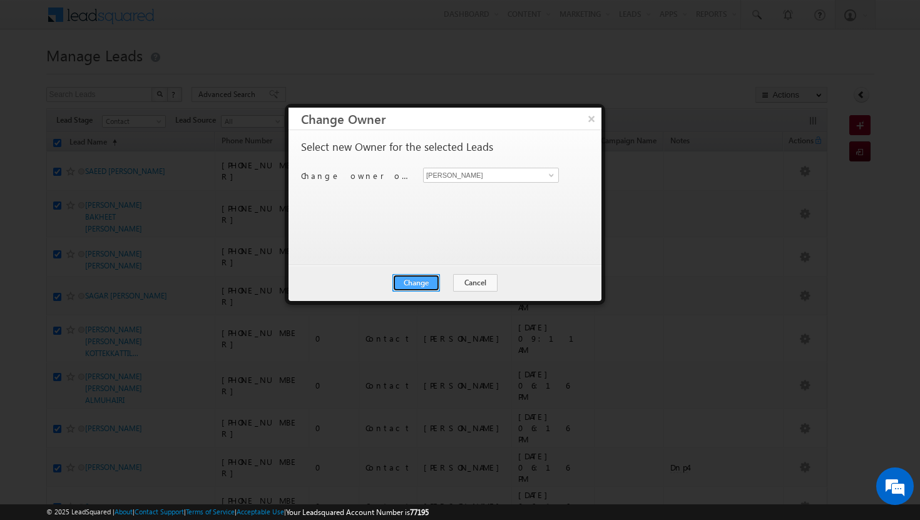
click at [408, 278] on button "Change" at bounding box center [416, 283] width 48 height 18
click at [437, 279] on button "Close" at bounding box center [447, 283] width 40 height 18
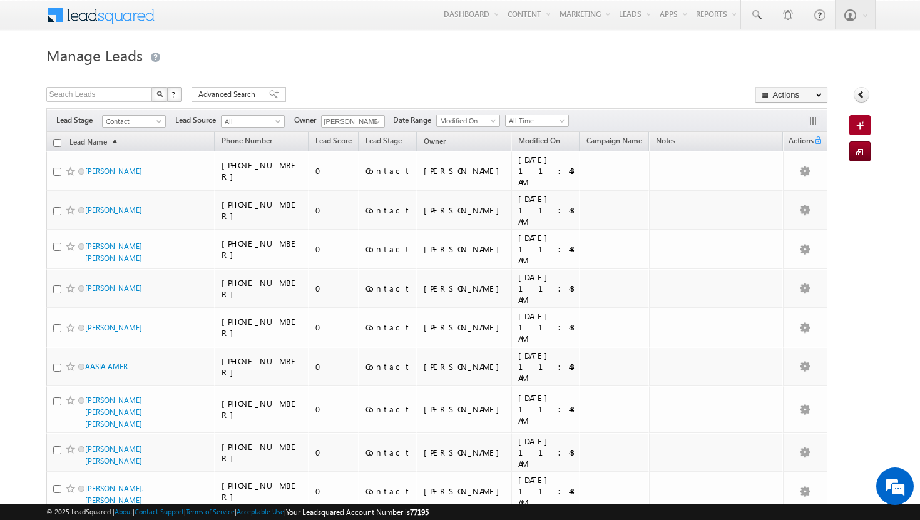
click at [56, 143] on input "checkbox" at bounding box center [57, 143] width 8 height 8
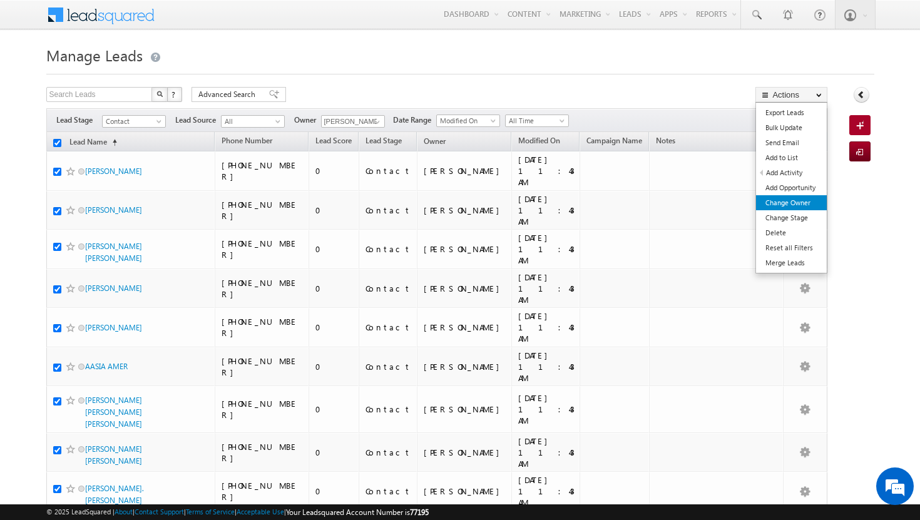
click at [811, 205] on link "Change Owner" at bounding box center [791, 202] width 71 height 15
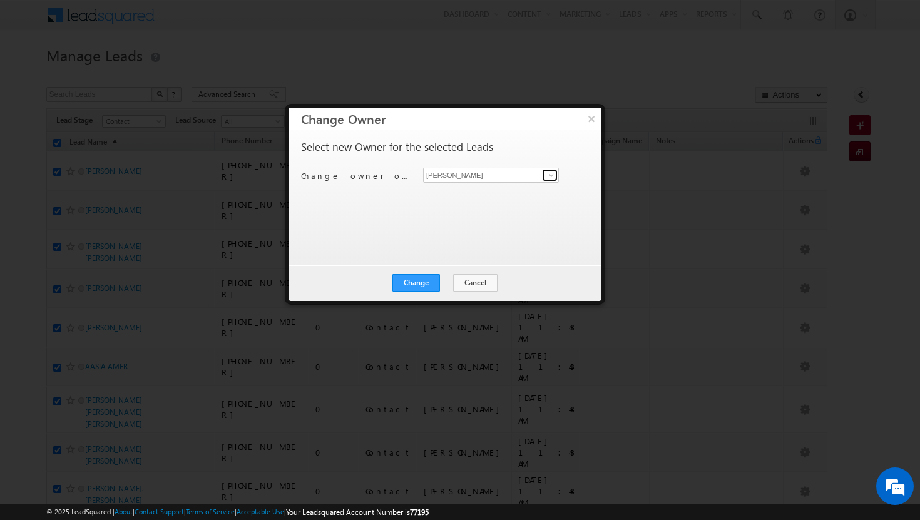
click at [549, 175] on span at bounding box center [551, 175] width 10 height 10
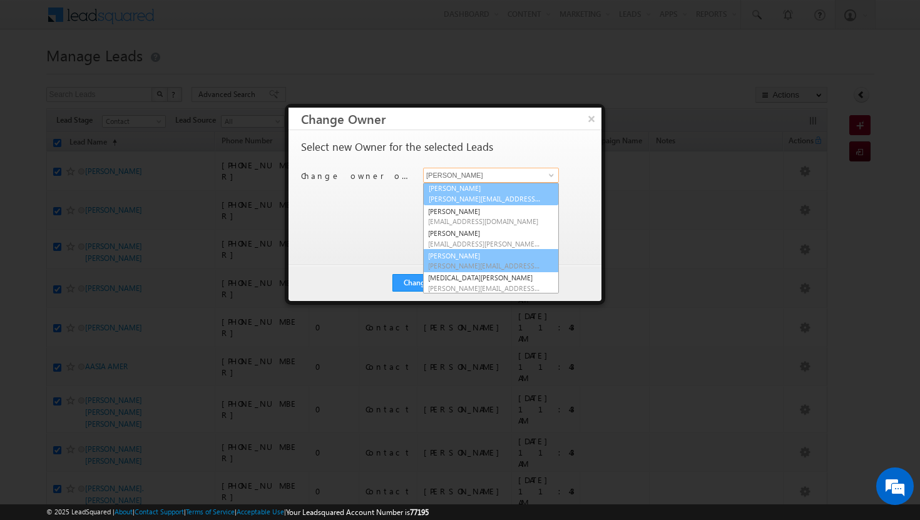
scroll to position [90, 0]
click at [497, 262] on span "[PERSON_NAME][EMAIL_ADDRESS][DOMAIN_NAME]" at bounding box center [484, 265] width 113 height 9
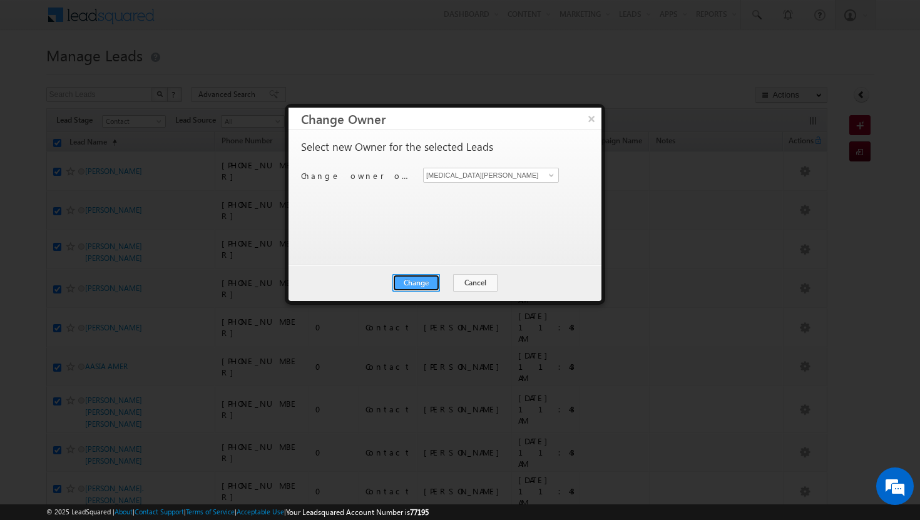
click at [418, 277] on button "Change" at bounding box center [416, 283] width 48 height 18
click at [445, 278] on button "Close" at bounding box center [447, 283] width 40 height 18
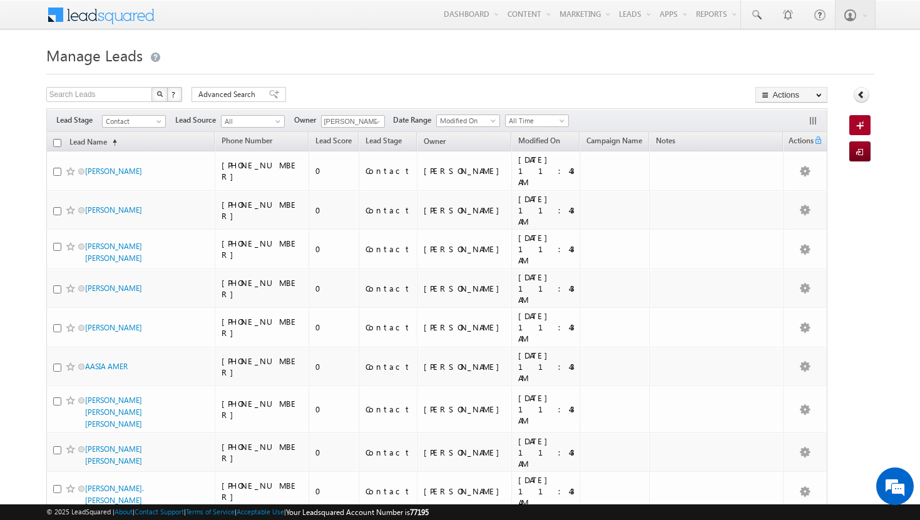
click at [58, 143] on input "checkbox" at bounding box center [57, 143] width 8 height 8
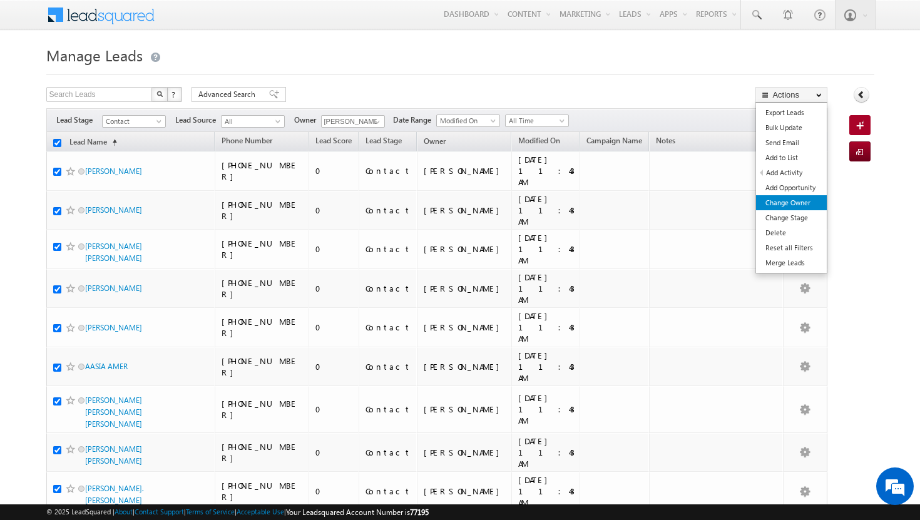
click at [806, 203] on link "Change Owner" at bounding box center [791, 202] width 71 height 15
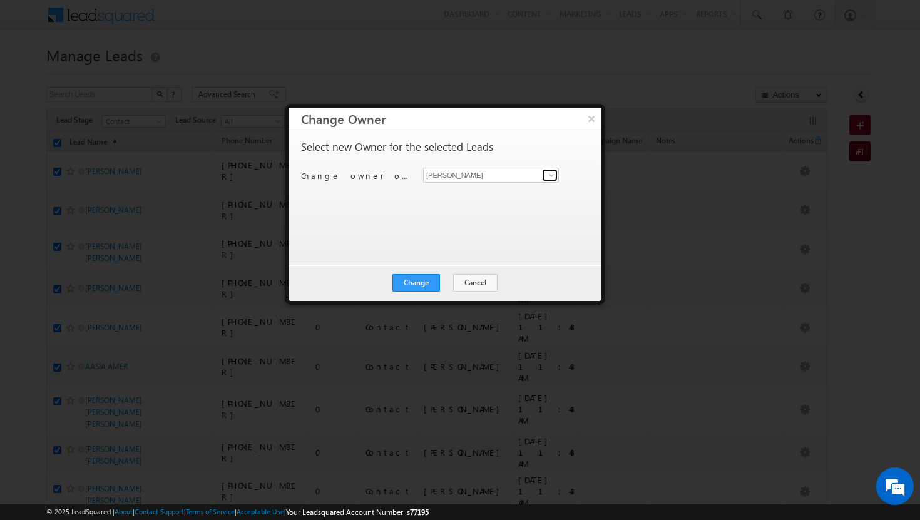
click at [548, 178] on span at bounding box center [551, 175] width 10 height 10
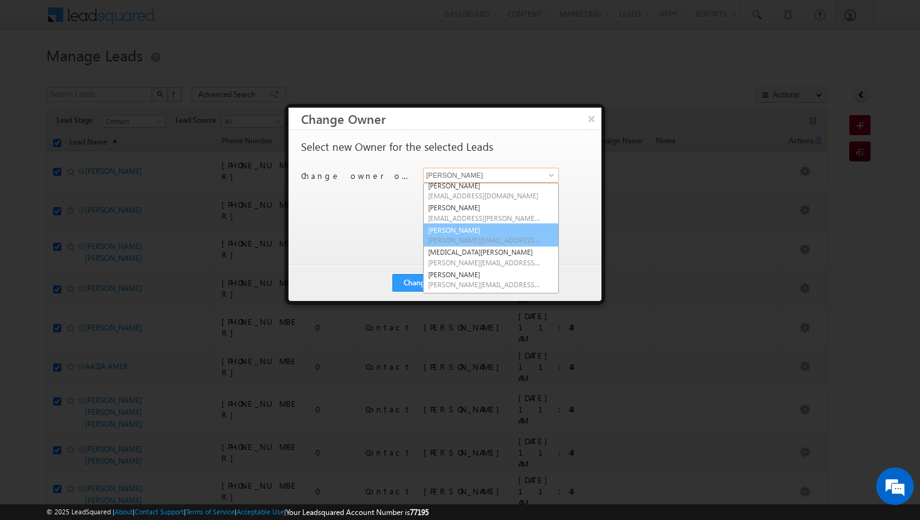
scroll to position [113, 0]
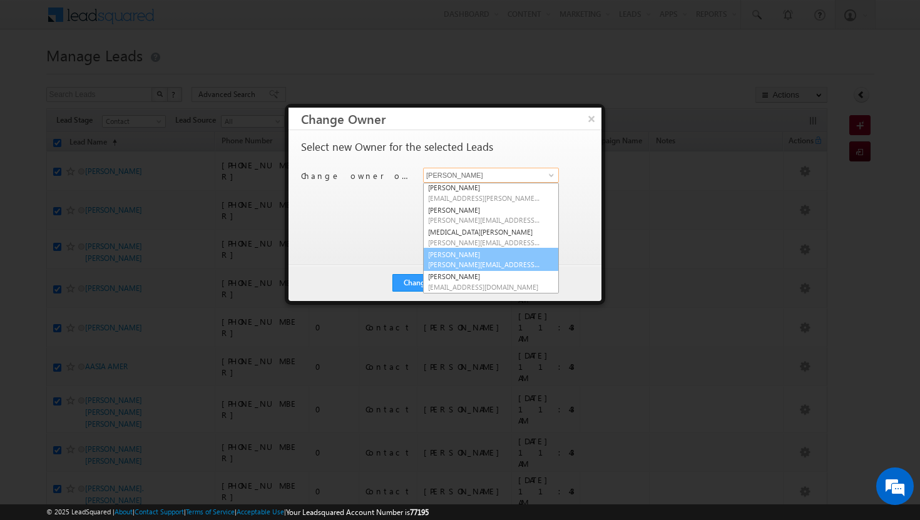
click at [502, 256] on link "[PERSON_NAME] [PERSON_NAME][EMAIL_ADDRESS][DOMAIN_NAME]" at bounding box center [491, 260] width 136 height 24
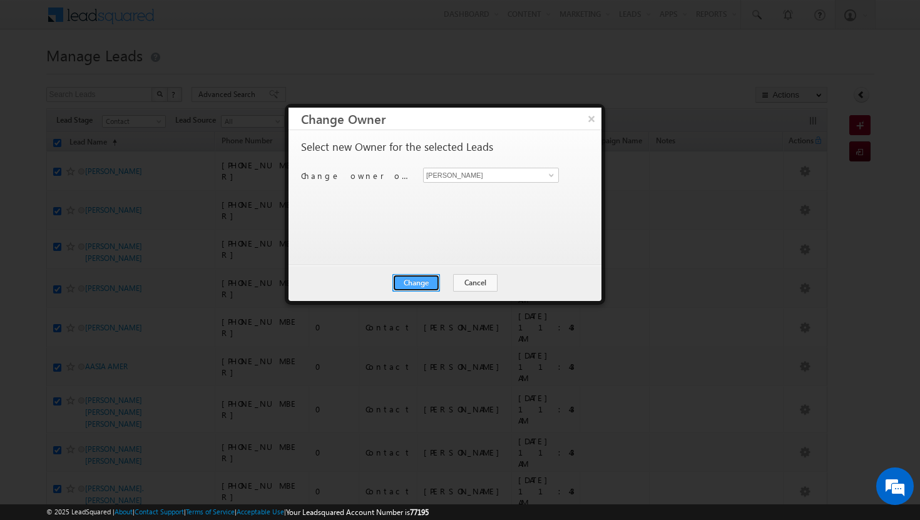
click at [420, 280] on button "Change" at bounding box center [416, 283] width 48 height 18
click at [453, 280] on button "Close" at bounding box center [447, 283] width 40 height 18
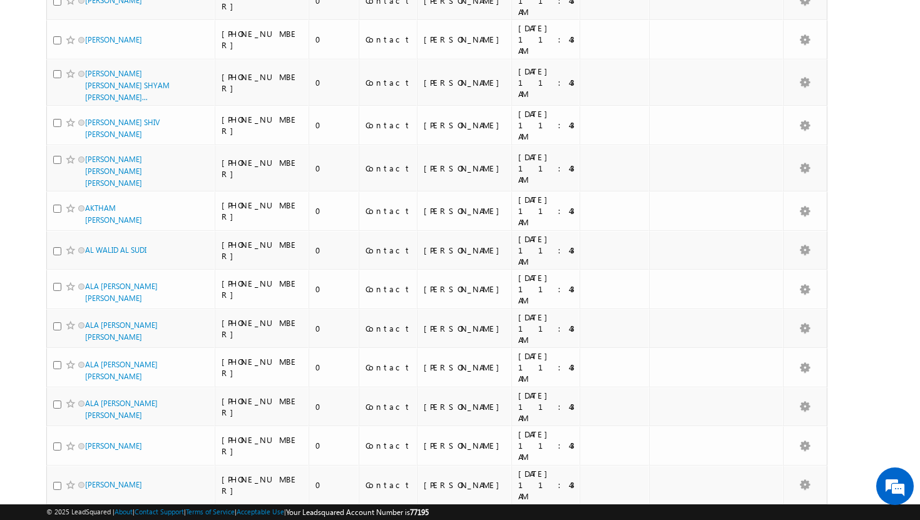
scroll to position [0, 0]
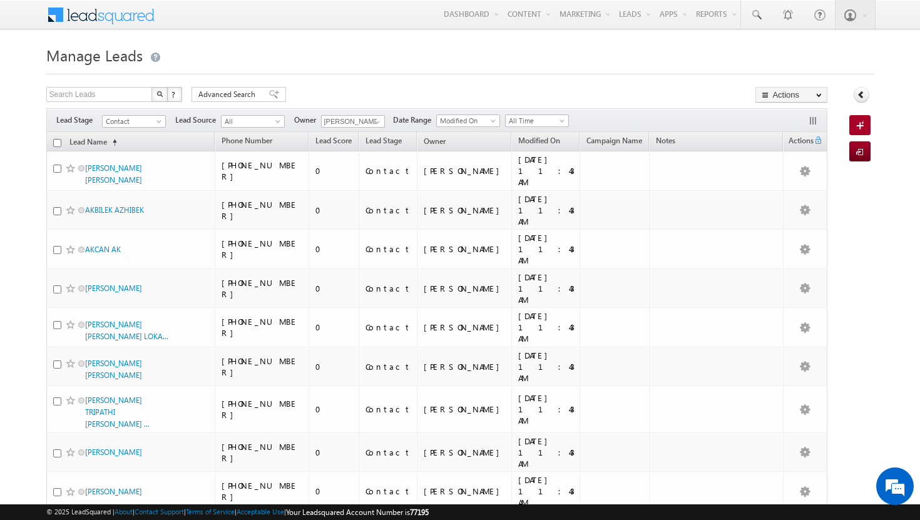
click at [55, 147] on th "Lead Name (sorted ascending)" at bounding box center [130, 141] width 169 height 19
click at [56, 144] on input "checkbox" at bounding box center [57, 143] width 8 height 8
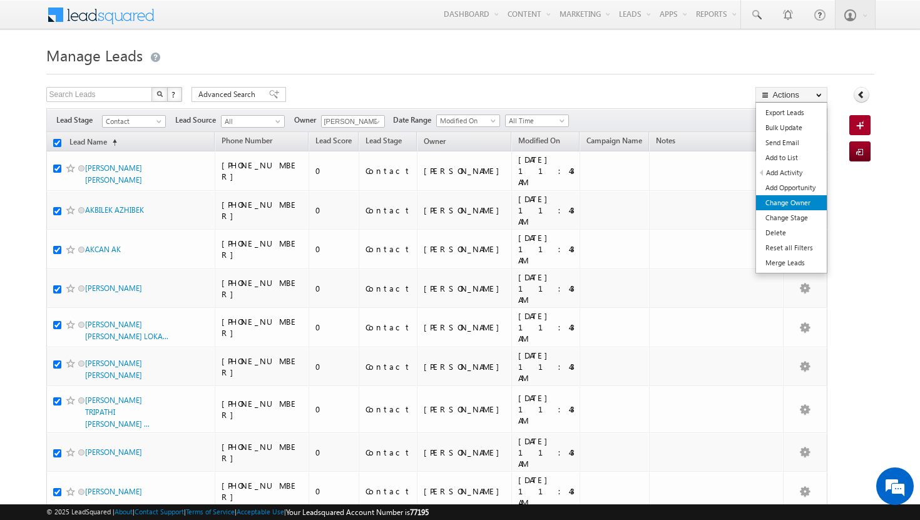
click at [780, 203] on link "Change Owner" at bounding box center [791, 202] width 71 height 15
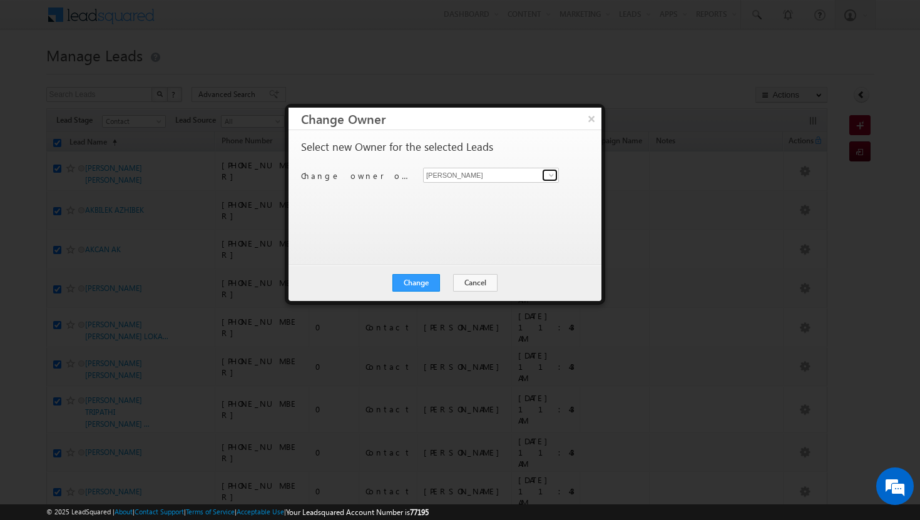
click at [554, 173] on span at bounding box center [551, 175] width 10 height 10
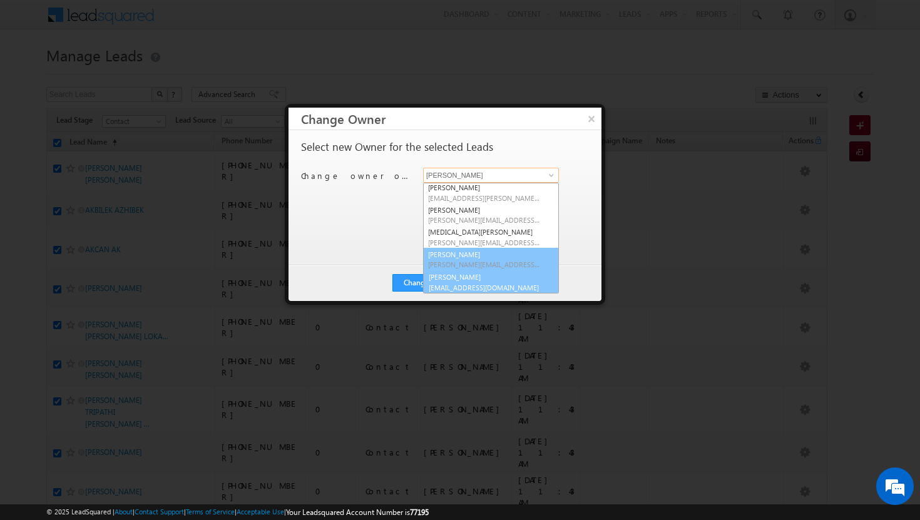
scroll to position [113, 0]
click at [483, 275] on link "[PERSON_NAME] [PERSON_NAME][EMAIL_ADDRESS][DOMAIN_NAME]" at bounding box center [491, 281] width 136 height 24
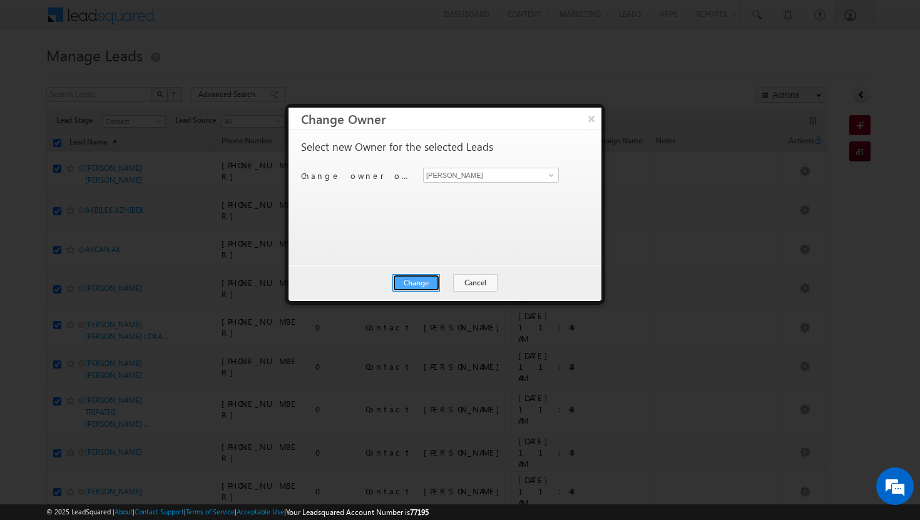
click at [429, 278] on button "Change" at bounding box center [416, 283] width 48 height 18
click at [447, 280] on button "Close" at bounding box center [447, 283] width 40 height 18
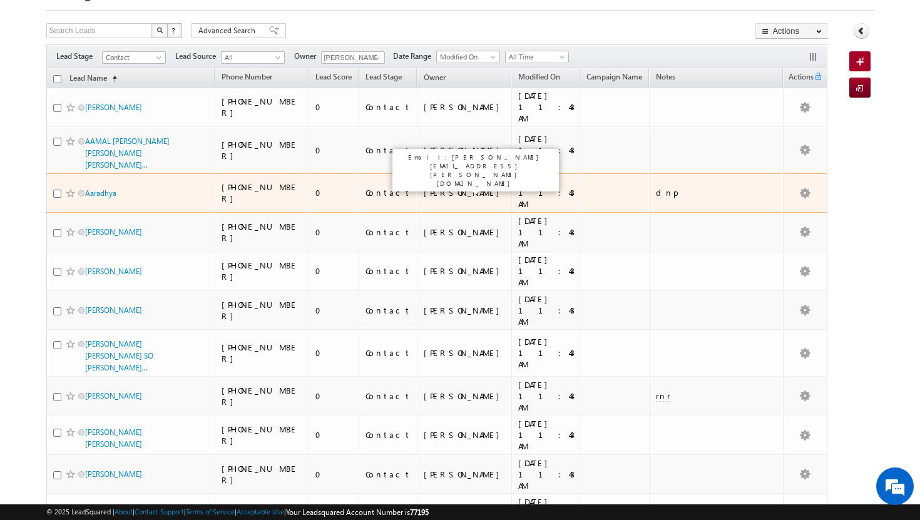
scroll to position [0, 0]
